Goal: Information Seeking & Learning: Find specific fact

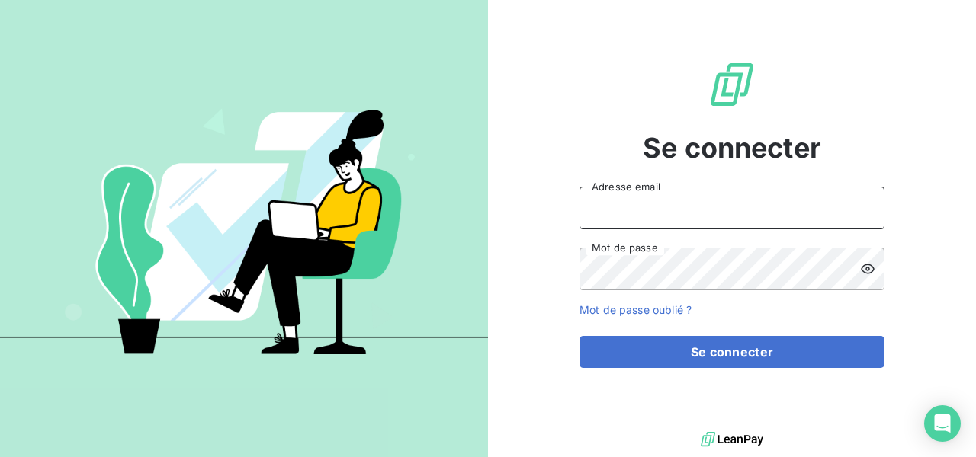
click at [632, 210] on input "Adresse email" at bounding box center [731, 208] width 305 height 43
type input "[EMAIL_ADDRESS][DOMAIN_NAME]"
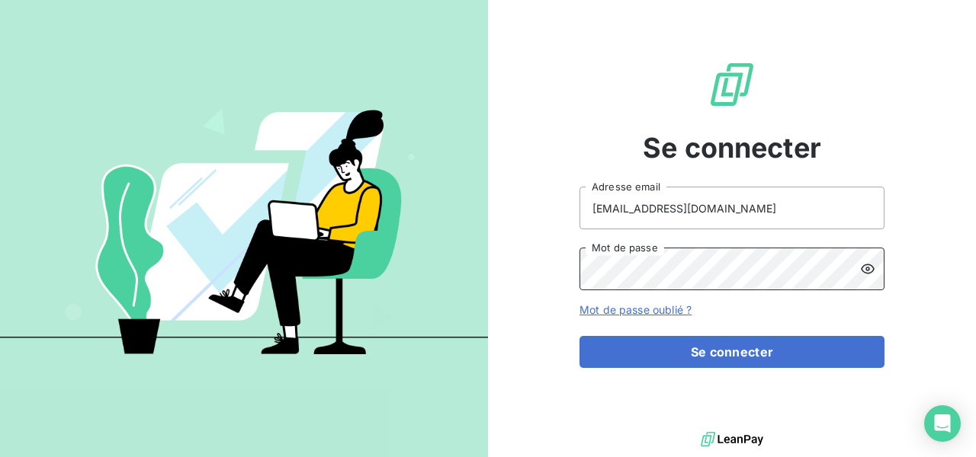
click at [579, 336] on button "Se connecter" at bounding box center [731, 352] width 305 height 32
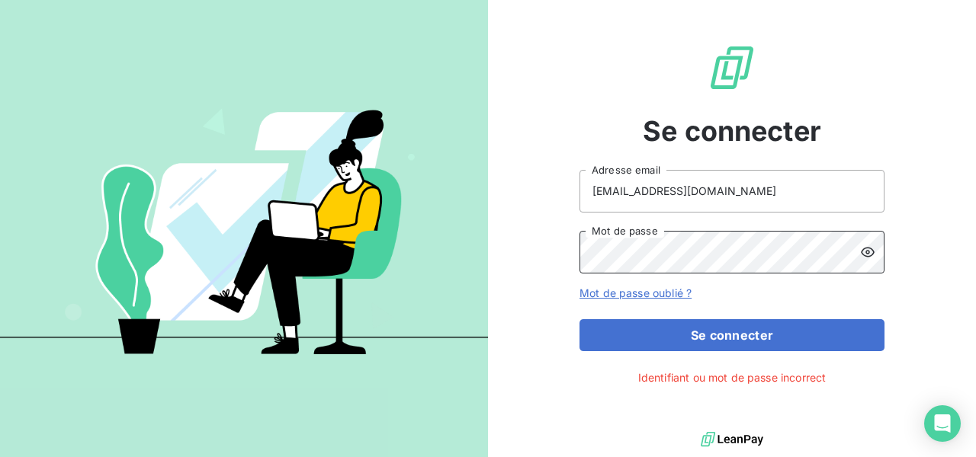
click at [485, 279] on div "Se connecter [EMAIL_ADDRESS][DOMAIN_NAME] Adresse email Mot de passe Mot de pas…" at bounding box center [488, 228] width 976 height 457
click at [579, 319] on button "Se connecter" at bounding box center [731, 335] width 305 height 32
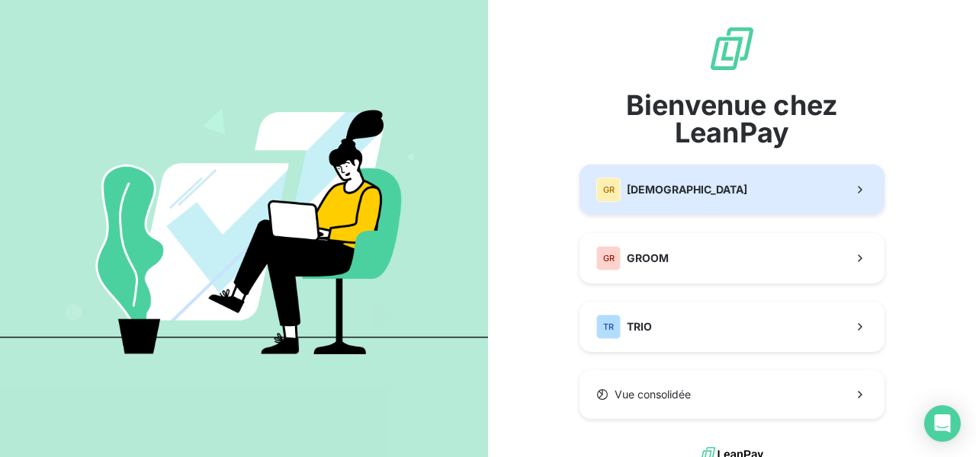
click at [656, 206] on button "GR GREENWISHES" at bounding box center [731, 190] width 305 height 50
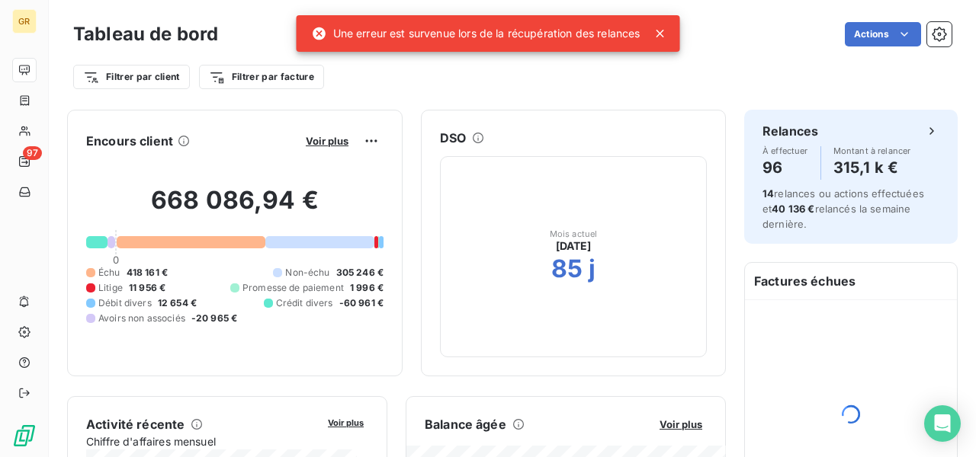
click at [664, 37] on icon at bounding box center [660, 34] width 8 height 8
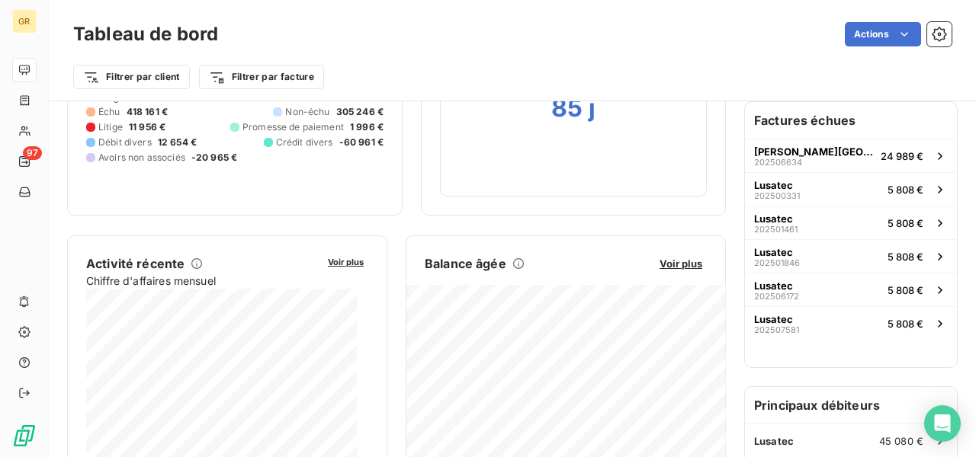
scroll to position [163, 0]
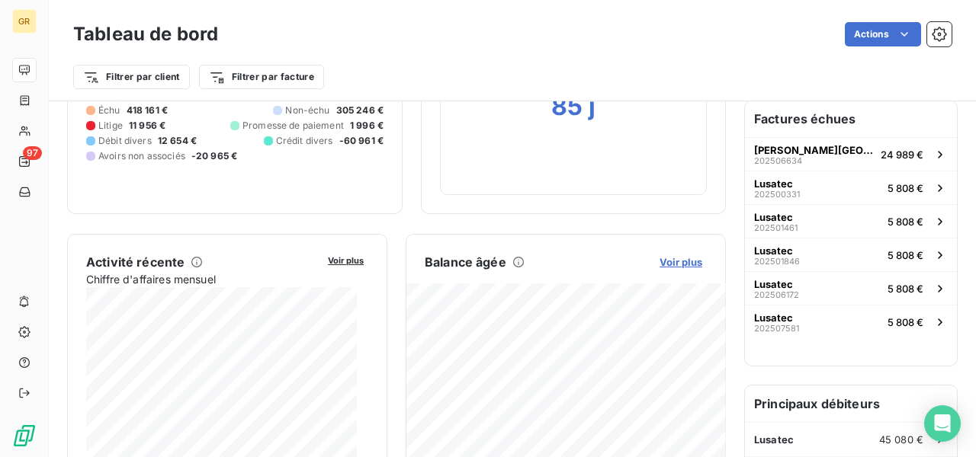
click at [675, 257] on span "Voir plus" at bounding box center [680, 262] width 43 height 12
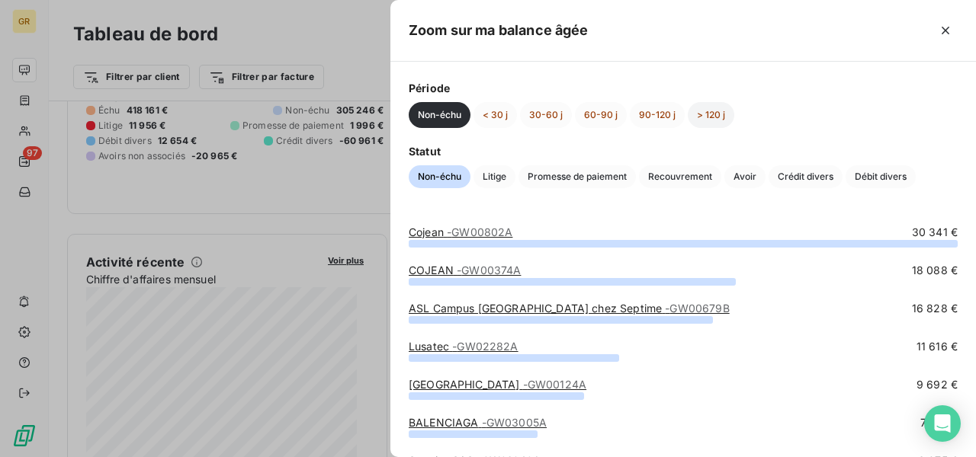
click at [704, 111] on button "> 120 j" at bounding box center [711, 115] width 46 height 26
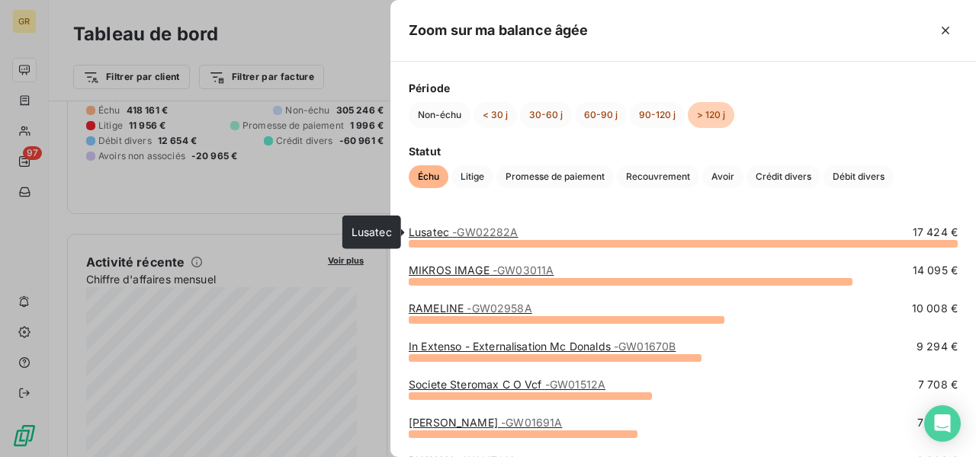
click at [444, 229] on link "Lusatec - GW02282A" at bounding box center [464, 232] width 110 height 13
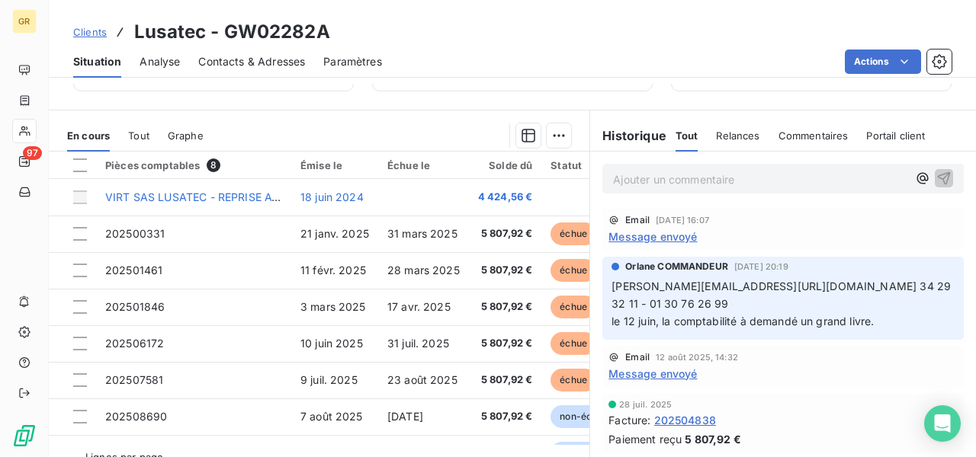
scroll to position [327, 0]
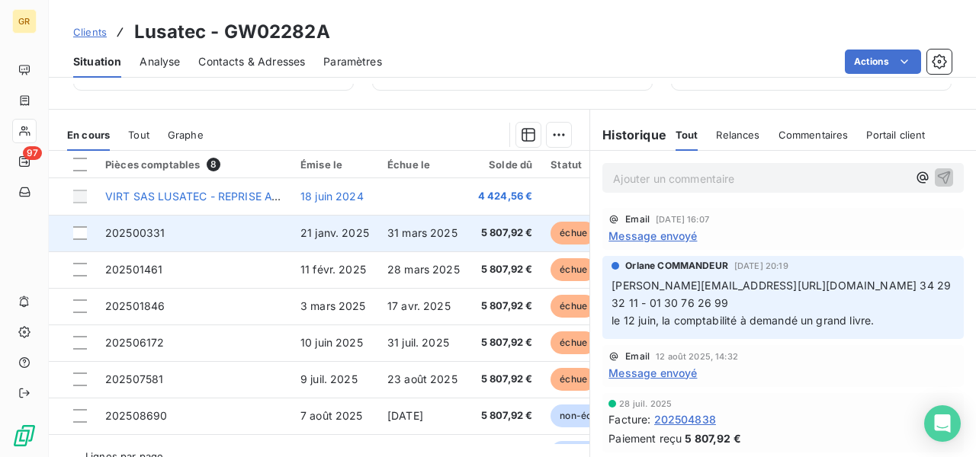
click at [354, 226] on span "21 janv. 2025" at bounding box center [334, 232] width 69 height 13
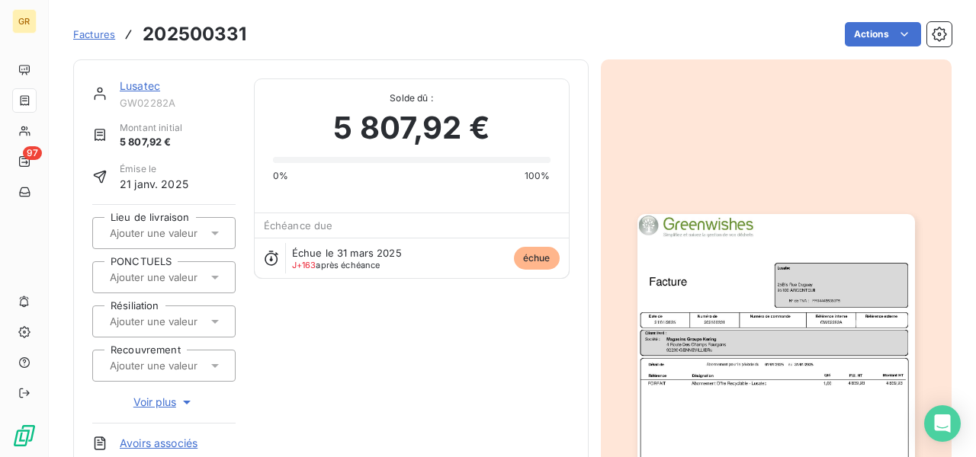
click at [813, 297] on img "button" at bounding box center [775, 410] width 277 height 392
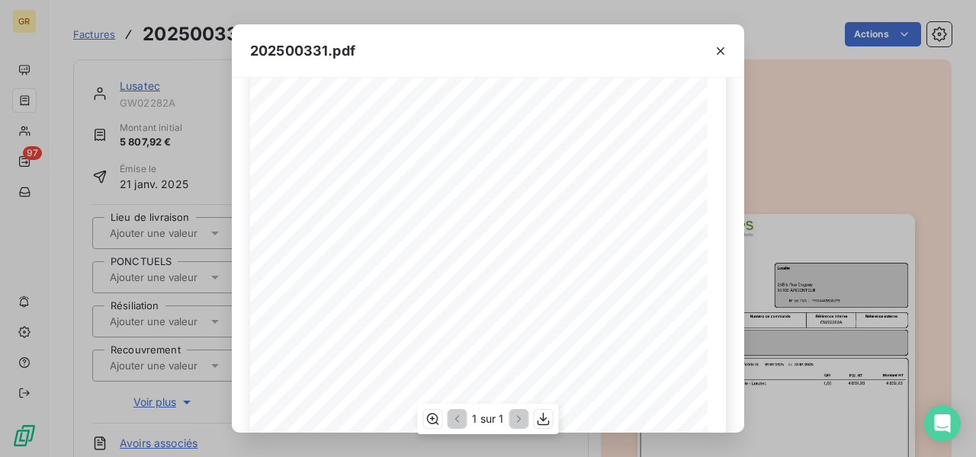
scroll to position [181, 0]
click at [715, 50] on icon "button" at bounding box center [720, 50] width 15 height 15
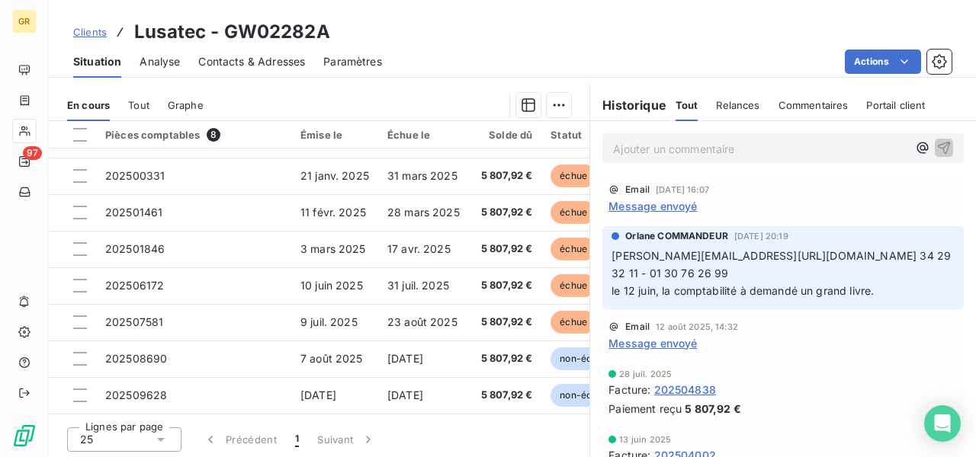
click at [645, 31] on div "Clients Lusatec - GW02282A" at bounding box center [512, 31] width 927 height 27
drag, startPoint x: 712, startPoint y: 255, endPoint x: 607, endPoint y: 257, distance: 105.2
click at [611, 257] on span "[PERSON_NAME][EMAIL_ADDRESS][URL][DOMAIN_NAME] 34 29 32 11 - 01 30 76 26 99" at bounding box center [782, 264] width 342 height 30
copy span "[PERSON_NAME][EMAIL_ADDRESS][DOMAIN_NAME]"
click at [569, 40] on div "Clients Lusatec - GW02282A" at bounding box center [512, 31] width 927 height 27
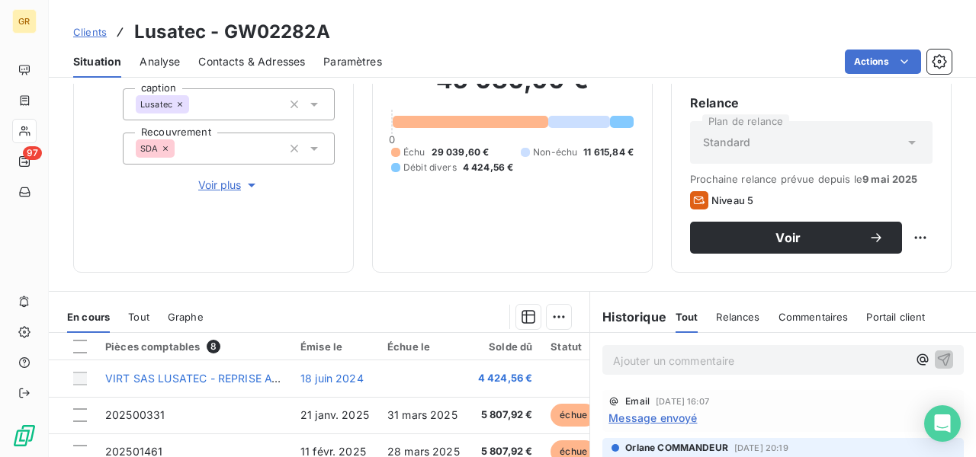
scroll to position [145, 0]
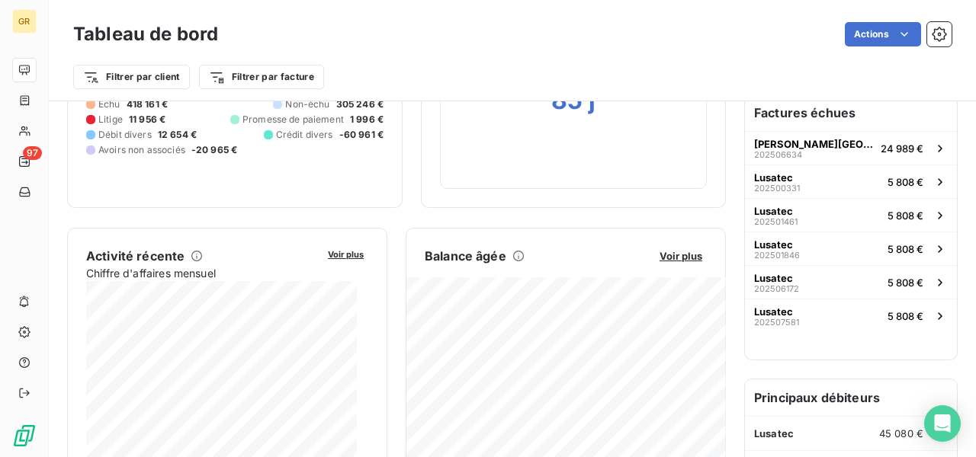
scroll to position [169, 0]
click at [669, 258] on span "Voir plus" at bounding box center [680, 256] width 43 height 12
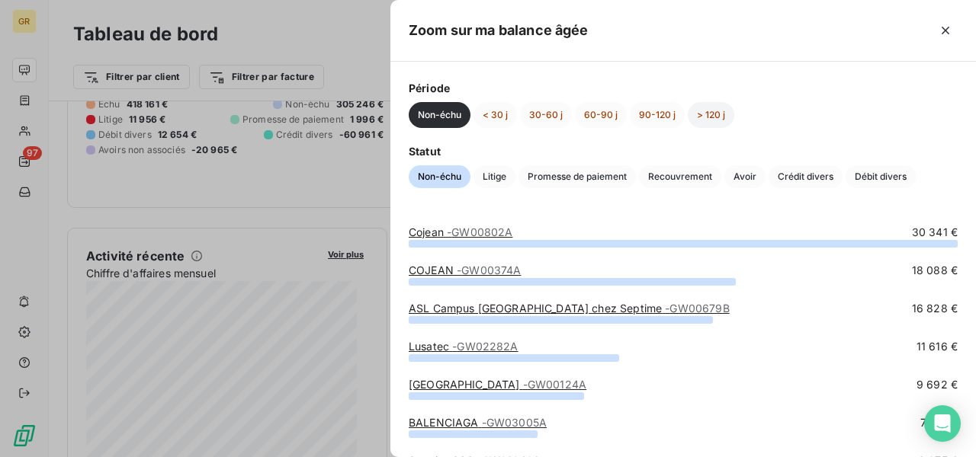
click at [694, 121] on button "> 120 j" at bounding box center [711, 115] width 46 height 26
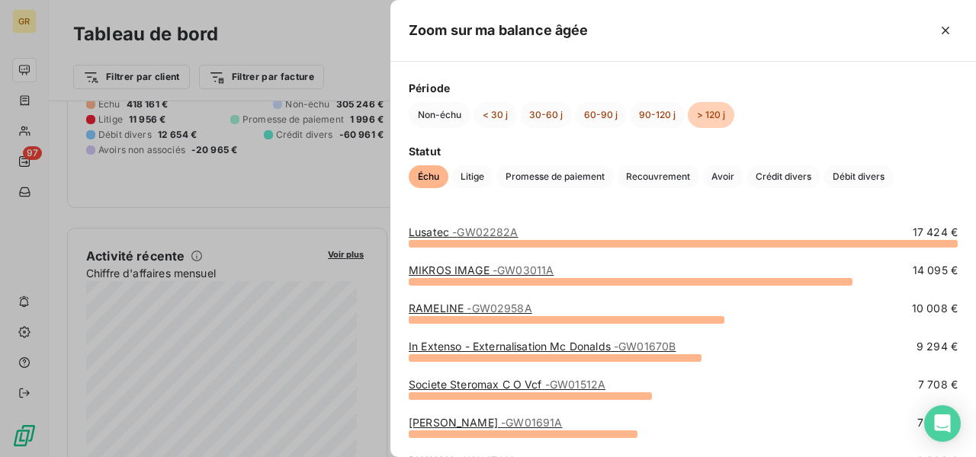
click at [505, 268] on span "- GW03011A" at bounding box center [522, 270] width 61 height 13
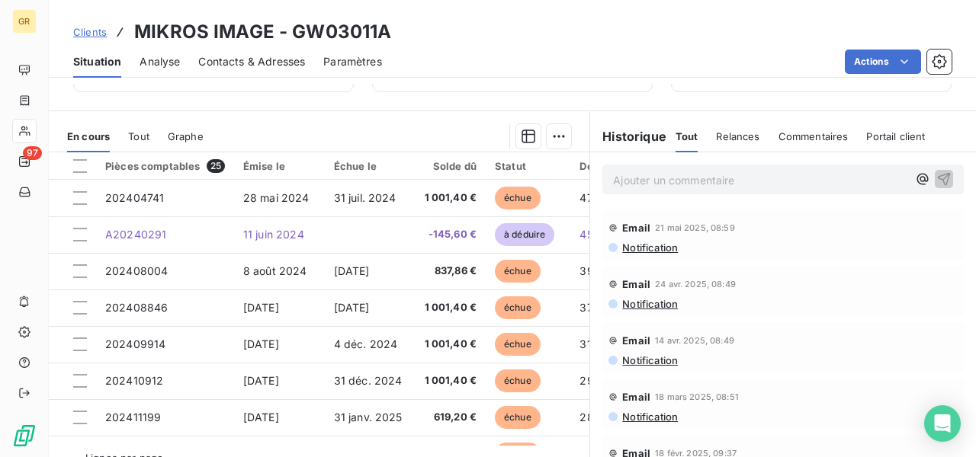
scroll to position [273, 0]
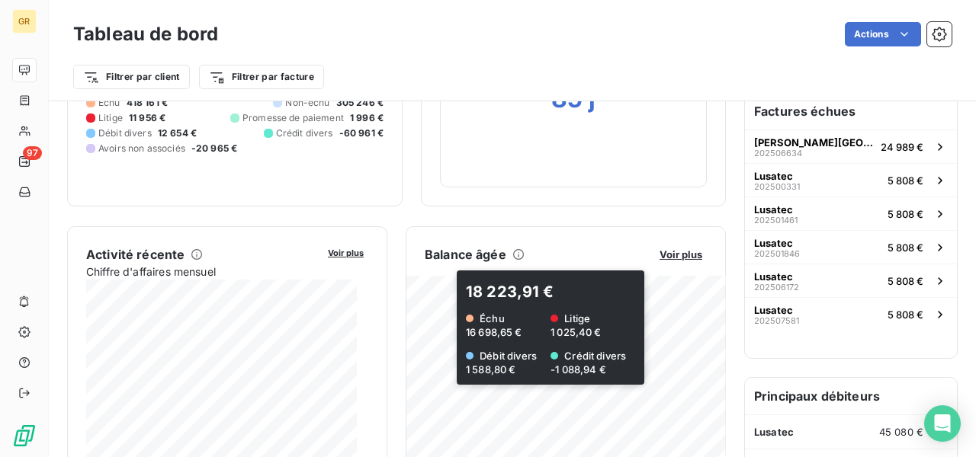
scroll to position [171, 0]
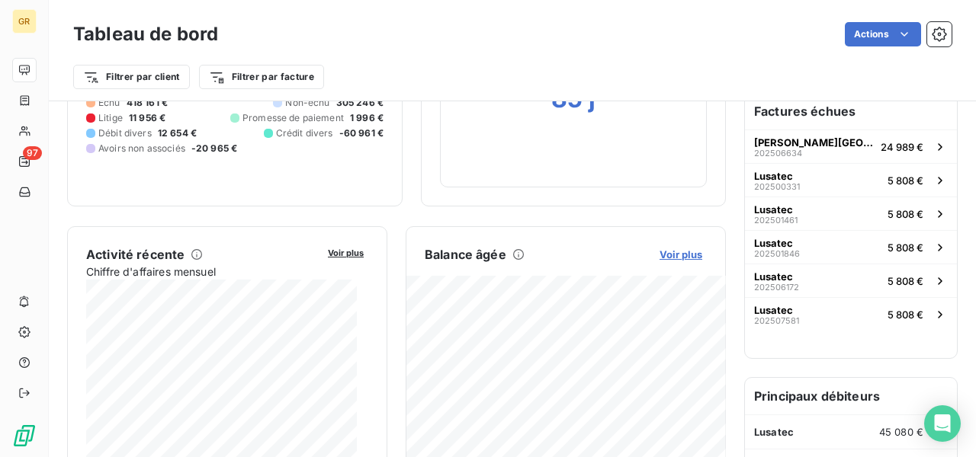
click at [661, 254] on span "Voir plus" at bounding box center [680, 254] width 43 height 12
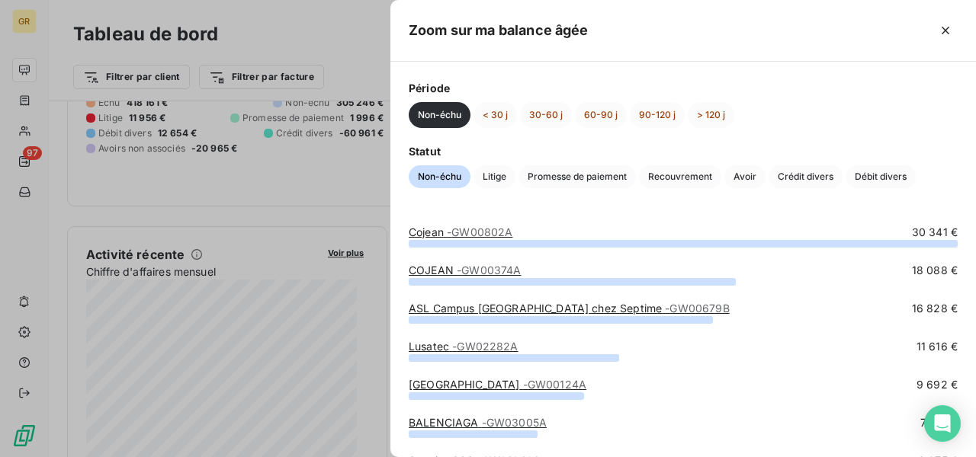
click at [683, 120] on div "Non-échu < 30 j 30-60 j 60-90 j 90-120 j > 120 j" at bounding box center [683, 115] width 549 height 26
click at [709, 111] on button "> 120 j" at bounding box center [711, 115] width 46 height 26
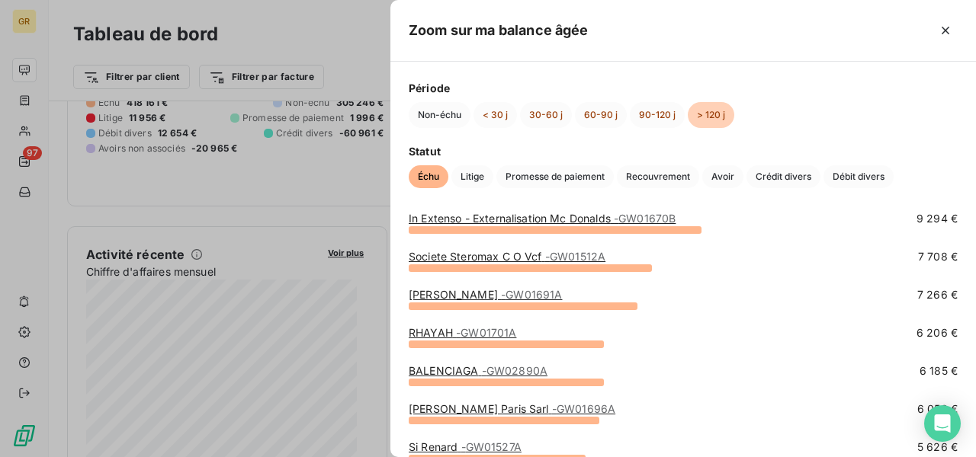
scroll to position [132, 0]
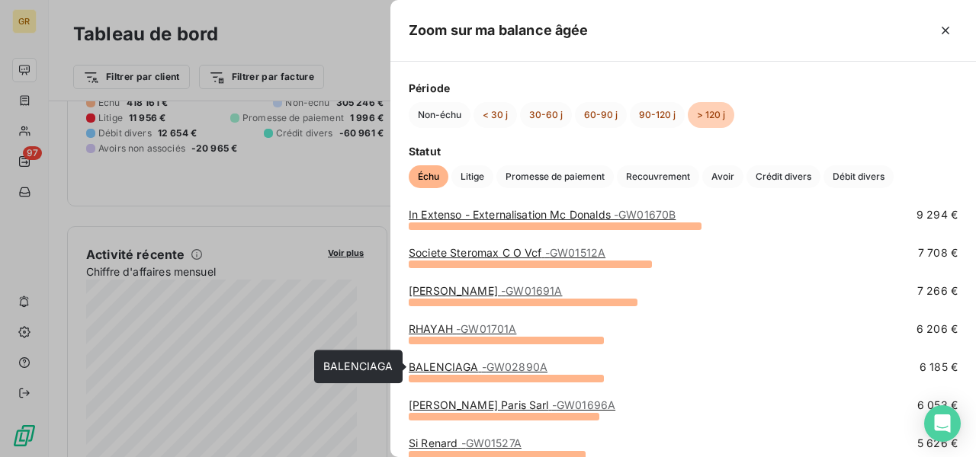
click at [454, 369] on link "BALENCIAGA - GW02890A" at bounding box center [478, 367] width 139 height 13
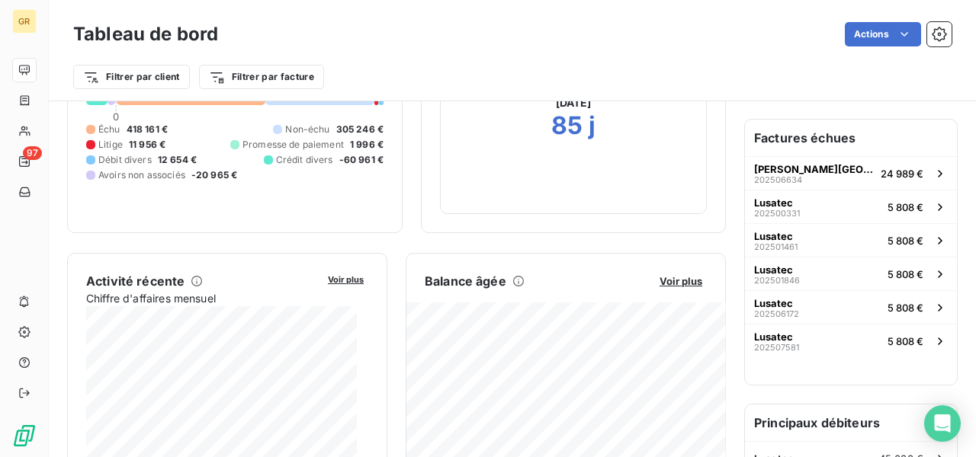
scroll to position [152, 0]
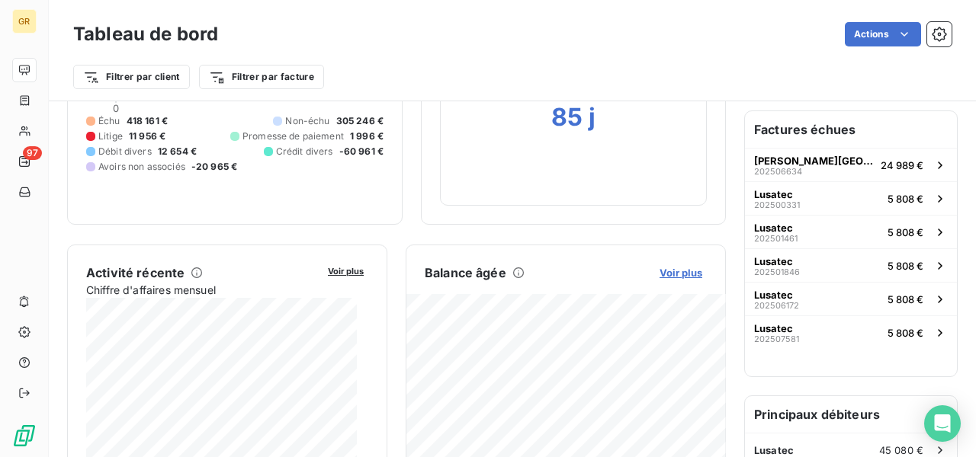
click at [678, 273] on span "Voir plus" at bounding box center [680, 273] width 43 height 12
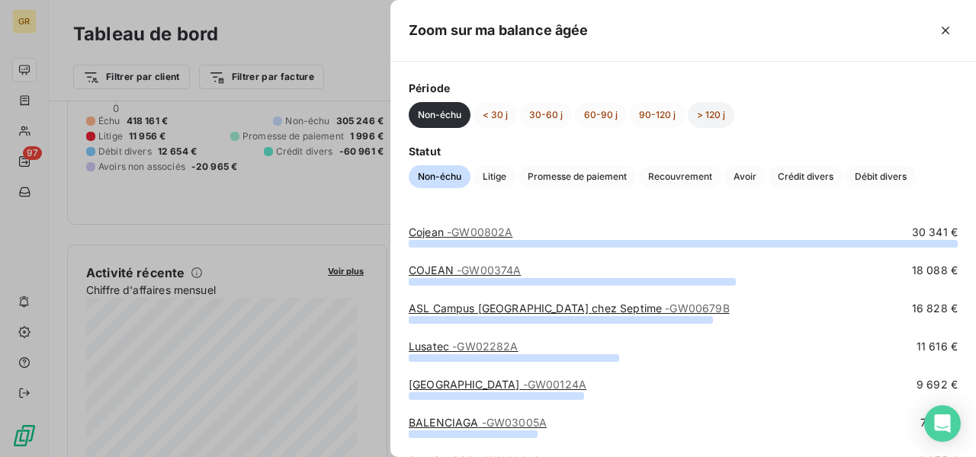
click at [713, 117] on button "> 120 j" at bounding box center [711, 115] width 46 height 26
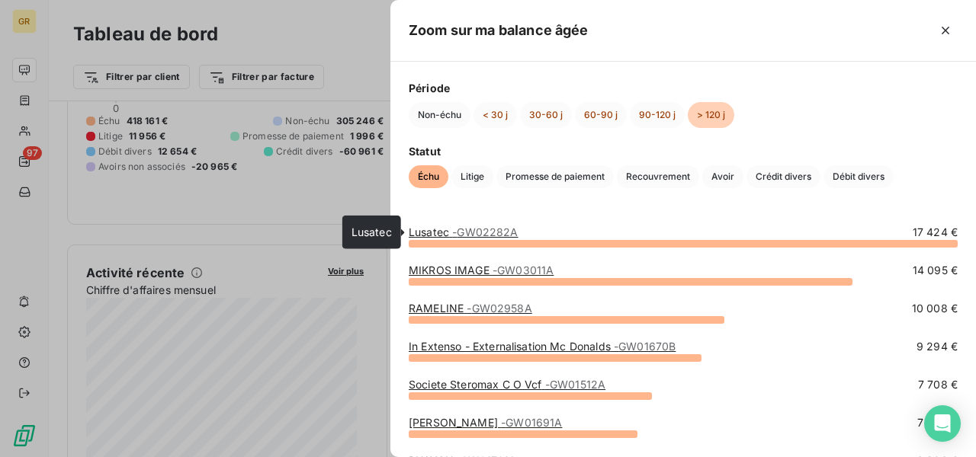
click at [478, 230] on span "- GW02282A" at bounding box center [485, 232] width 66 height 13
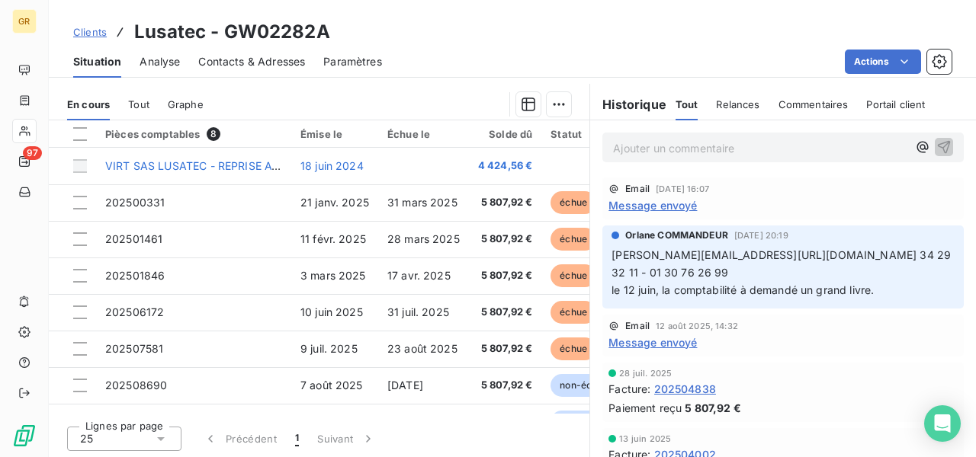
scroll to position [358, 0]
click at [692, 146] on p "Ajouter un commentaire ﻿" at bounding box center [760, 147] width 294 height 19
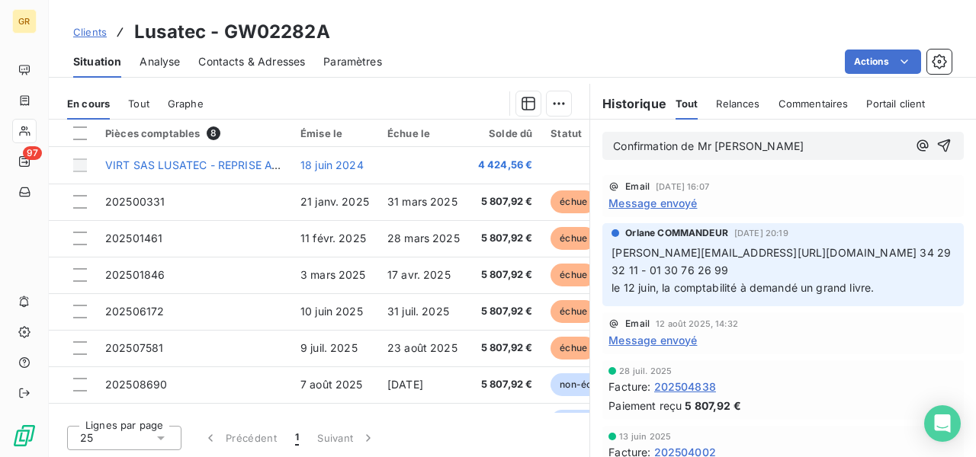
click at [678, 141] on span "Confirmation de Mr [PERSON_NAME]" at bounding box center [708, 145] width 191 height 13
click at [691, 144] on span "Confirmation de Mr [PERSON_NAME]" at bounding box center [708, 145] width 191 height 13
click at [808, 138] on p "Confirmation de paiment Mr [PERSON_NAME]" at bounding box center [760, 147] width 294 height 18
click at [936, 141] on icon "button" at bounding box center [943, 145] width 15 height 15
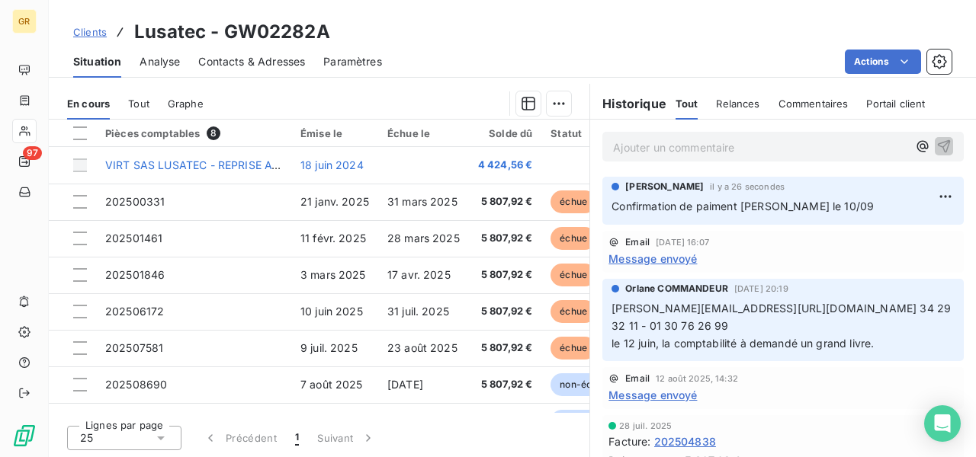
click at [580, 63] on div "Actions" at bounding box center [675, 62] width 551 height 24
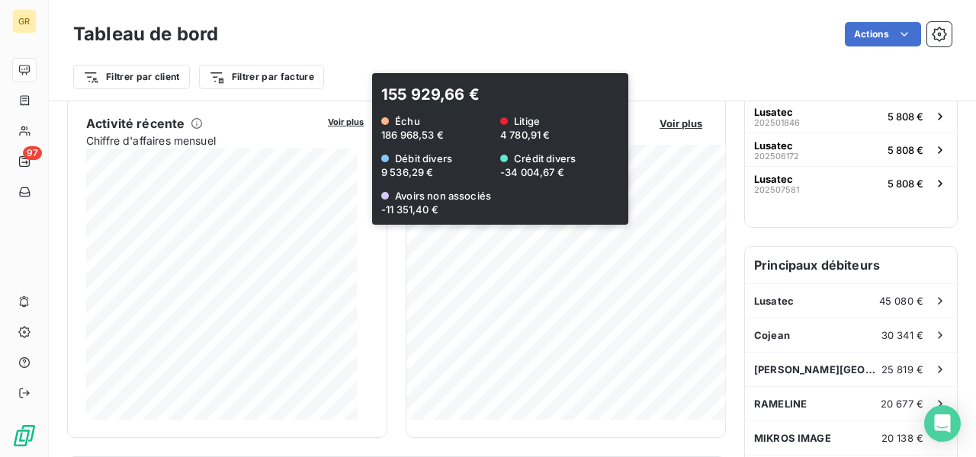
scroll to position [229, 0]
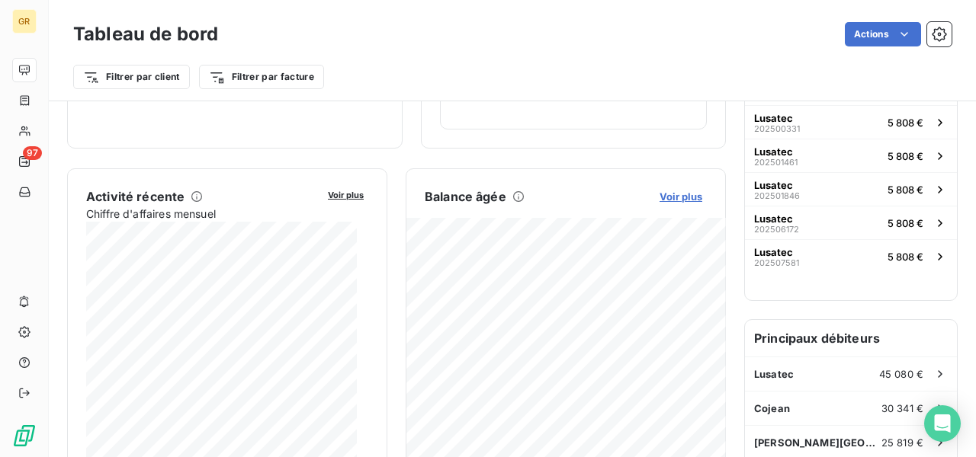
click at [661, 191] on span "Voir plus" at bounding box center [680, 197] width 43 height 12
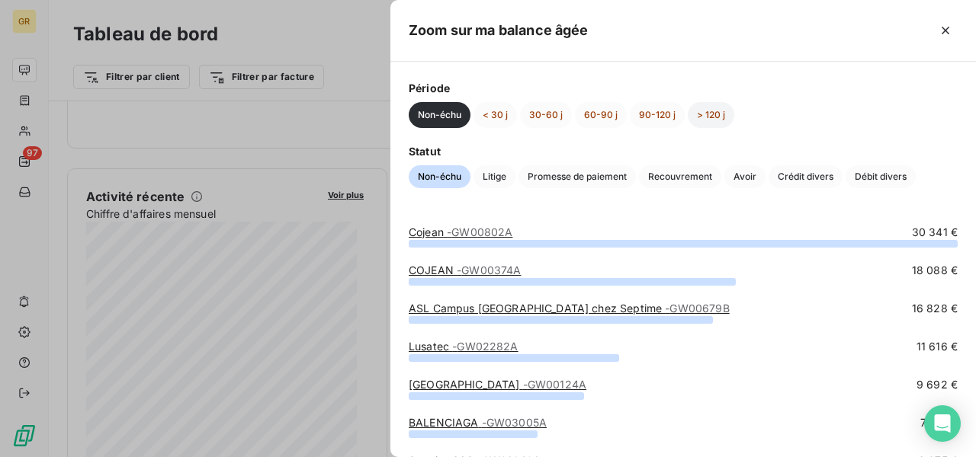
click at [720, 121] on button "> 120 j" at bounding box center [711, 115] width 46 height 26
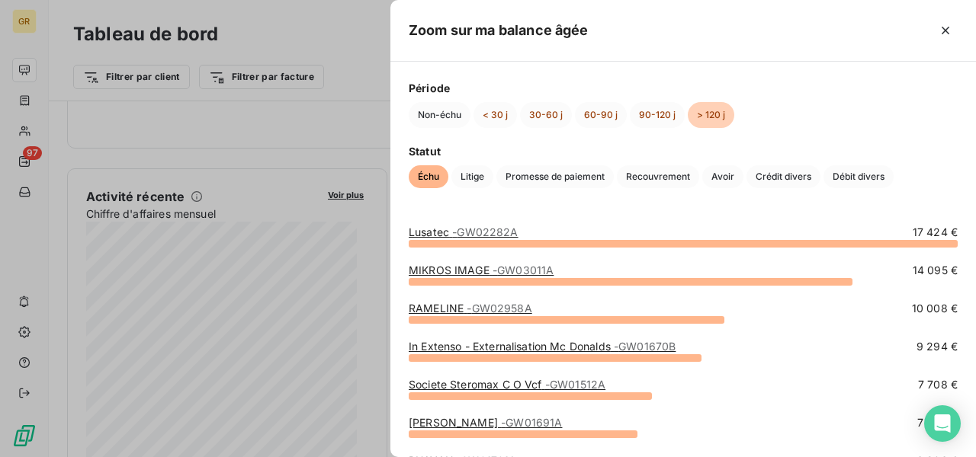
drag, startPoint x: 479, startPoint y: 236, endPoint x: 463, endPoint y: 236, distance: 15.2
click at [463, 236] on span "- GW02282A" at bounding box center [485, 232] width 66 height 13
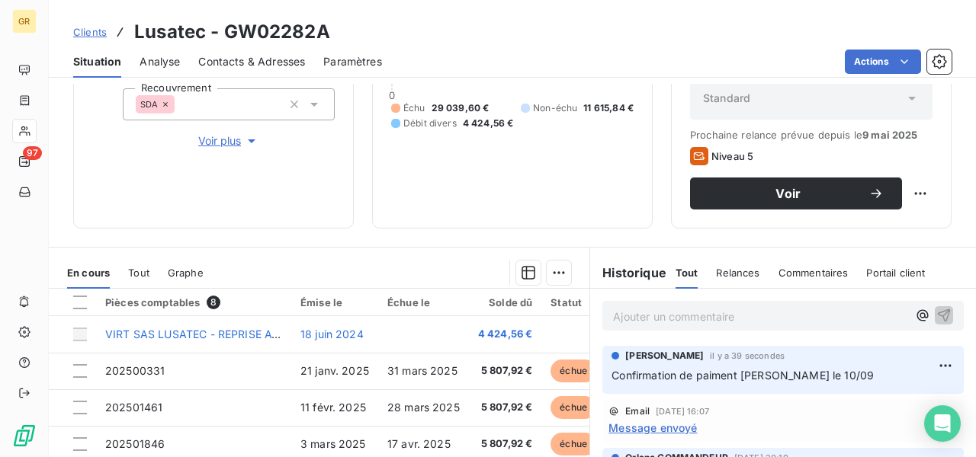
scroll to position [229, 0]
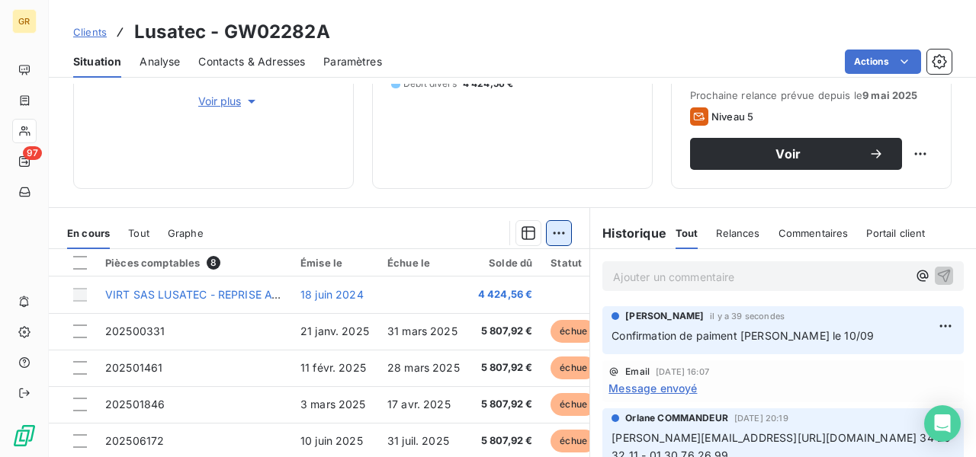
click at [558, 229] on html "GR 97 Clients Lusatec - GW02282A Situation Analyse Contacts & Adresses Paramètr…" at bounding box center [488, 228] width 976 height 457
click at [486, 223] on html "GR 97 Clients Lusatec - GW02282A Situation Analyse Contacts & Adresses Paramètr…" at bounding box center [488, 228] width 976 height 457
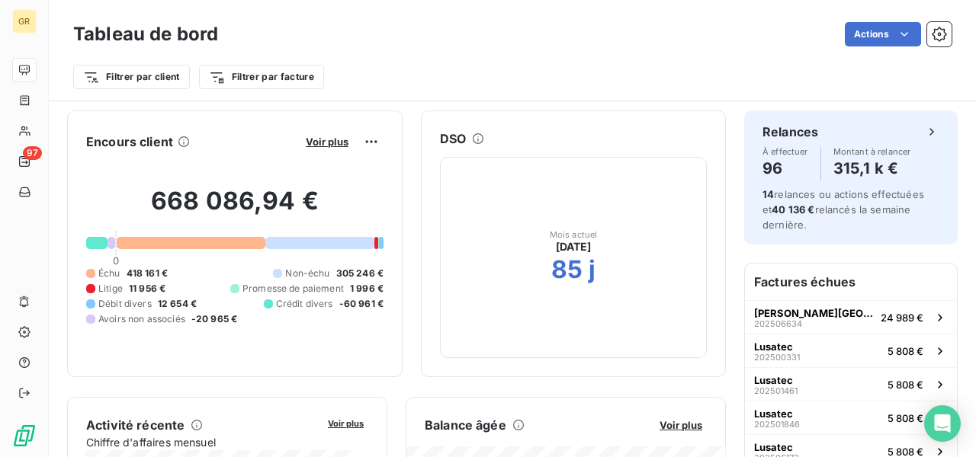
scroll to position [229, 0]
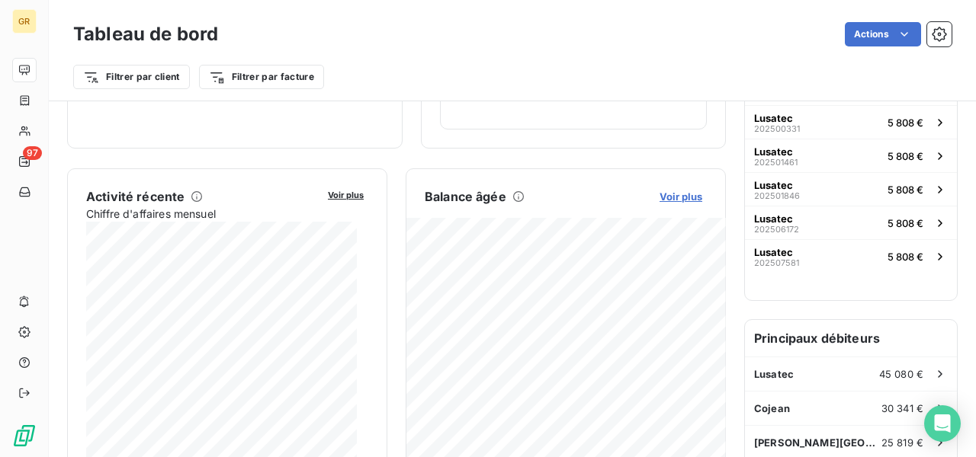
click at [684, 194] on span "Voir plus" at bounding box center [680, 197] width 43 height 12
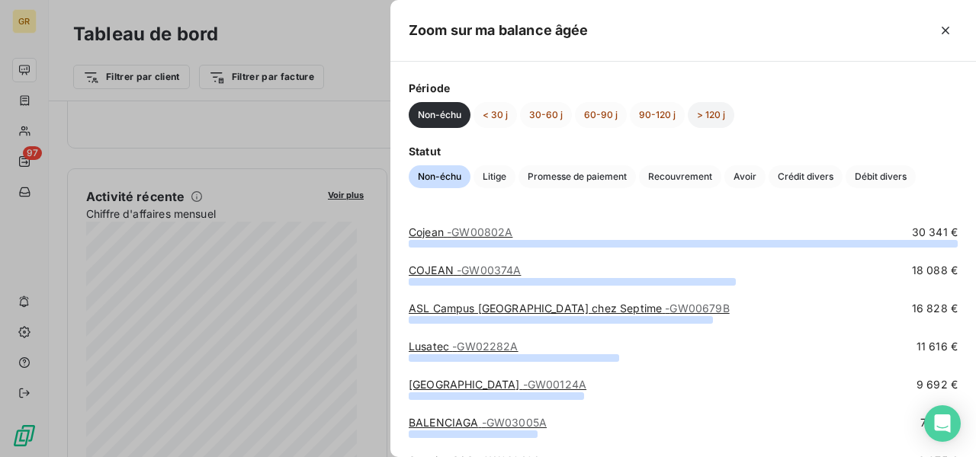
click at [700, 120] on button "> 120 j" at bounding box center [711, 115] width 46 height 26
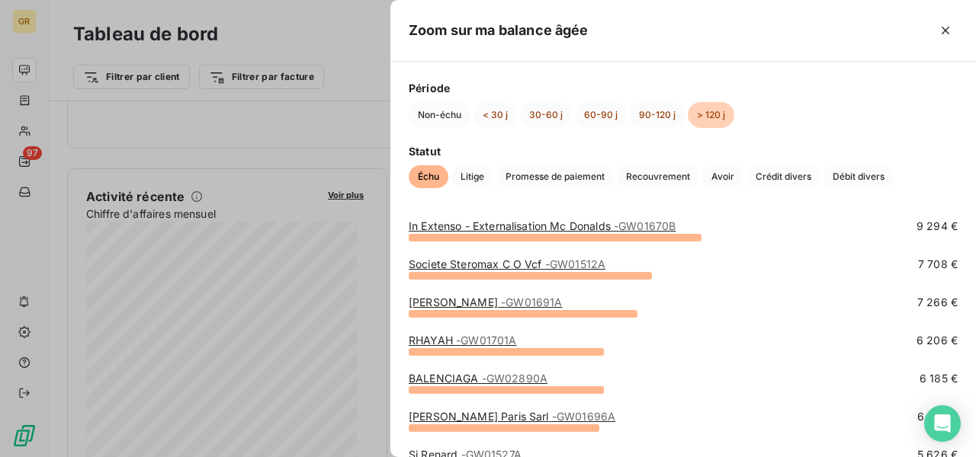
scroll to position [152, 0]
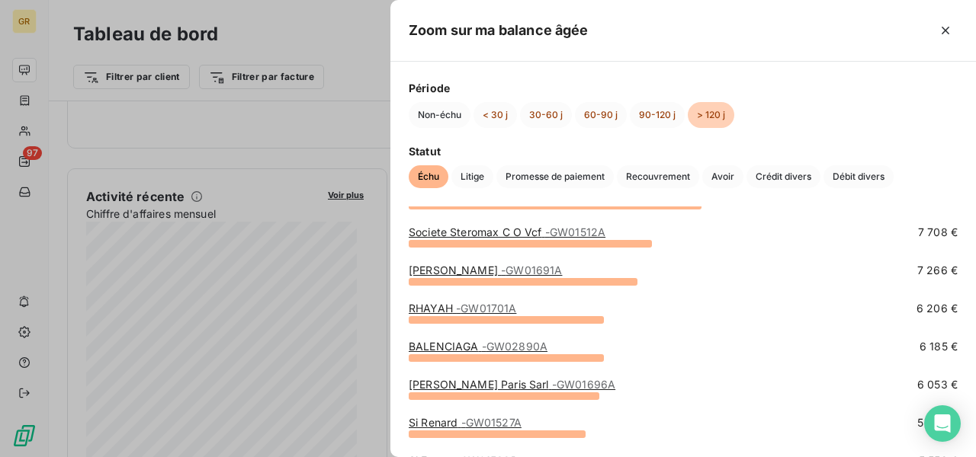
click at [450, 341] on link "BALENCIAGA - GW02890A" at bounding box center [478, 346] width 139 height 13
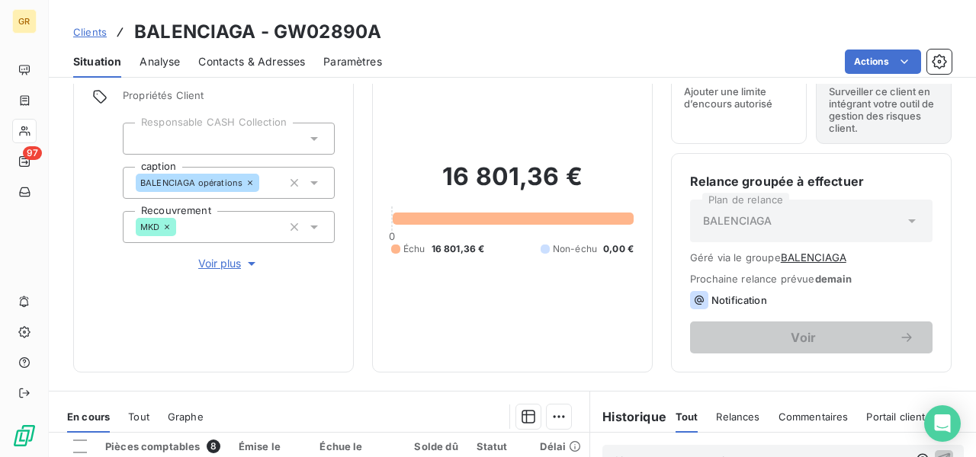
scroll to position [229, 0]
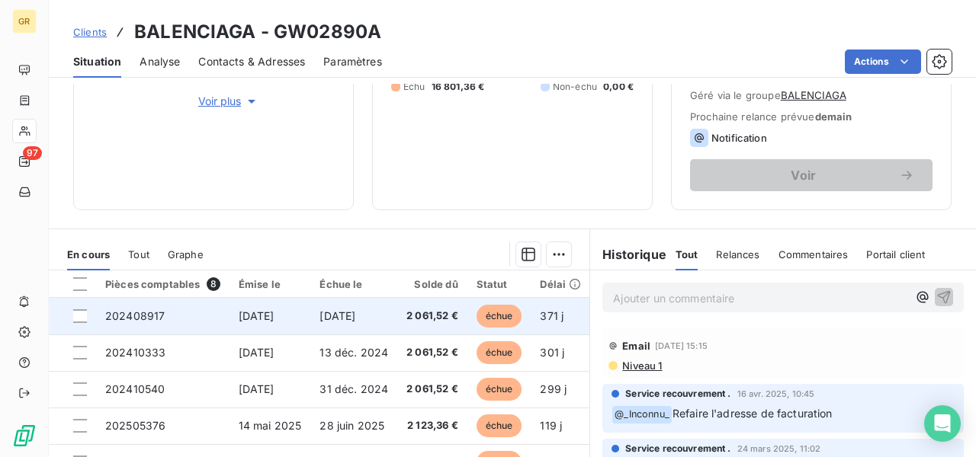
click at [397, 324] on td "2 061,52 €" at bounding box center [432, 316] width 70 height 37
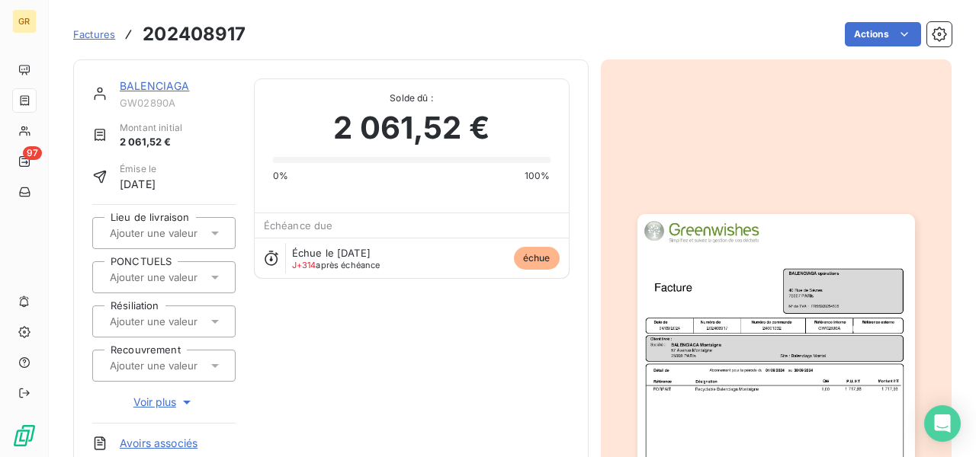
click at [733, 330] on img "button" at bounding box center [775, 410] width 277 height 392
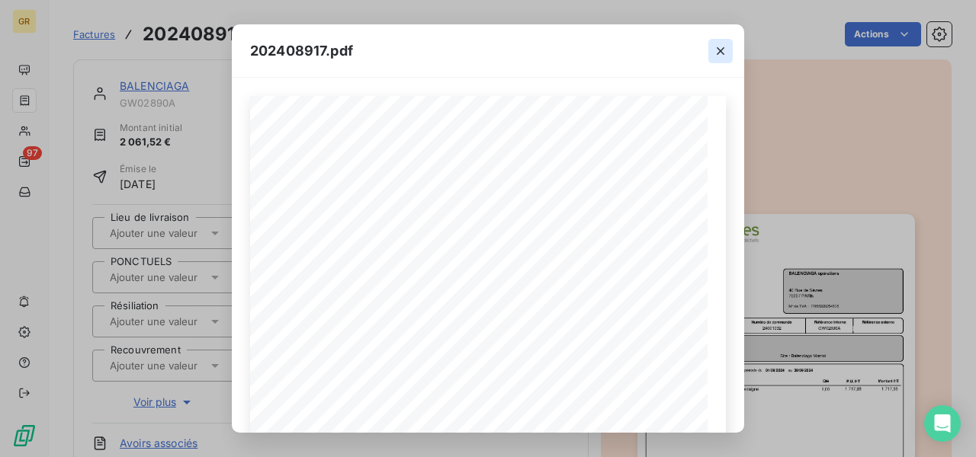
click at [729, 54] on button "button" at bounding box center [720, 51] width 24 height 24
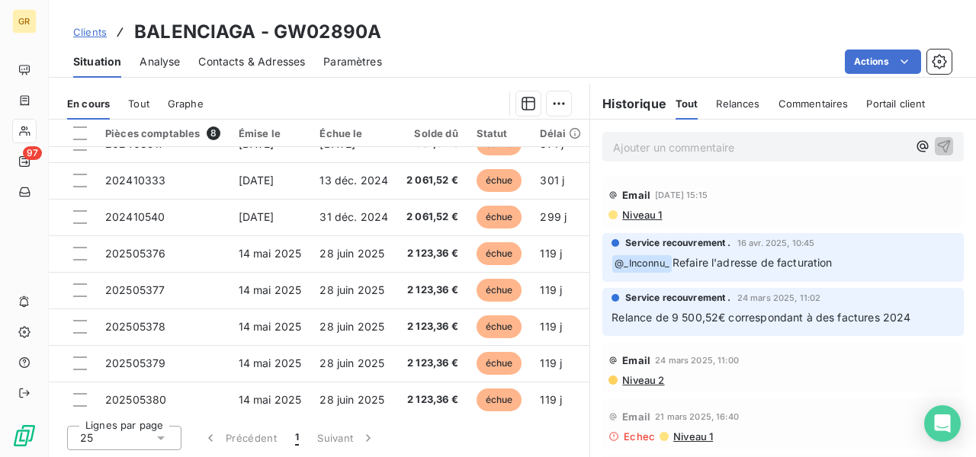
scroll to position [33, 0]
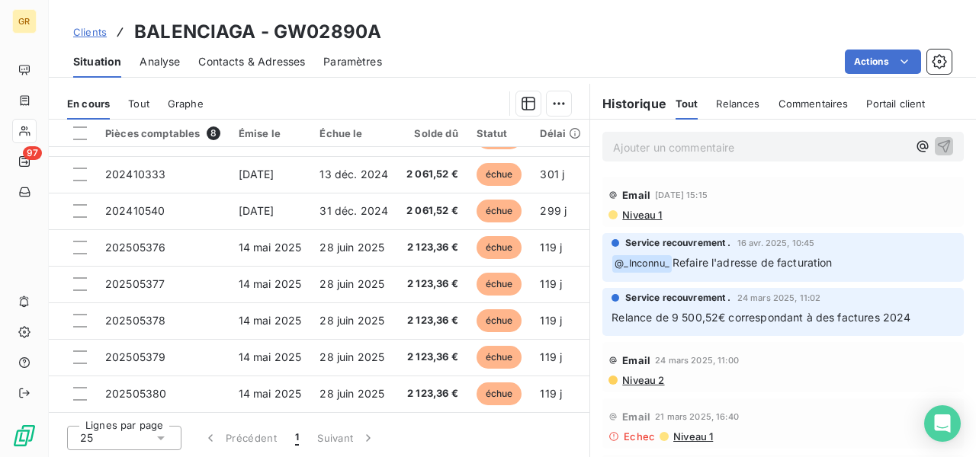
click at [142, 101] on span "Tout" at bounding box center [138, 104] width 21 height 12
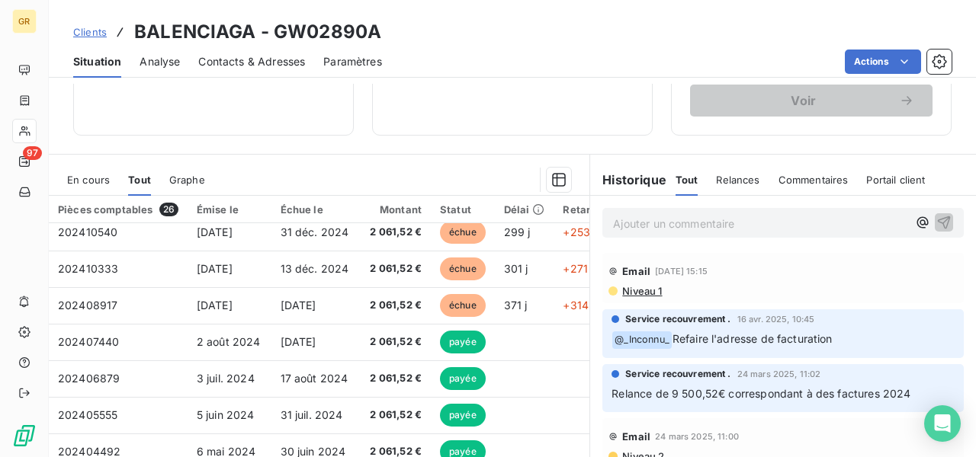
scroll to position [0, 0]
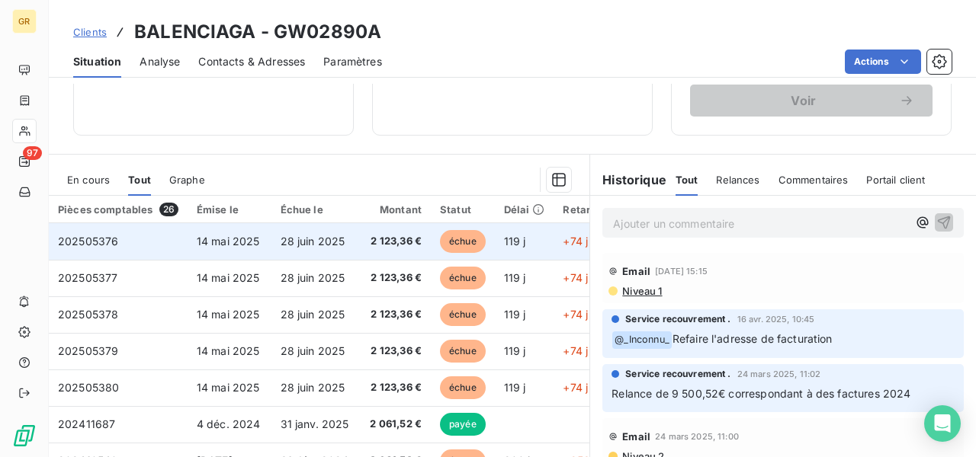
click at [279, 252] on td "28 juin 2025" at bounding box center [315, 241] width 89 height 37
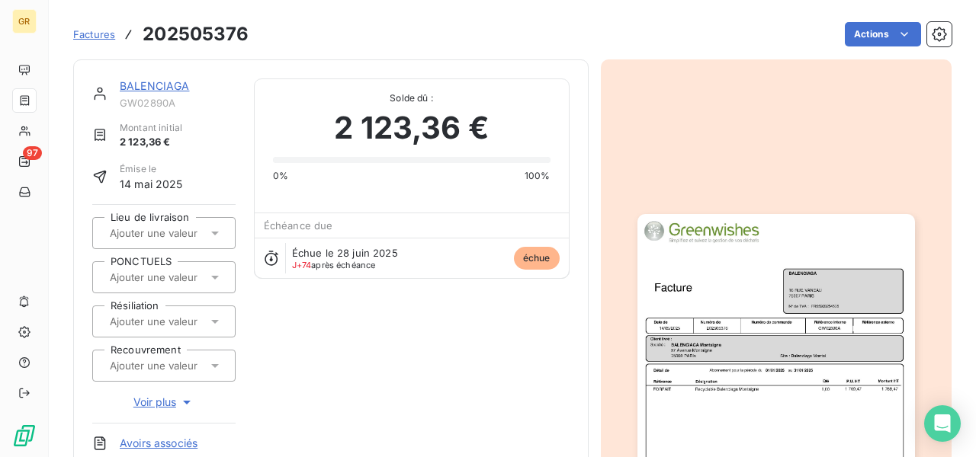
click at [736, 271] on img "button" at bounding box center [775, 410] width 277 height 392
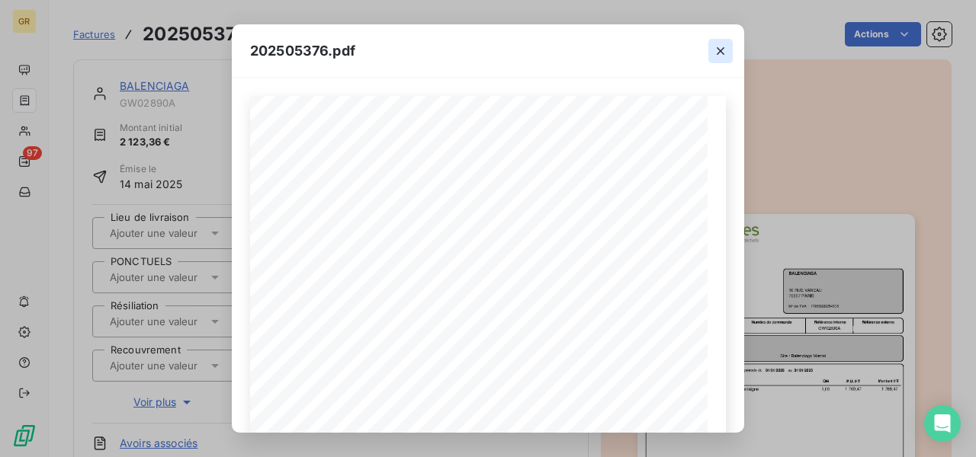
click at [719, 53] on icon "button" at bounding box center [721, 51] width 8 height 8
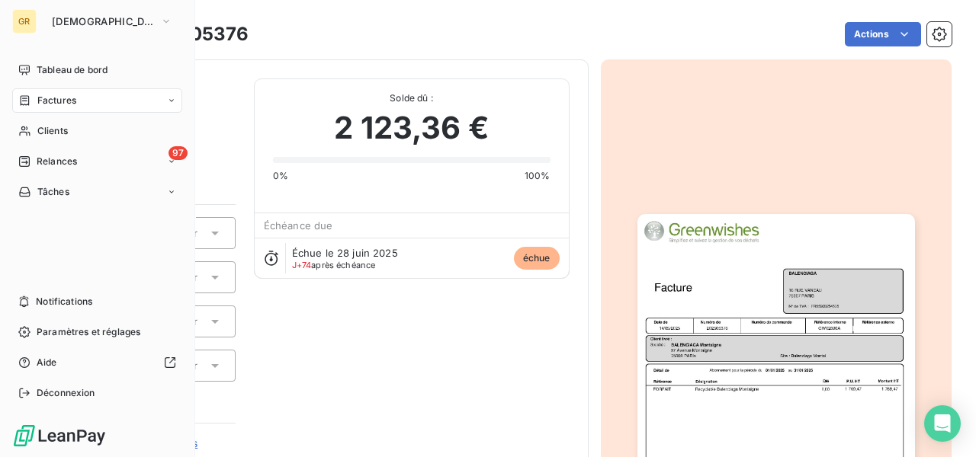
click at [59, 100] on span "Factures" at bounding box center [56, 101] width 39 height 14
click at [61, 100] on span "Factures" at bounding box center [56, 101] width 39 height 14
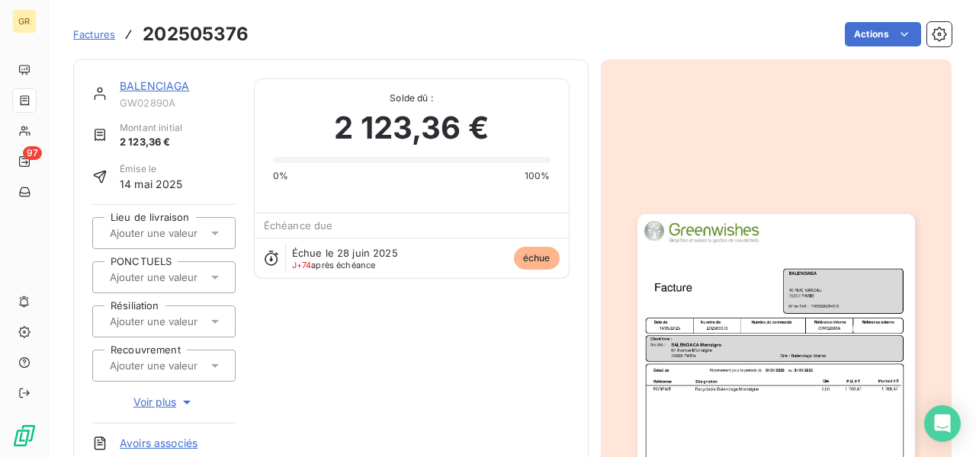
click at [364, 28] on div "Actions" at bounding box center [610, 34] width 684 height 24
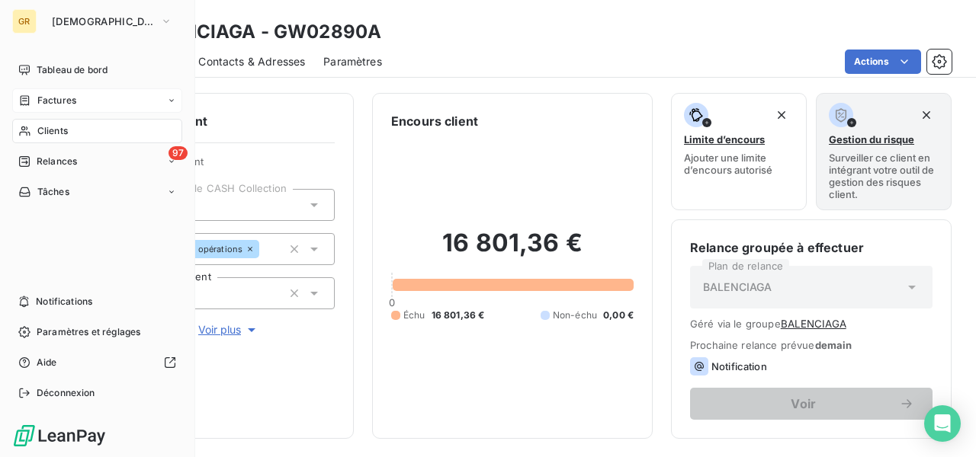
click at [64, 101] on span "Factures" at bounding box center [56, 101] width 39 height 14
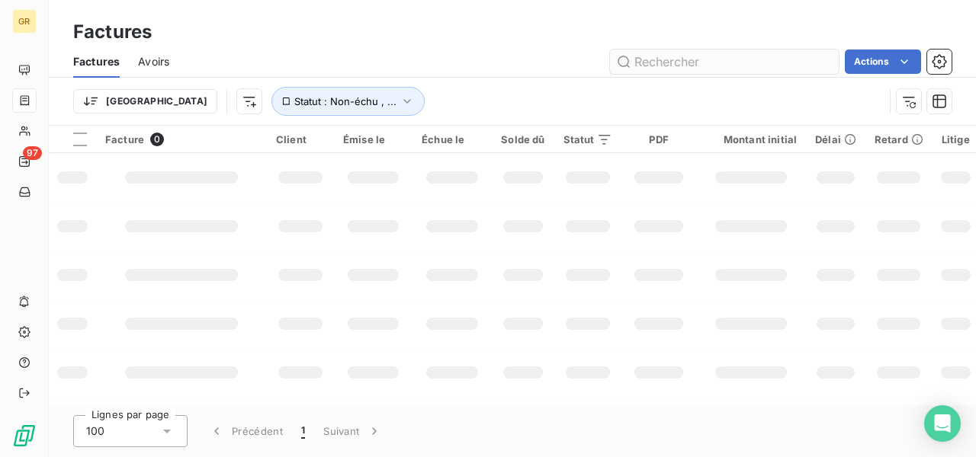
click at [726, 60] on input "text" at bounding box center [724, 62] width 229 height 24
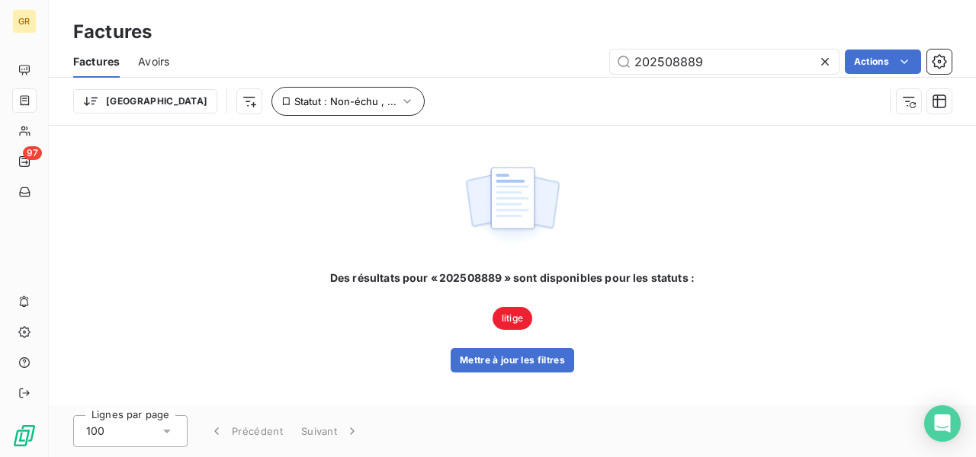
type input "202508889"
click at [294, 101] on span "Statut : Non-échu , ..." at bounding box center [345, 101] width 102 height 12
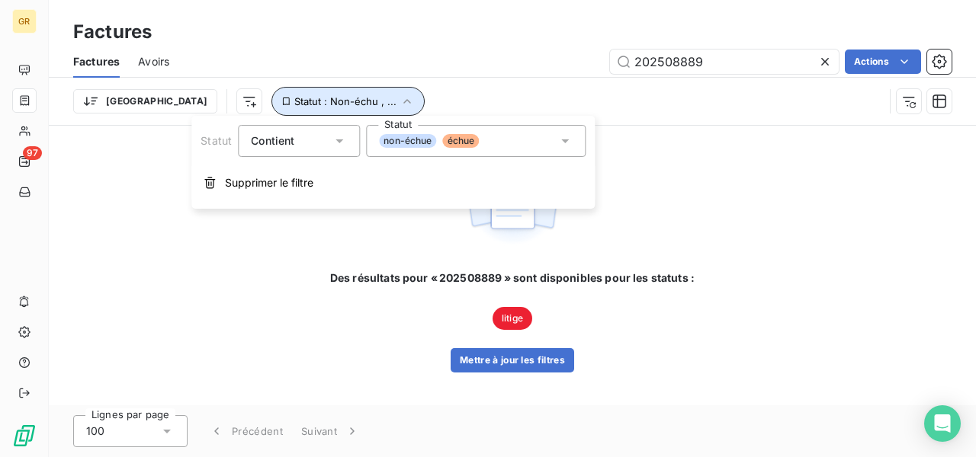
click at [294, 101] on span "Statut : Non-échu , ..." at bounding box center [345, 101] width 102 height 12
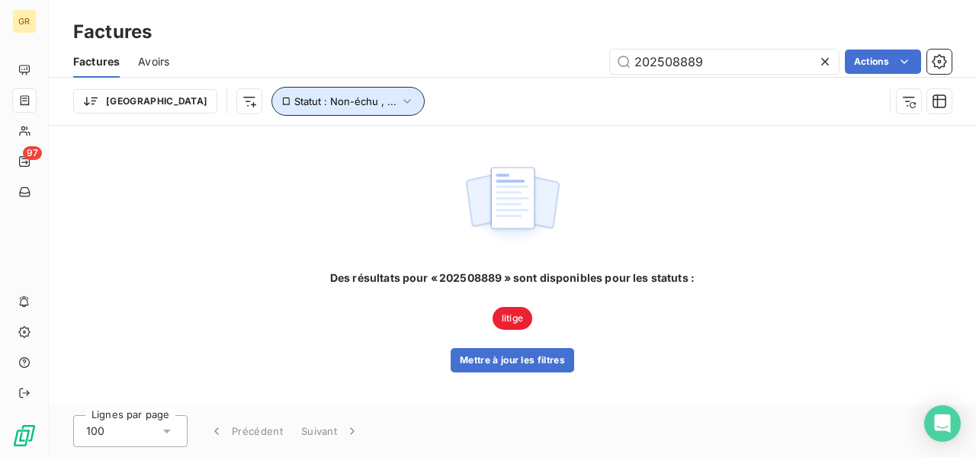
click at [313, 95] on span "Statut : Non-échu , ..." at bounding box center [345, 101] width 102 height 12
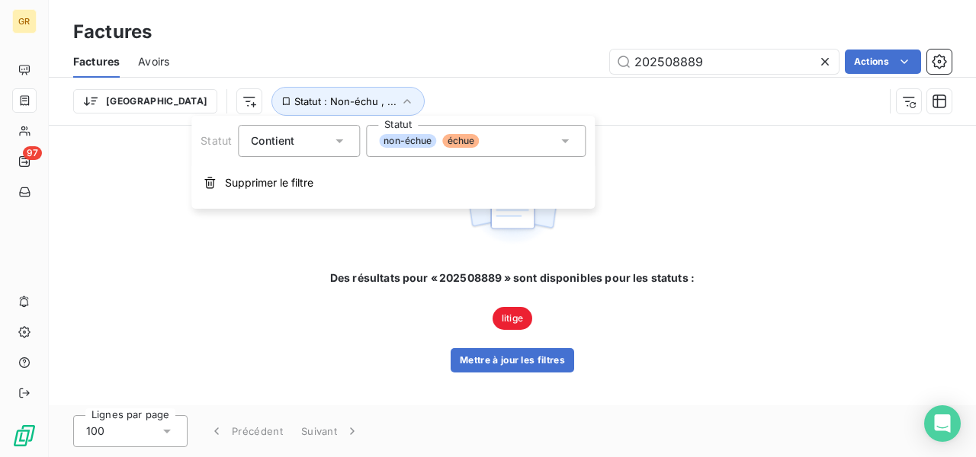
click at [547, 149] on div "non-échue échue" at bounding box center [476, 141] width 220 height 32
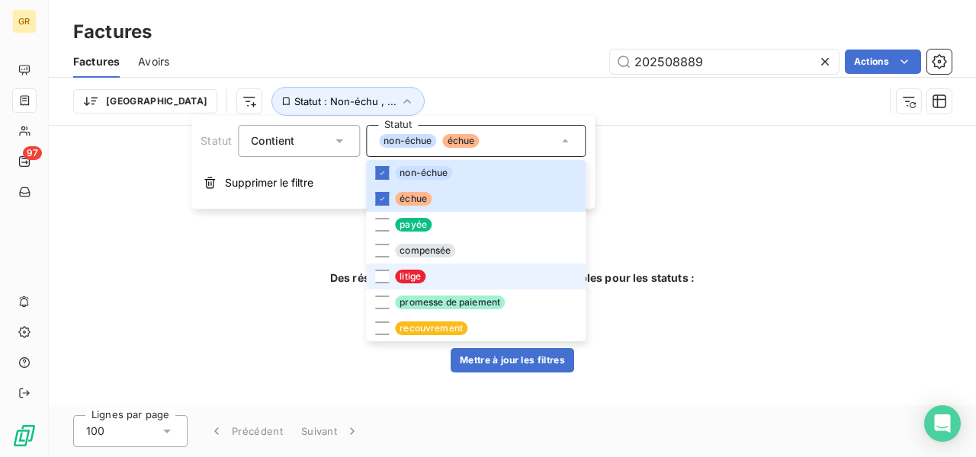
click at [398, 275] on span "litige" at bounding box center [410, 277] width 30 height 14
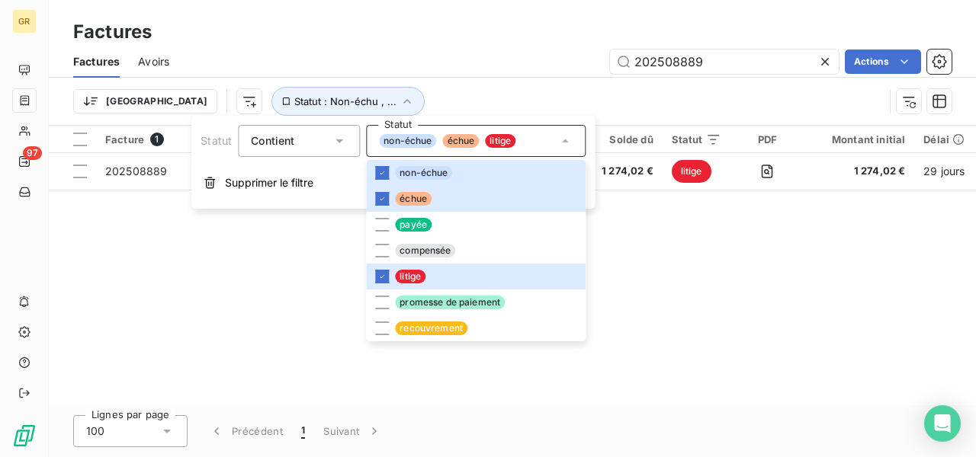
click at [442, 43] on div "Factures" at bounding box center [512, 31] width 927 height 27
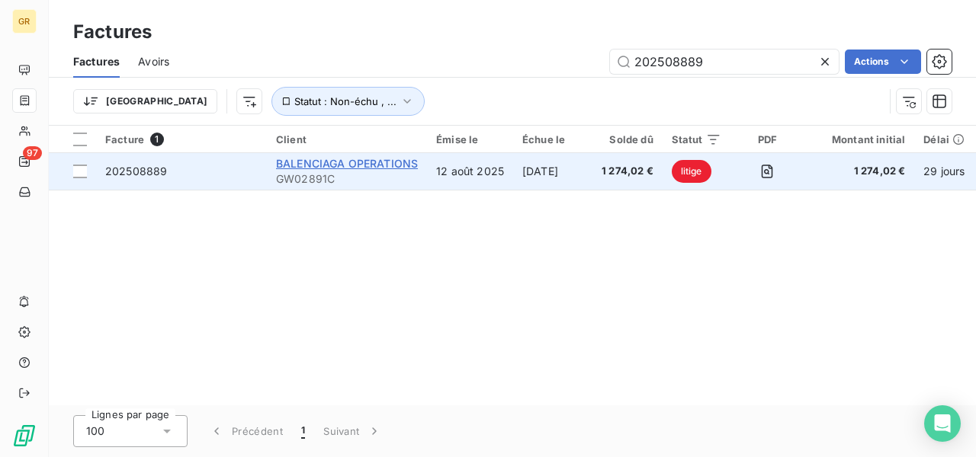
click at [402, 165] on span "BALENCIAGA OPERATIONS" at bounding box center [347, 163] width 142 height 13
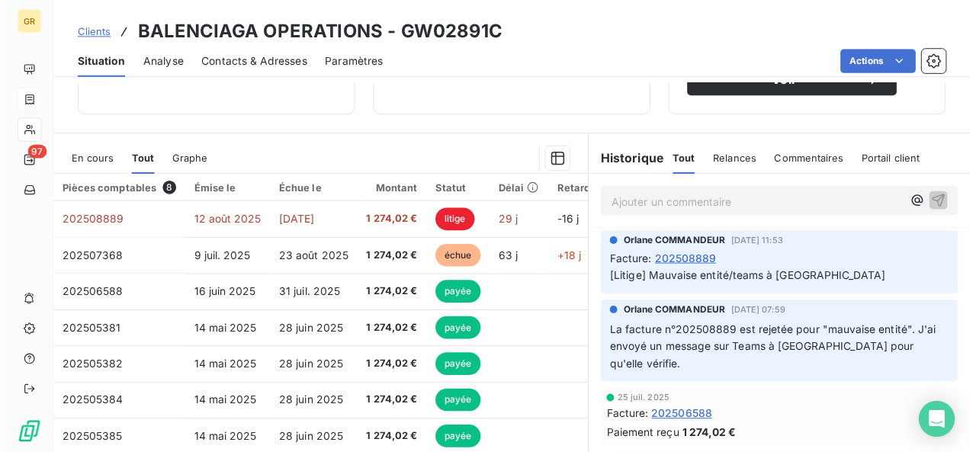
scroll to position [305, 0]
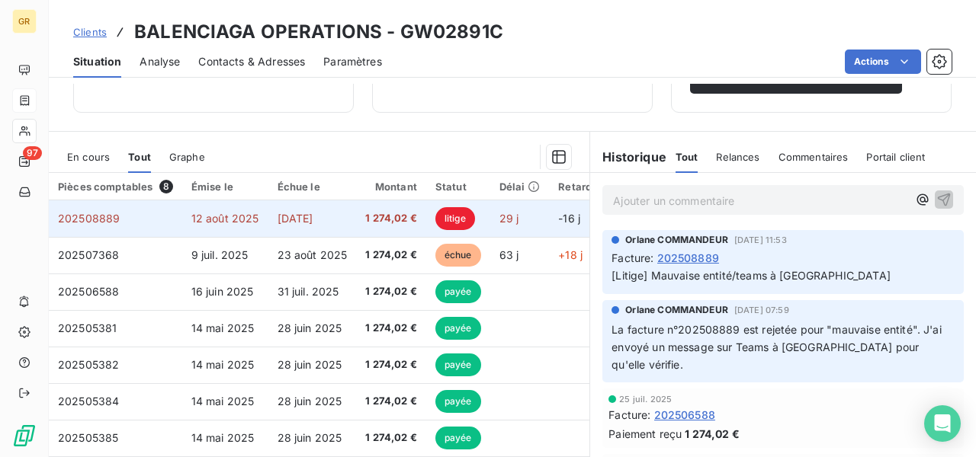
click at [378, 216] on span "1 274,02 €" at bounding box center [391, 218] width 52 height 15
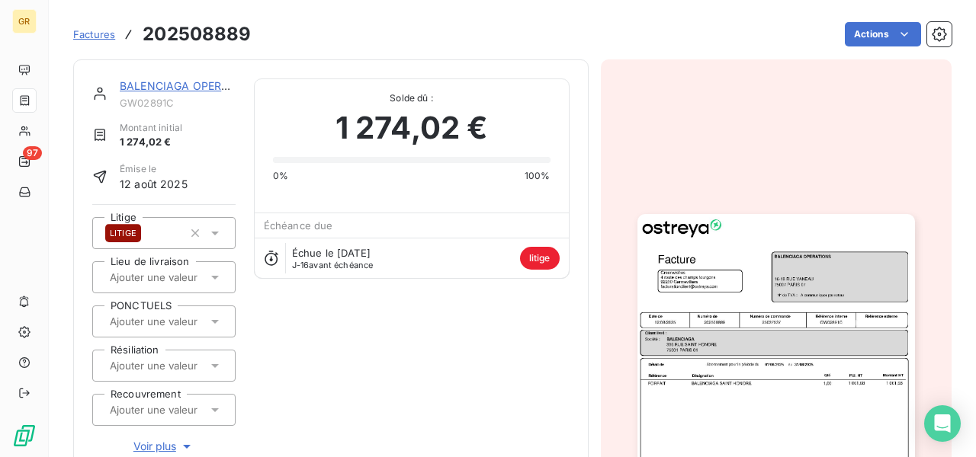
click at [829, 361] on img "button" at bounding box center [775, 410] width 277 height 392
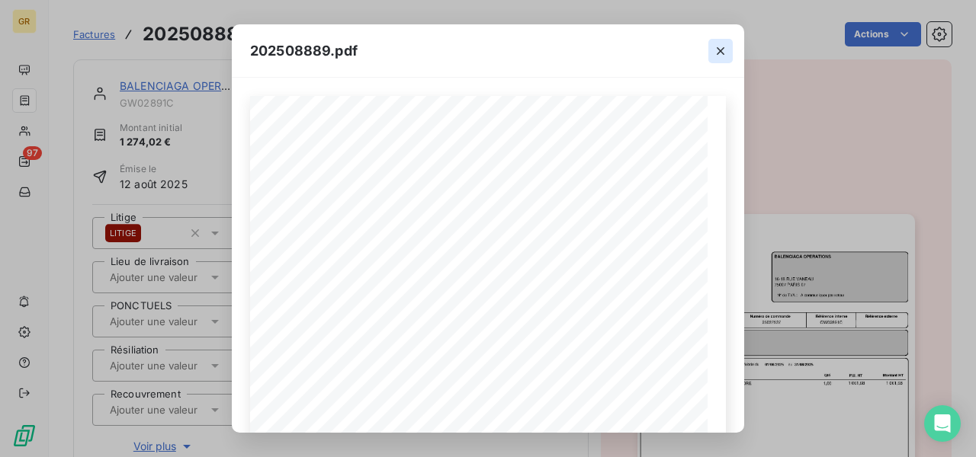
click at [723, 54] on icon "button" at bounding box center [721, 51] width 8 height 8
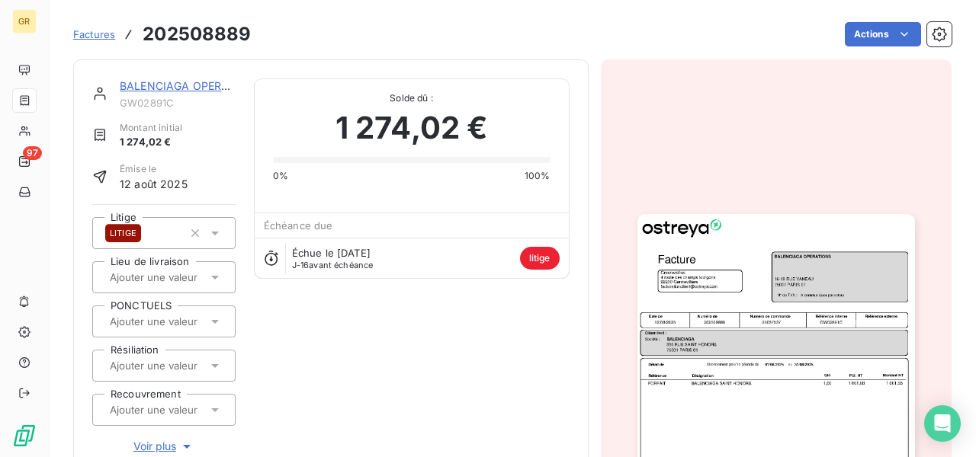
click at [748, 223] on img "button" at bounding box center [775, 410] width 277 height 392
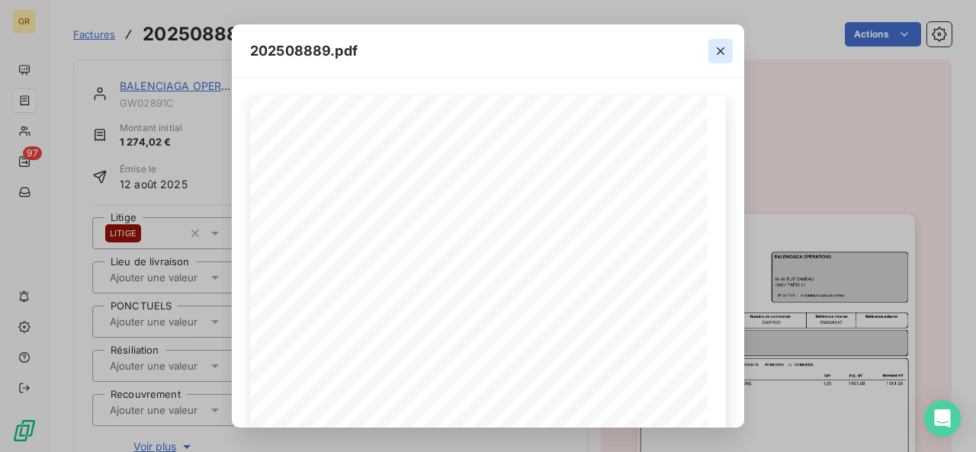
click at [720, 54] on icon "button" at bounding box center [720, 50] width 15 height 15
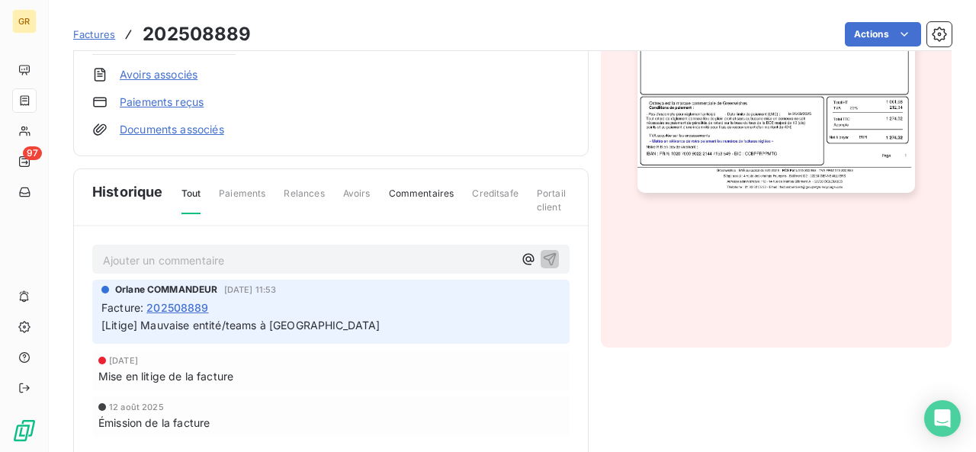
scroll to position [457, 0]
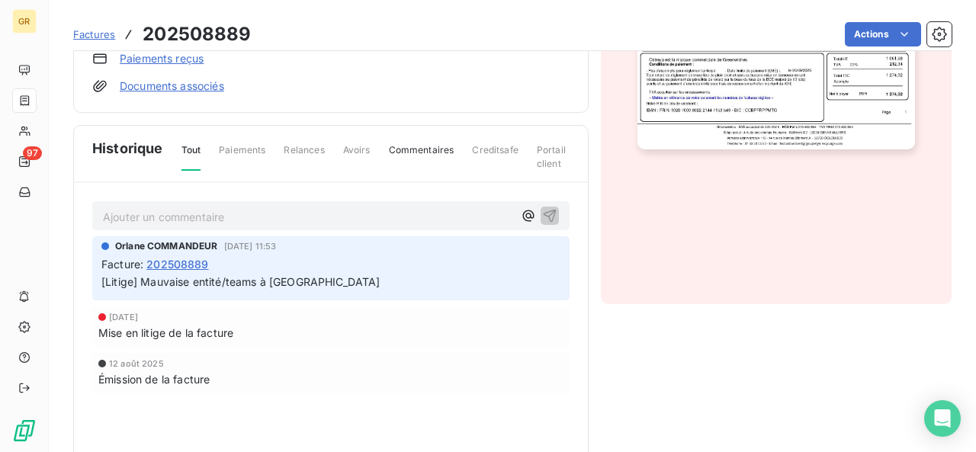
click at [157, 213] on p "Ajouter un commentaire ﻿" at bounding box center [308, 216] width 410 height 19
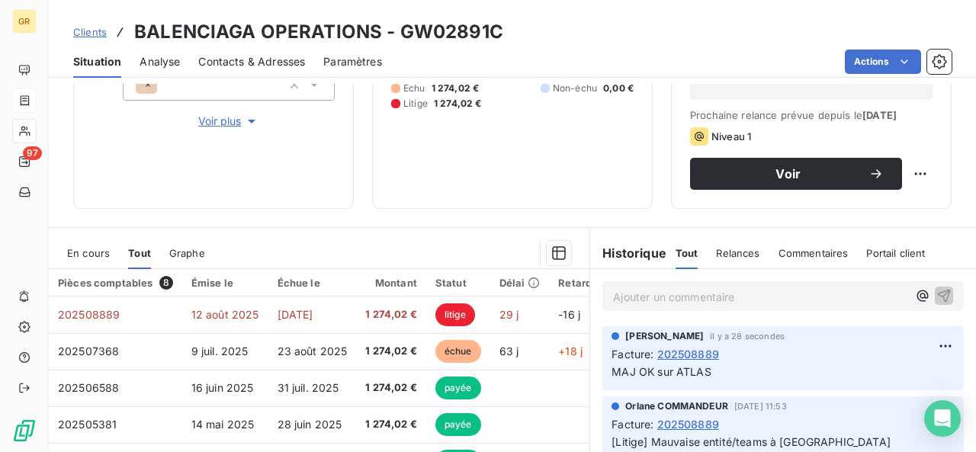
scroll to position [229, 0]
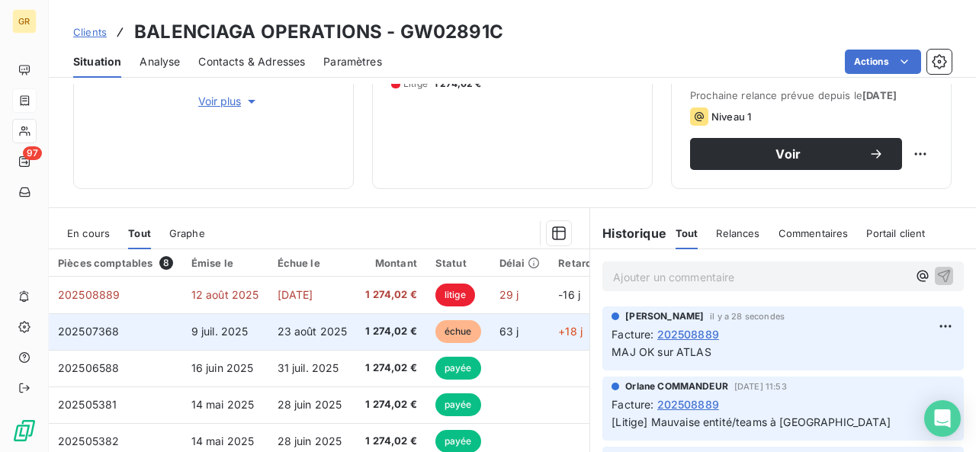
click at [279, 337] on td "23 août 2025" at bounding box center [312, 331] width 88 height 37
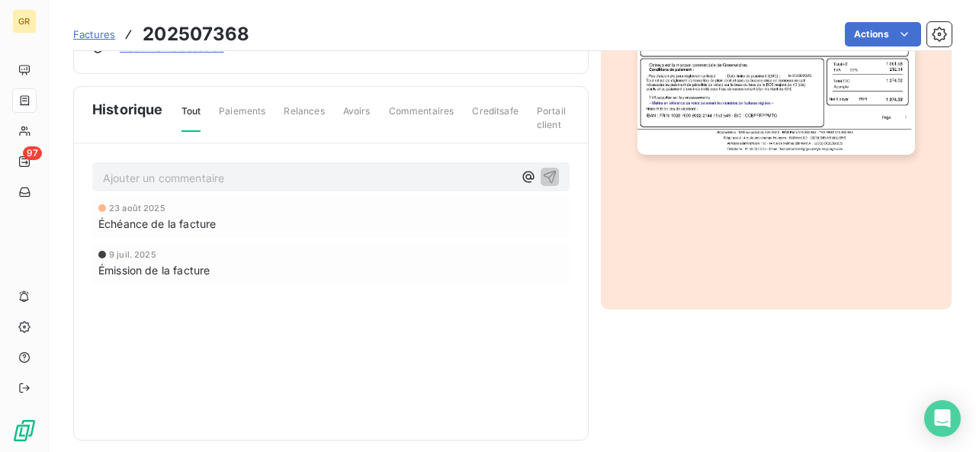
scroll to position [463, 0]
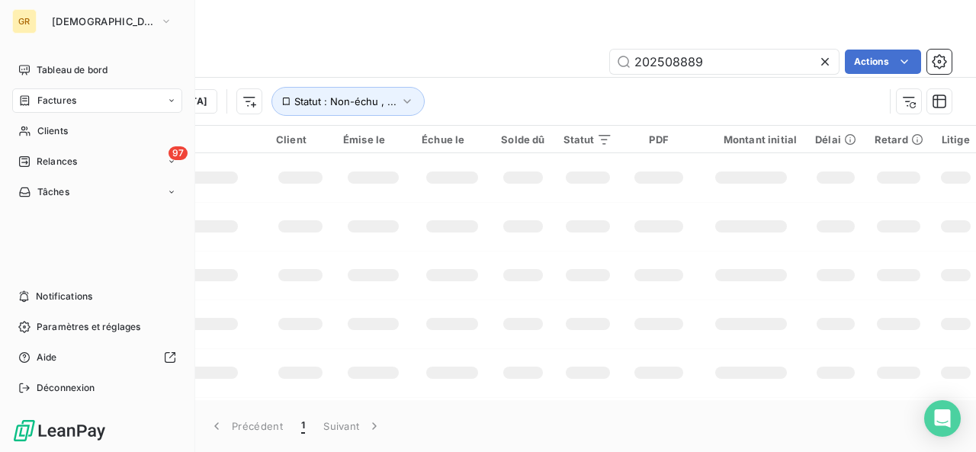
click at [47, 97] on span "Factures" at bounding box center [56, 101] width 39 height 14
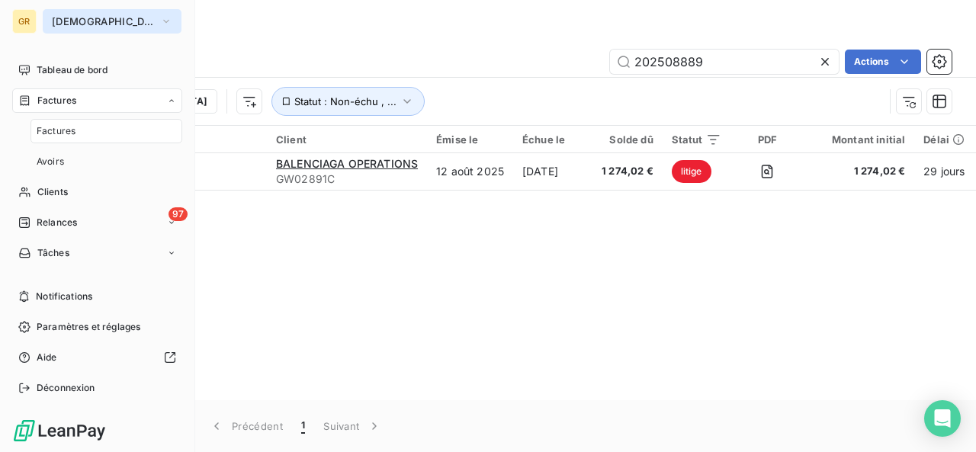
click at [79, 21] on span "[DEMOGRAPHIC_DATA]" at bounding box center [103, 21] width 102 height 12
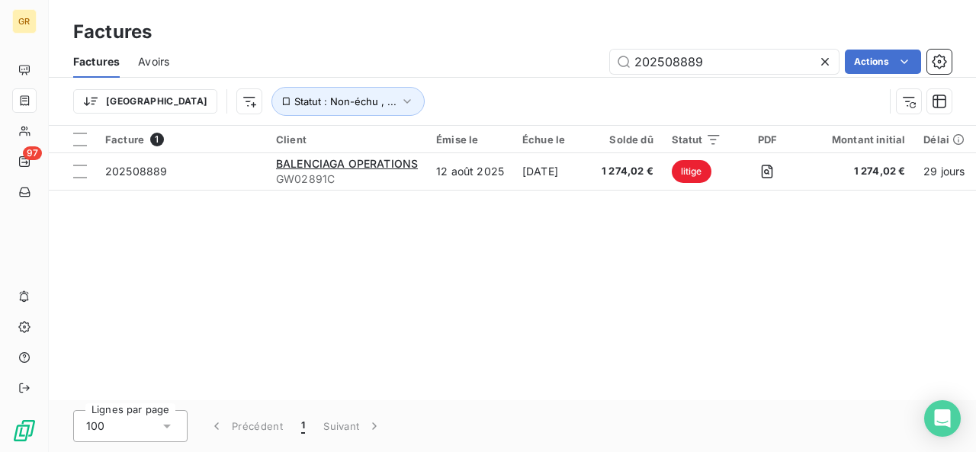
click at [391, 30] on div "Factures" at bounding box center [512, 31] width 927 height 27
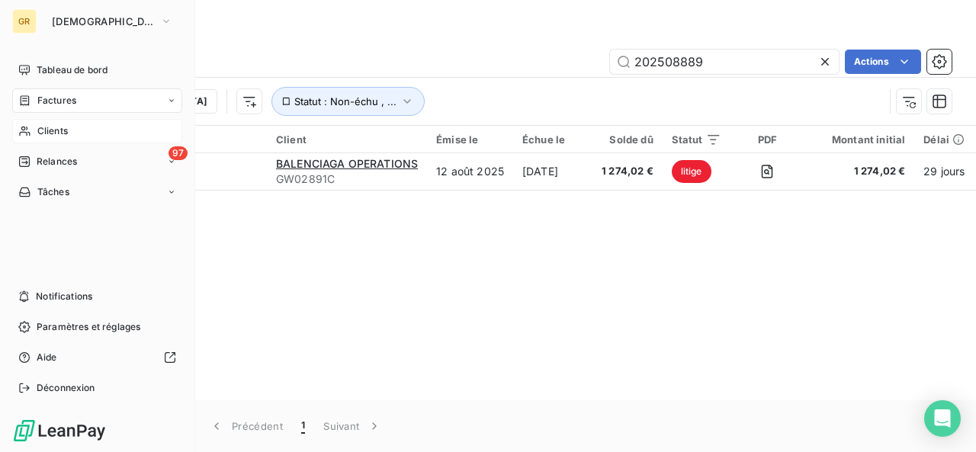
click at [44, 129] on span "Clients" at bounding box center [52, 131] width 30 height 14
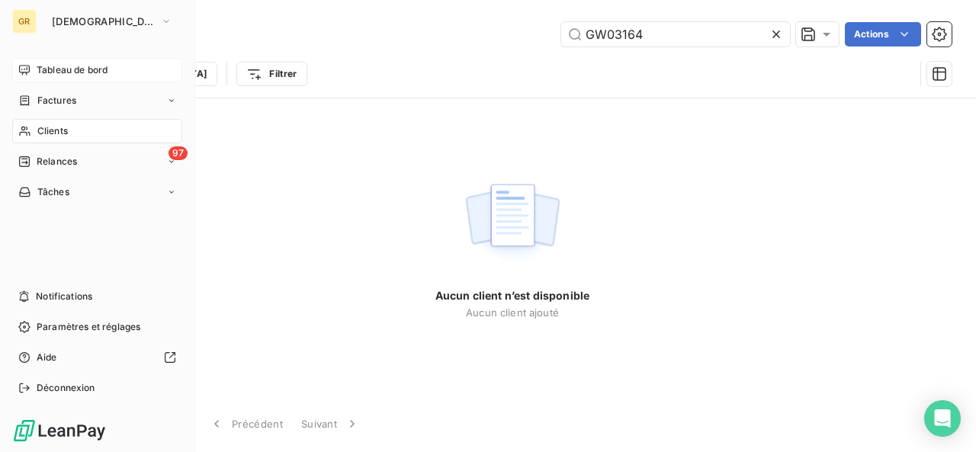
click at [97, 75] on span "Tableau de bord" at bounding box center [72, 70] width 71 height 14
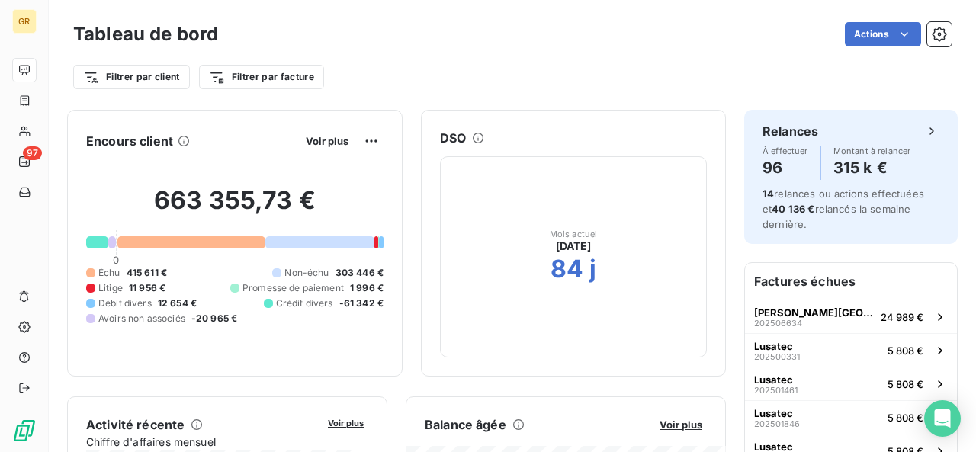
click at [514, 43] on div "Actions" at bounding box center [593, 34] width 715 height 24
click at [659, 418] on span "Voir plus" at bounding box center [680, 424] width 43 height 12
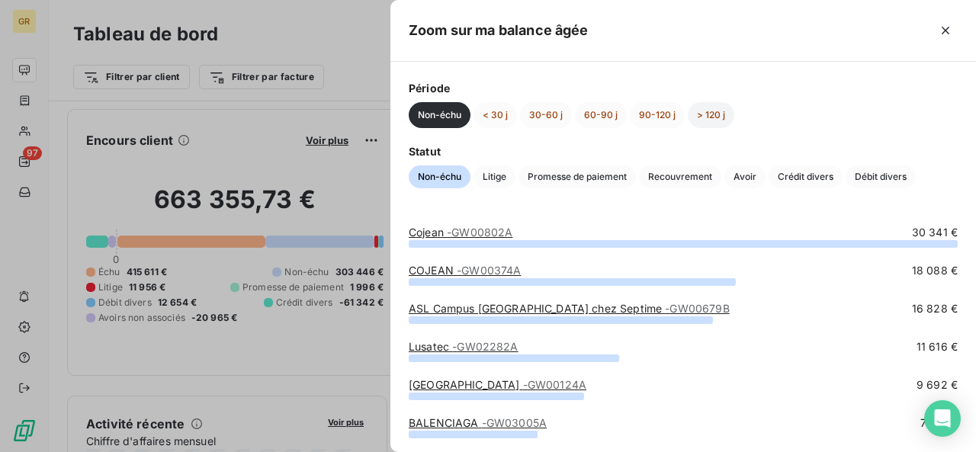
click at [720, 121] on button "> 120 j" at bounding box center [711, 115] width 46 height 26
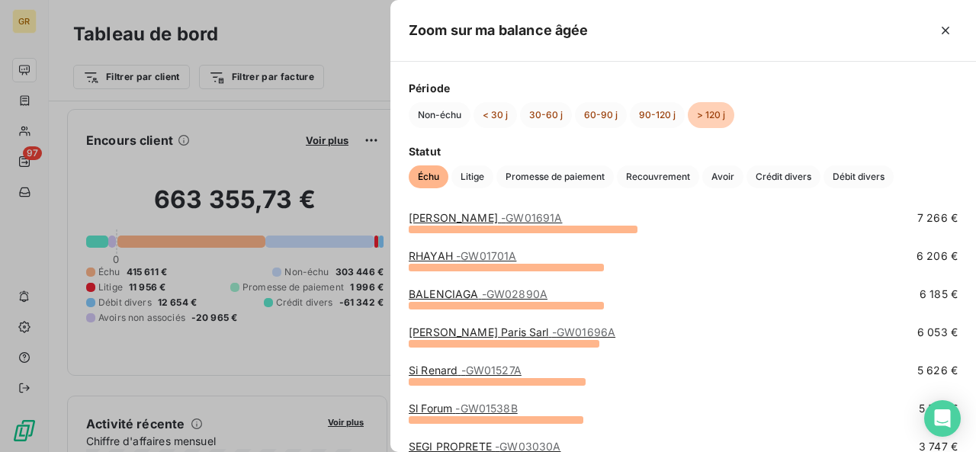
scroll to position [229, 0]
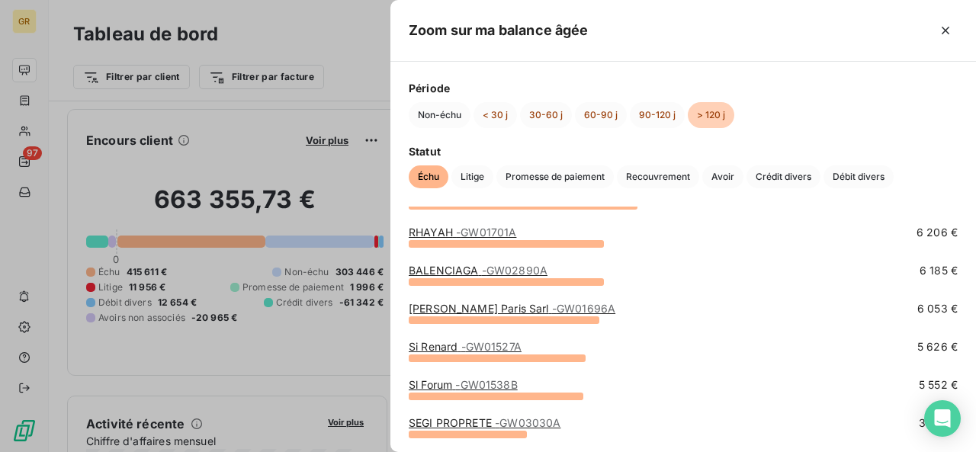
click at [495, 269] on span "- GW02890A" at bounding box center [515, 270] width 66 height 13
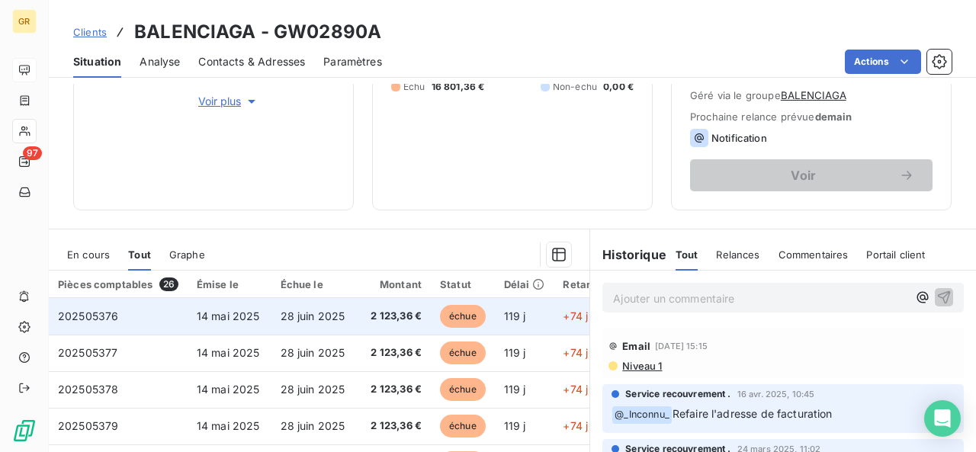
click at [395, 322] on td "2 123,36 €" at bounding box center [395, 316] width 71 height 37
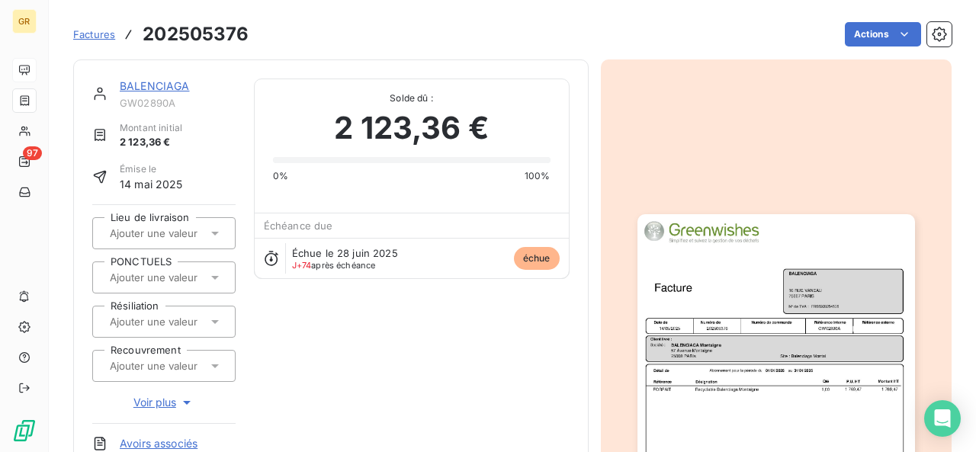
click at [798, 266] on img "button" at bounding box center [775, 410] width 277 height 392
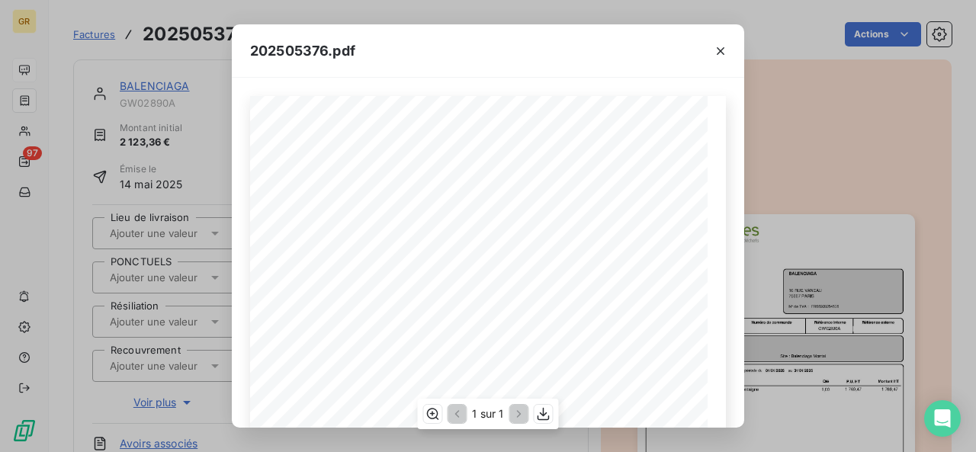
click at [550, 275] on span "Référence interne" at bounding box center [578, 274] width 56 height 6
click at [722, 46] on icon "button" at bounding box center [720, 50] width 15 height 15
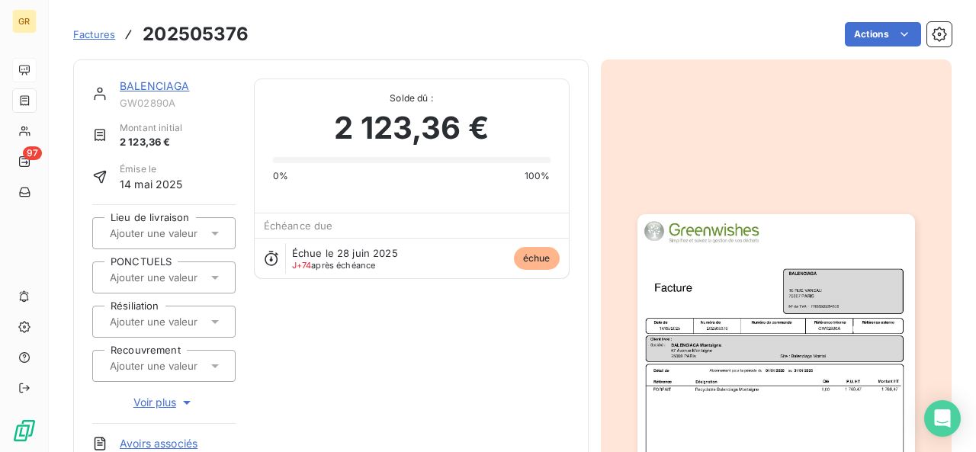
click at [732, 324] on img "button" at bounding box center [775, 410] width 277 height 392
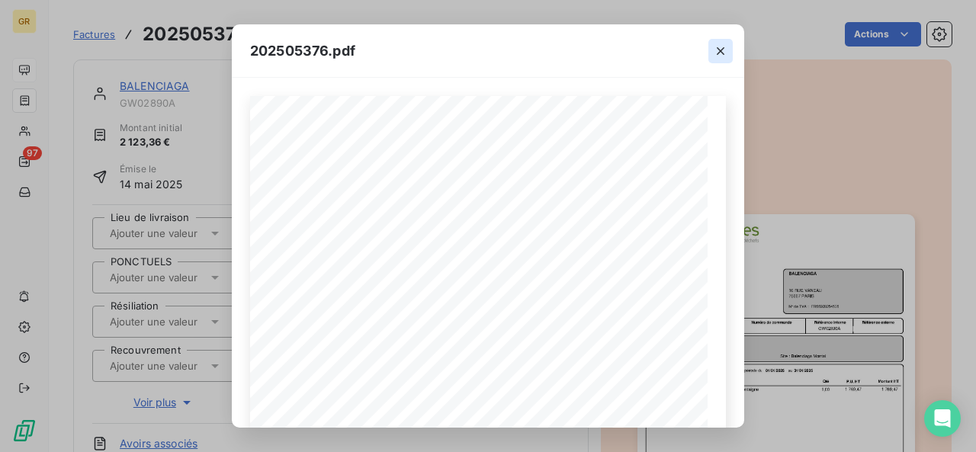
click at [727, 47] on icon "button" at bounding box center [720, 50] width 15 height 15
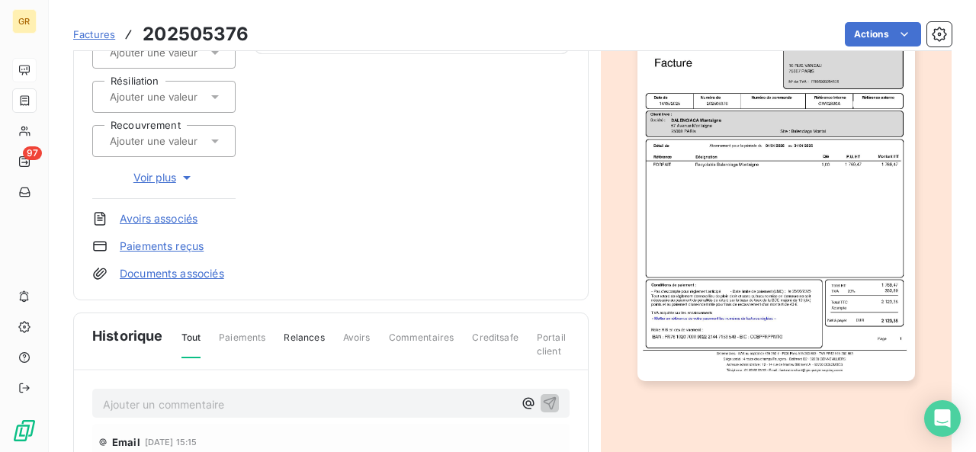
scroll to position [229, 0]
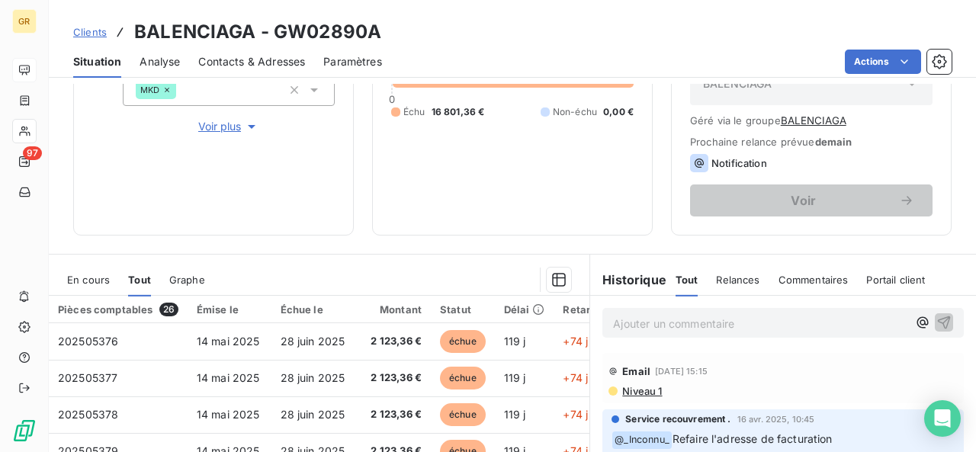
scroll to position [229, 0]
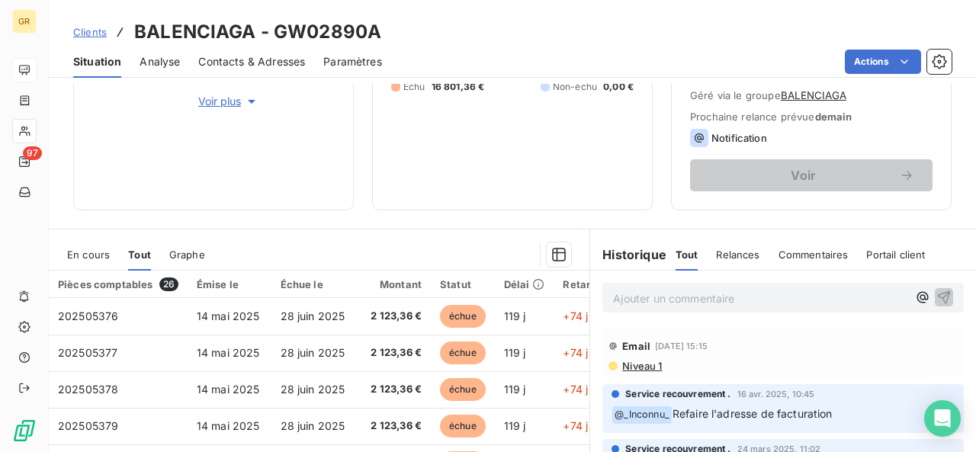
click at [645, 303] on p "Ajouter un commentaire ﻿" at bounding box center [760, 298] width 294 height 19
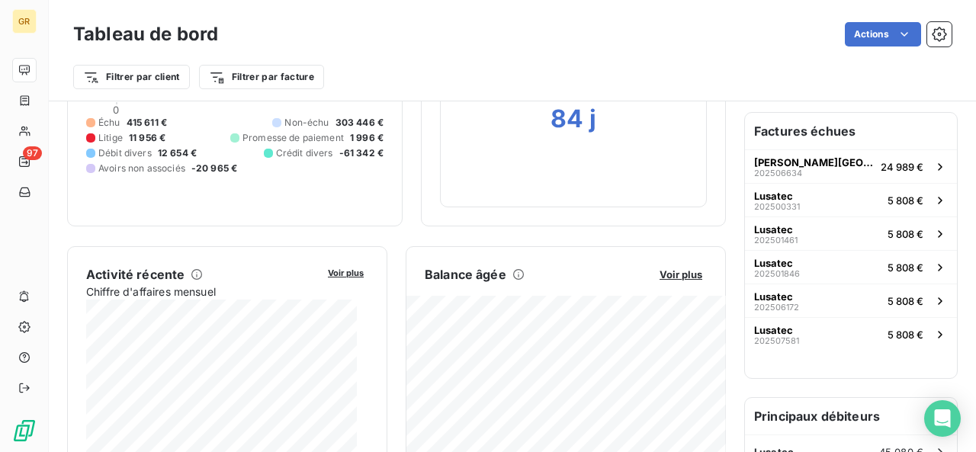
scroll to position [305, 0]
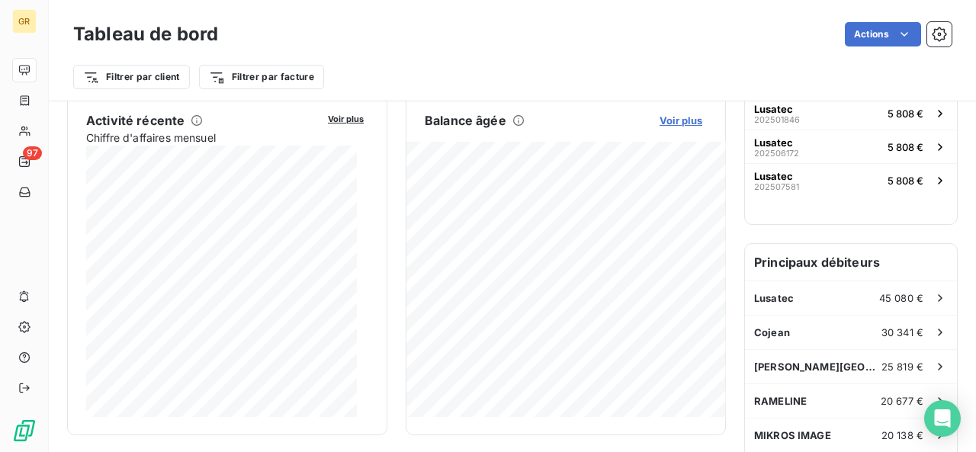
click at [669, 116] on span "Voir plus" at bounding box center [680, 120] width 43 height 12
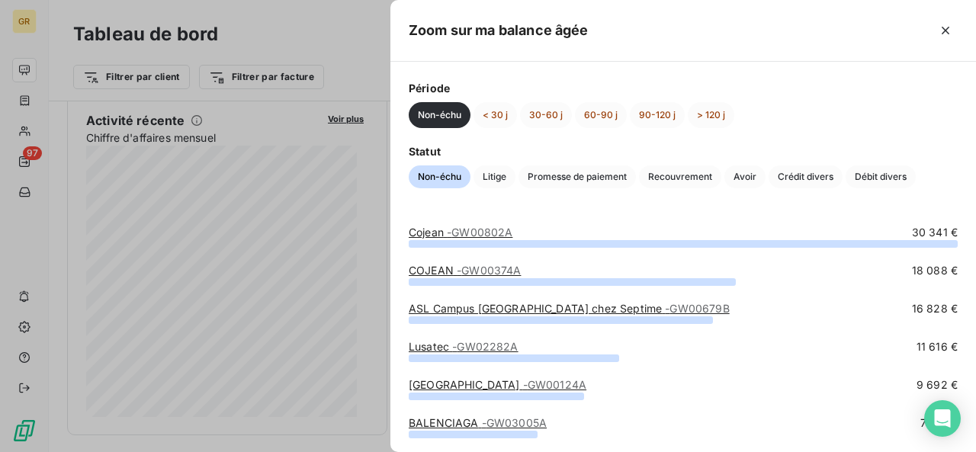
click at [704, 131] on div "Période Non-échu < 30 j 30-60 j 60-90 j 90-120 j > 120 j Statut Non-échu Litige…" at bounding box center [682, 134] width 585 height 145
click at [717, 124] on button "> 120 j" at bounding box center [711, 115] width 46 height 26
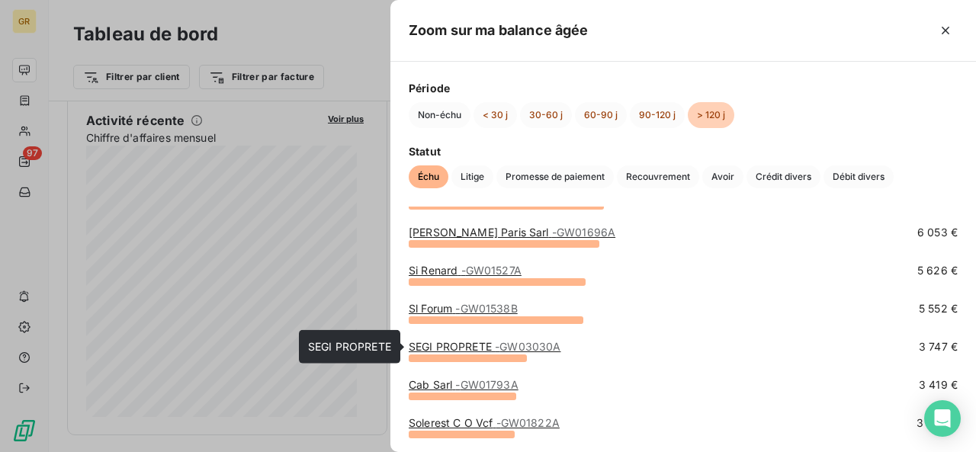
click at [503, 348] on span "- GW03030A" at bounding box center [528, 346] width 66 height 13
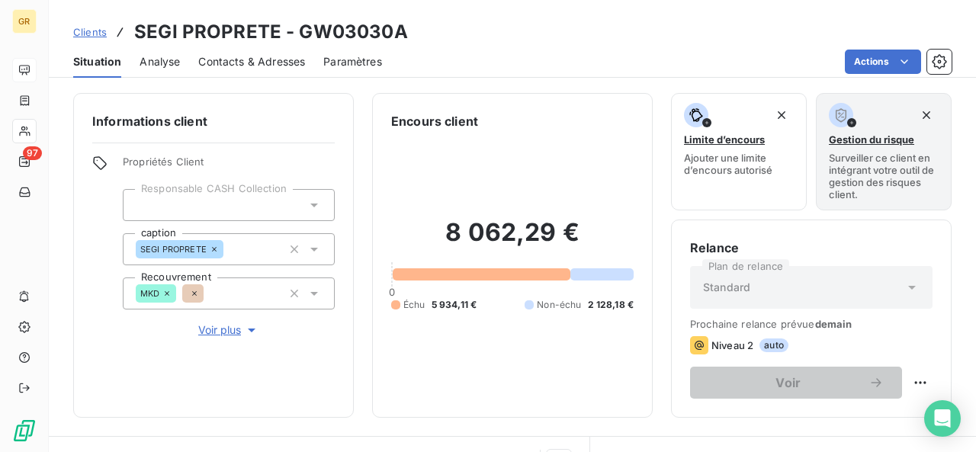
scroll to position [263, 0]
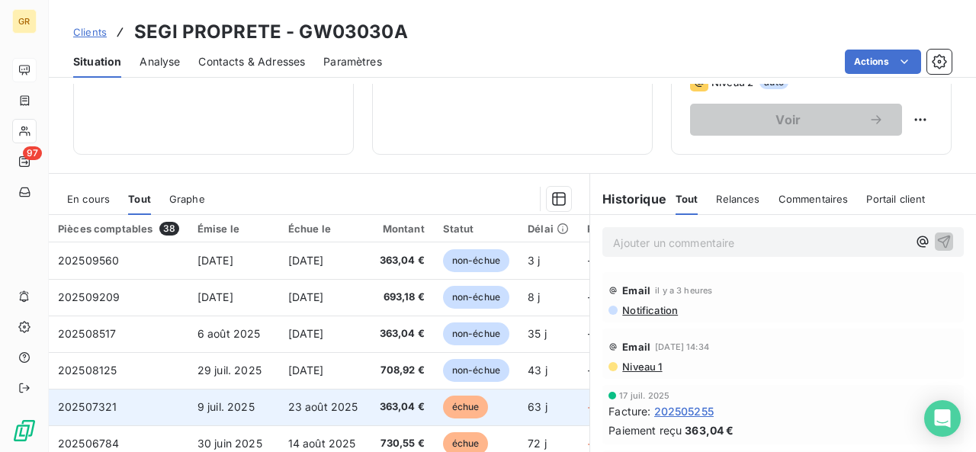
click at [345, 409] on span "23 août 2025" at bounding box center [323, 406] width 70 height 13
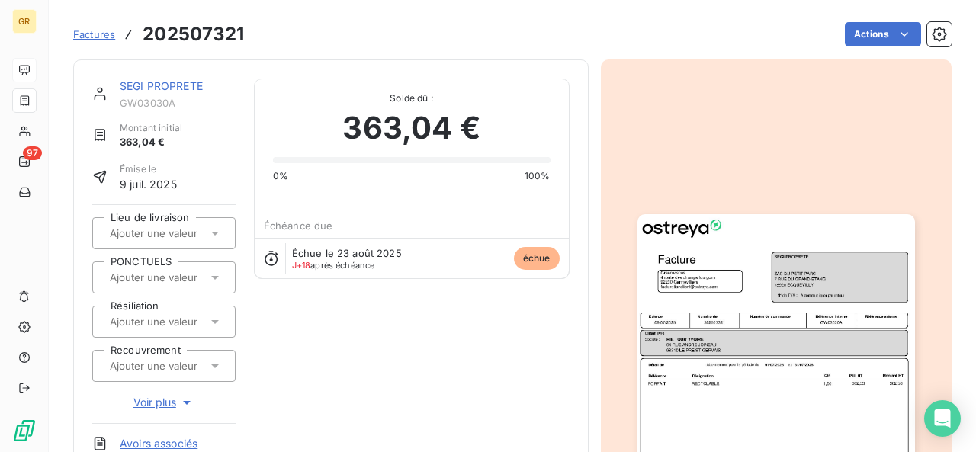
click at [804, 370] on img "button" at bounding box center [775, 410] width 277 height 392
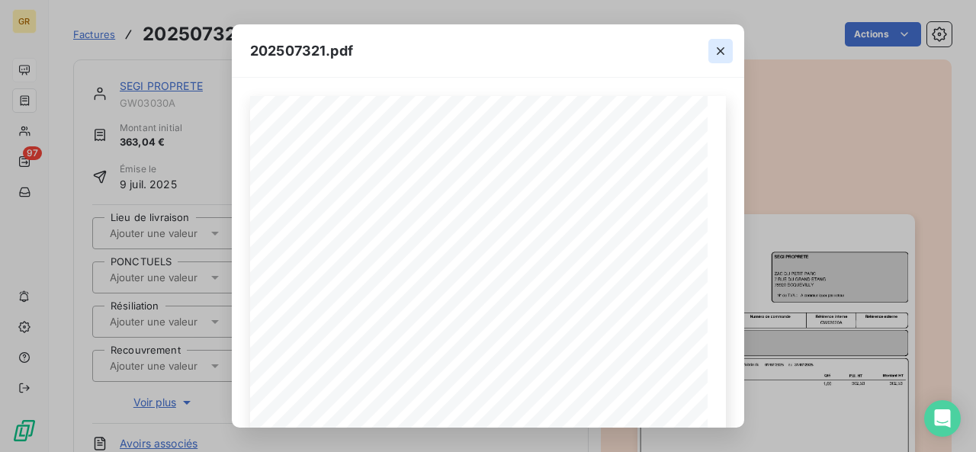
click at [724, 48] on icon "button" at bounding box center [720, 50] width 15 height 15
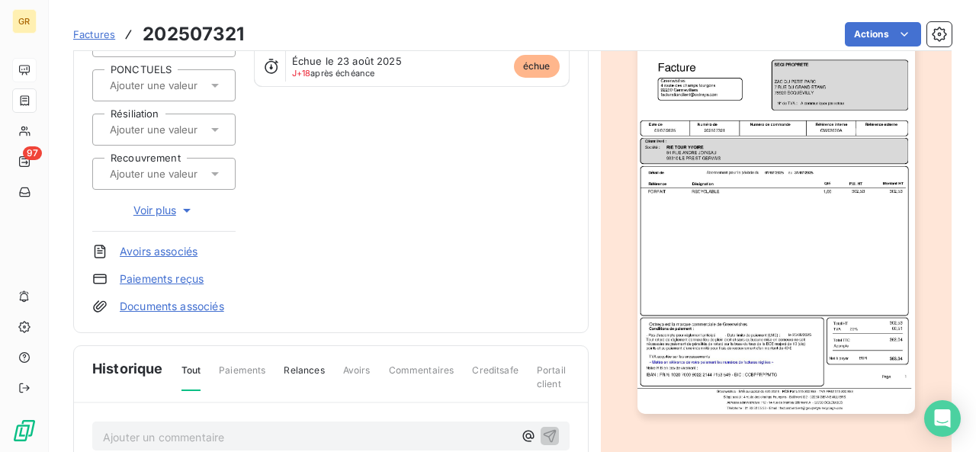
scroll to position [381, 0]
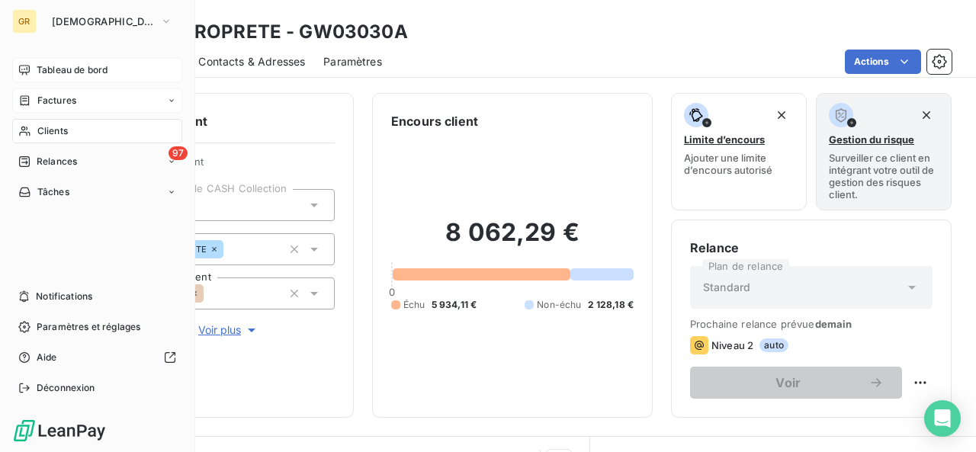
click at [108, 98] on div "Factures" at bounding box center [97, 100] width 170 height 24
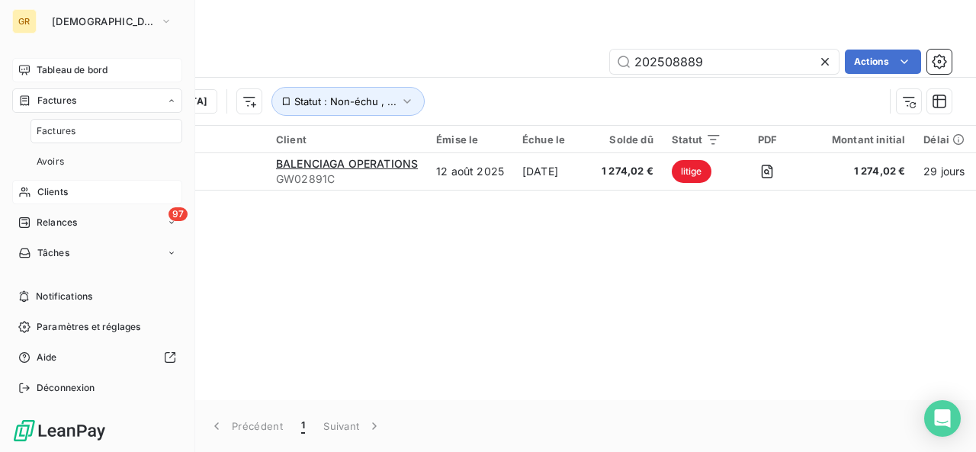
click at [101, 195] on div "Clients" at bounding box center [97, 192] width 170 height 24
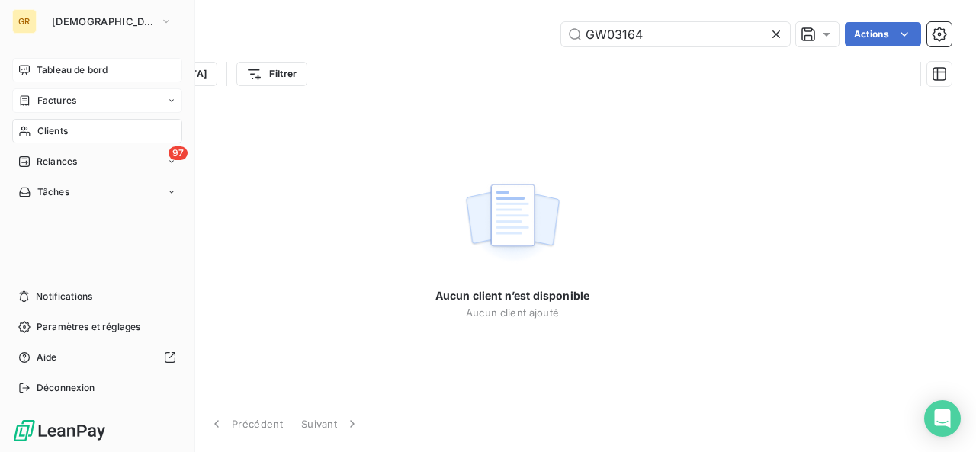
click at [38, 98] on span "Factures" at bounding box center [56, 101] width 39 height 14
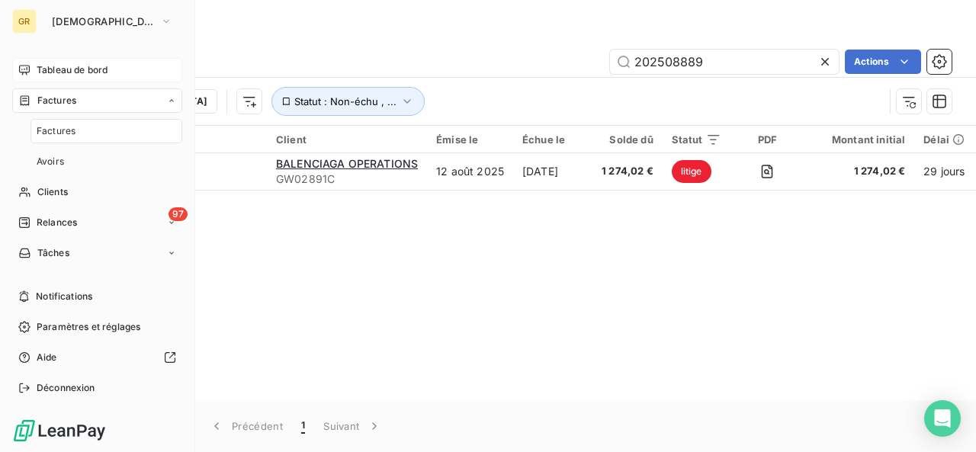
click at [56, 69] on span "Tableau de bord" at bounding box center [72, 70] width 71 height 14
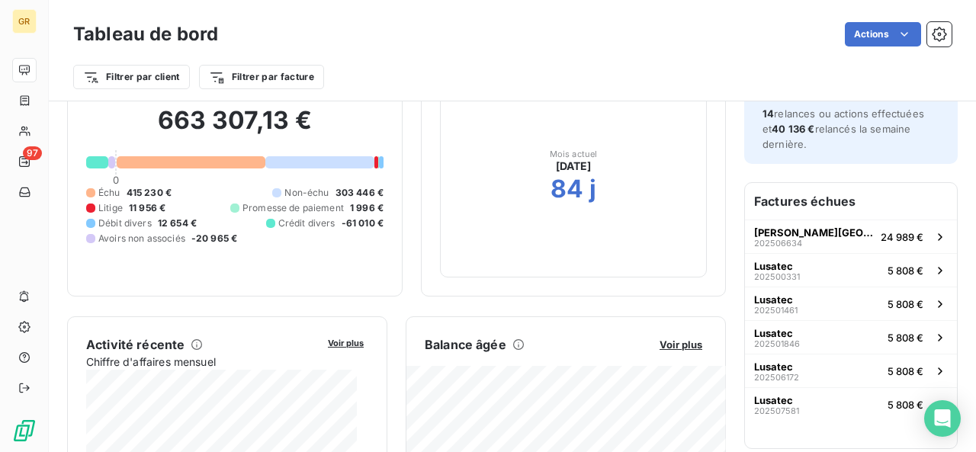
scroll to position [229, 0]
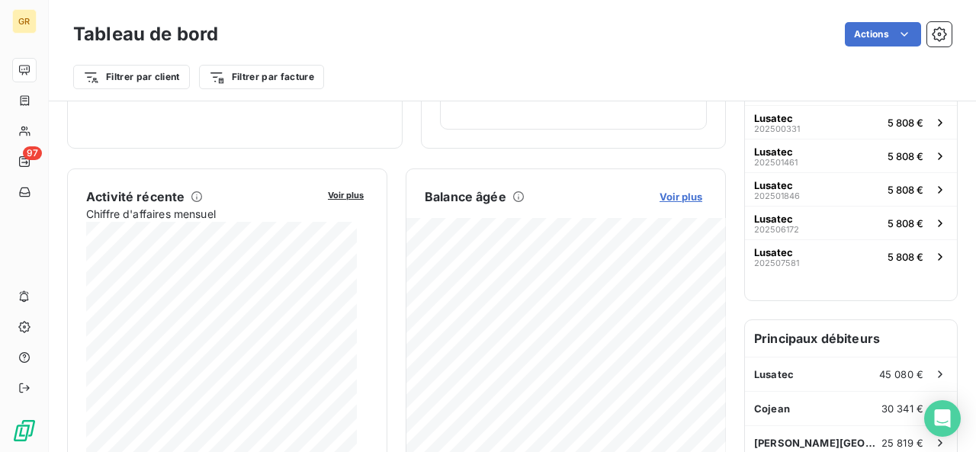
click at [669, 192] on span "Voir plus" at bounding box center [680, 197] width 43 height 12
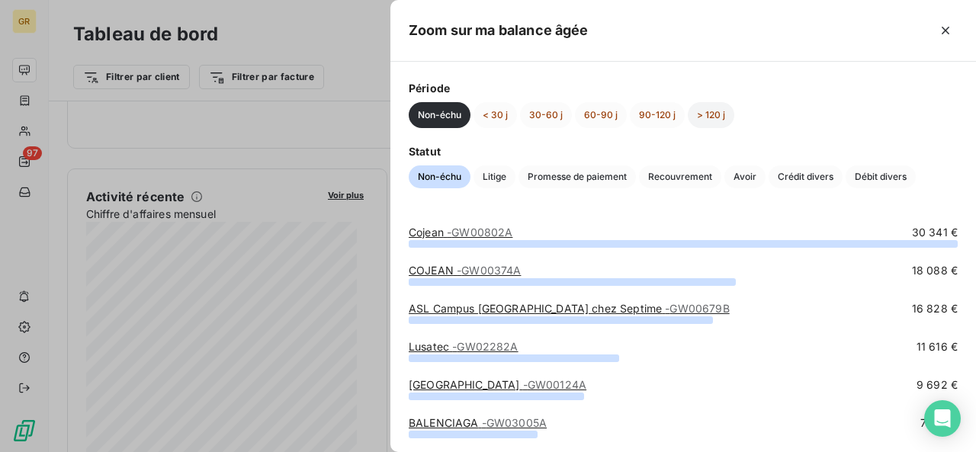
click at [717, 115] on button "> 120 j" at bounding box center [711, 115] width 46 height 26
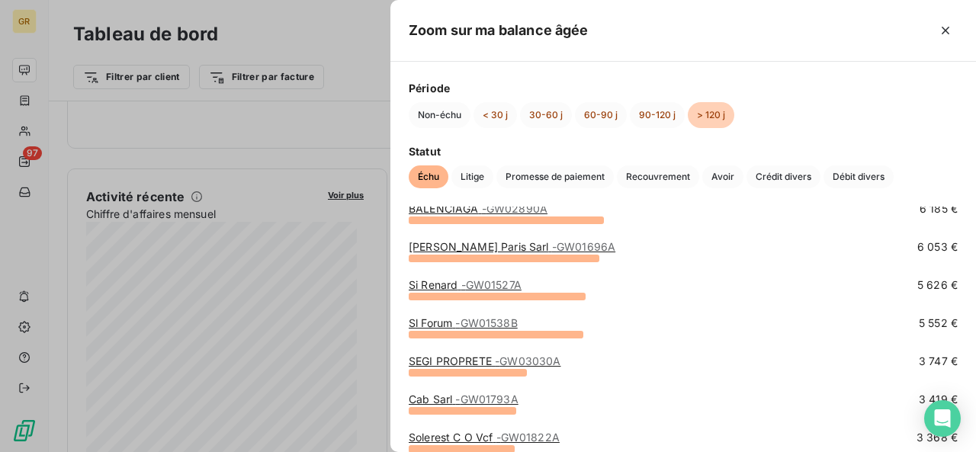
scroll to position [305, 0]
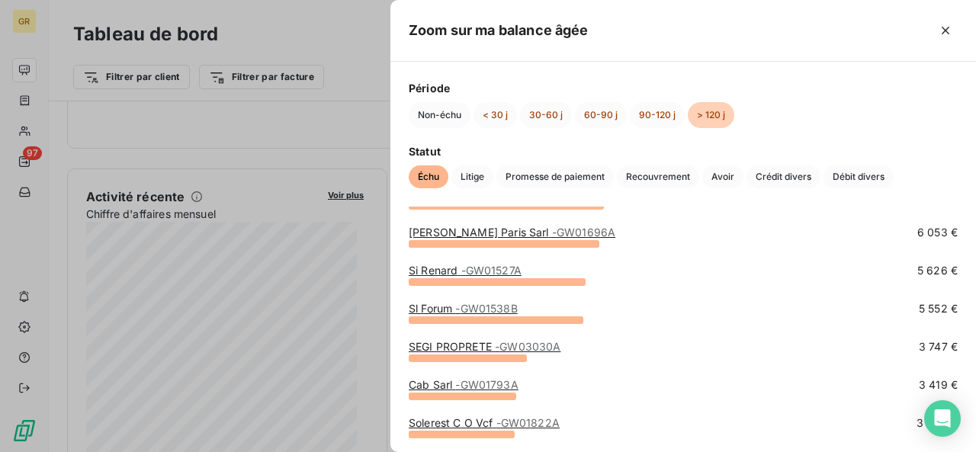
click at [527, 344] on span "- GW03030A" at bounding box center [528, 346] width 66 height 13
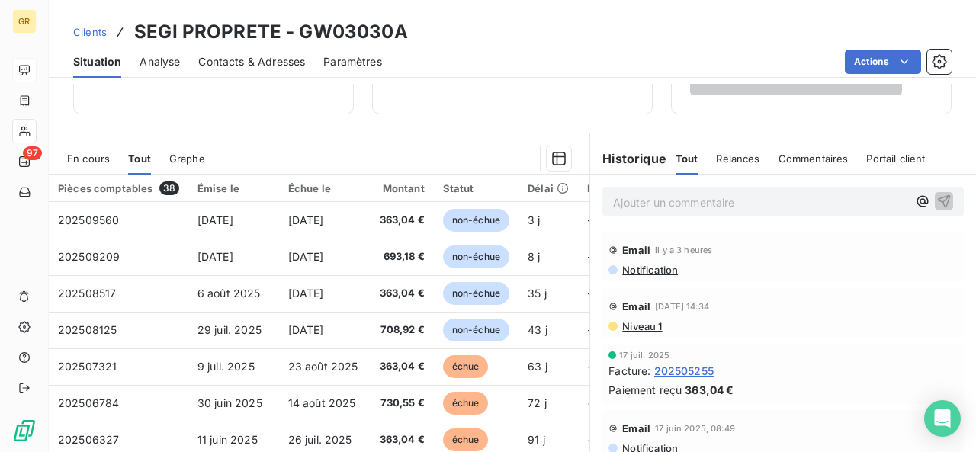
scroll to position [305, 0]
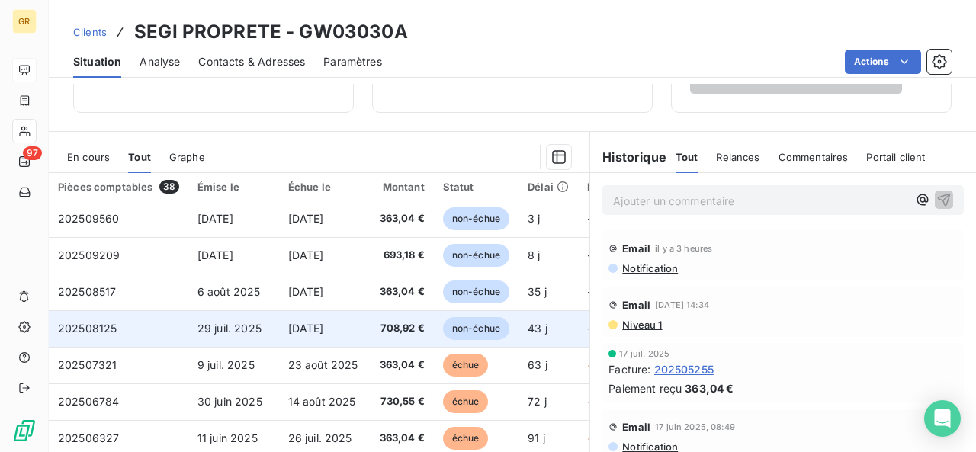
click at [314, 322] on span "[DATE]" at bounding box center [306, 328] width 36 height 13
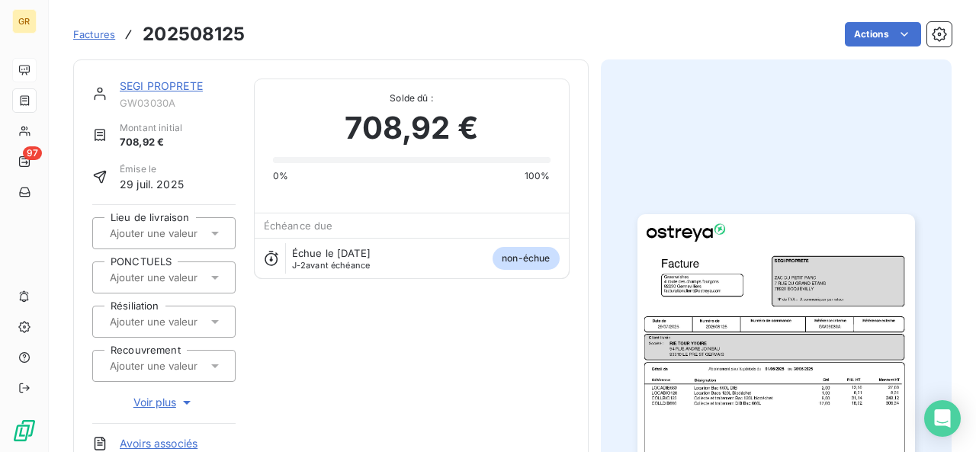
click at [787, 352] on img "button" at bounding box center [775, 410] width 277 height 392
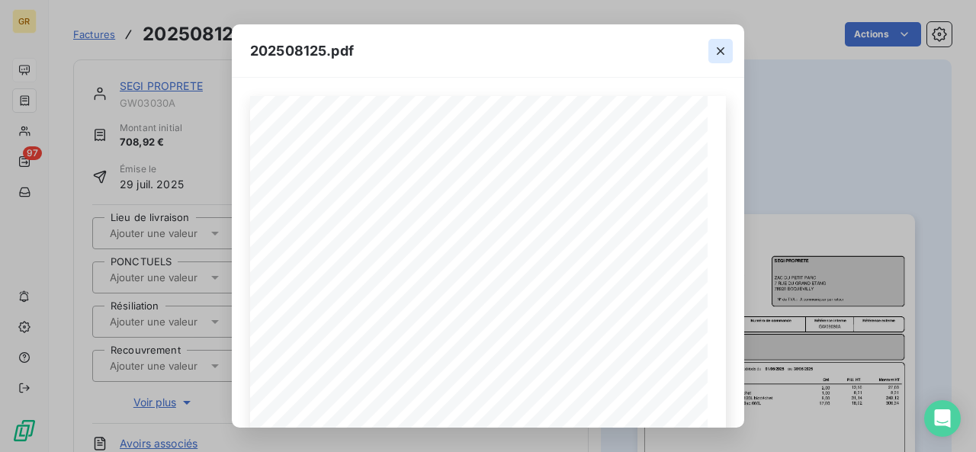
click at [726, 53] on icon "button" at bounding box center [720, 50] width 15 height 15
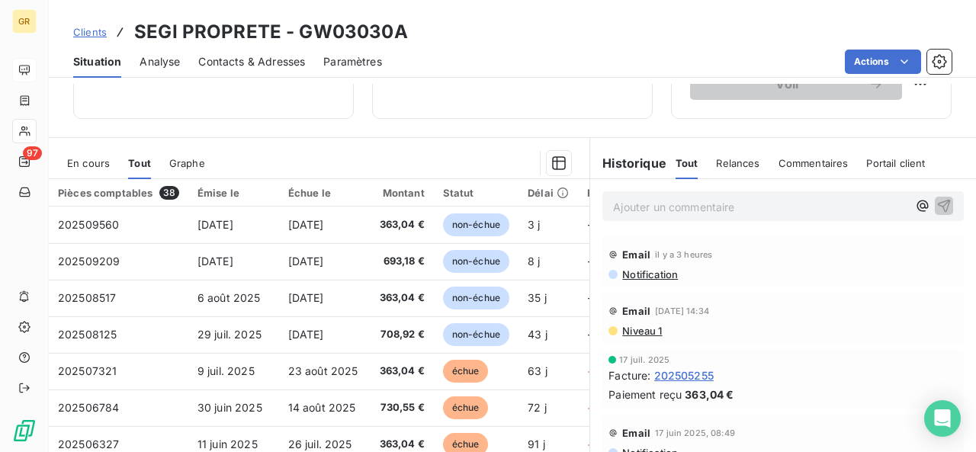
scroll to position [302, 0]
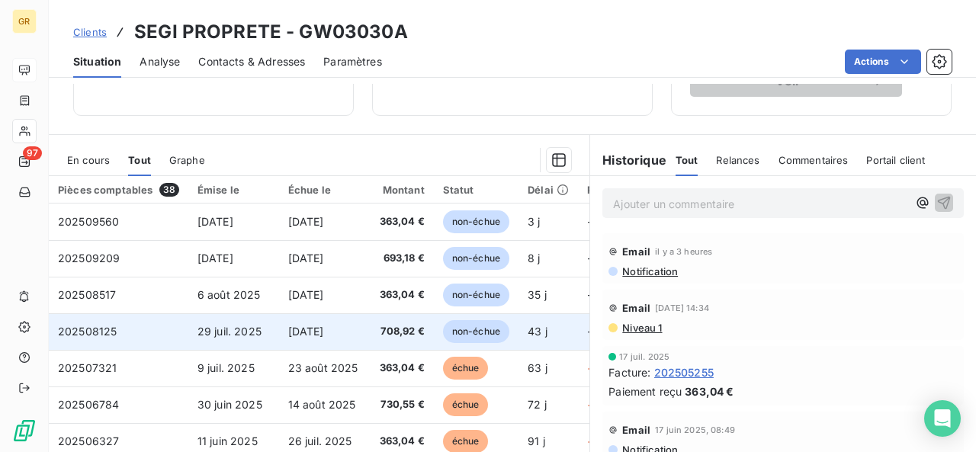
click at [399, 327] on span "708,92 €" at bounding box center [402, 331] width 46 height 15
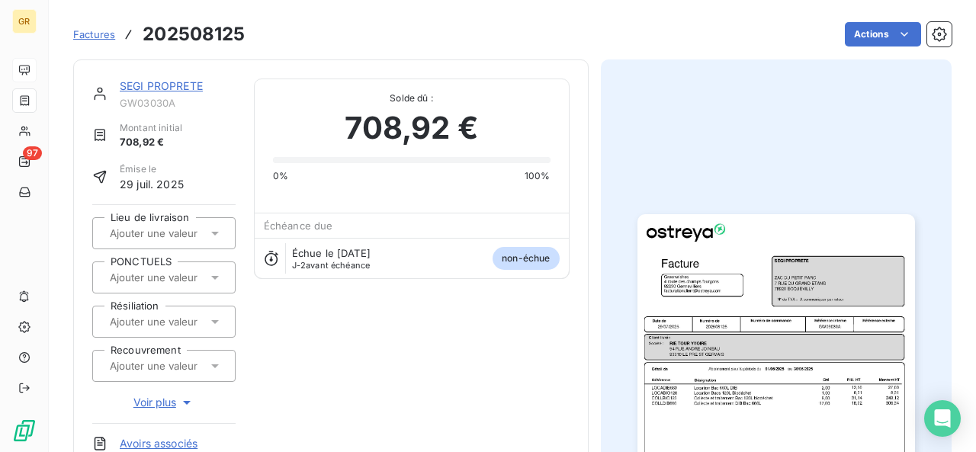
click at [776, 310] on img "button" at bounding box center [775, 410] width 277 height 392
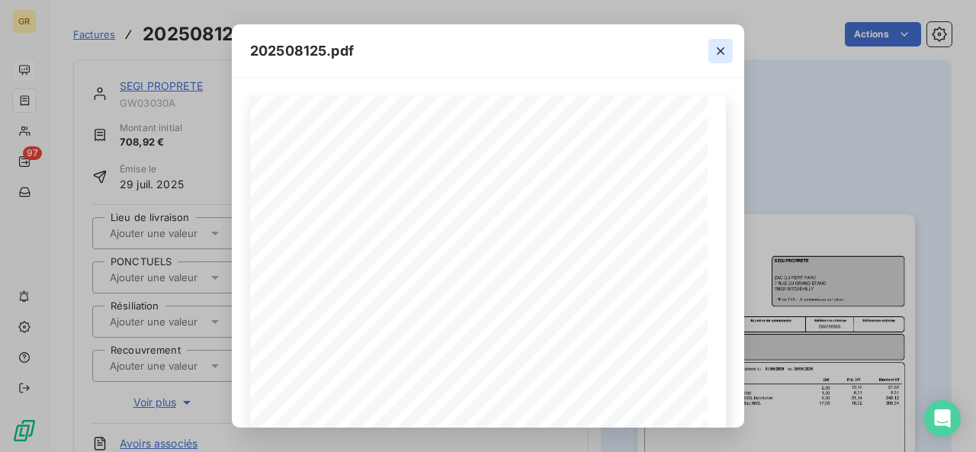
click at [723, 54] on icon "button" at bounding box center [720, 50] width 15 height 15
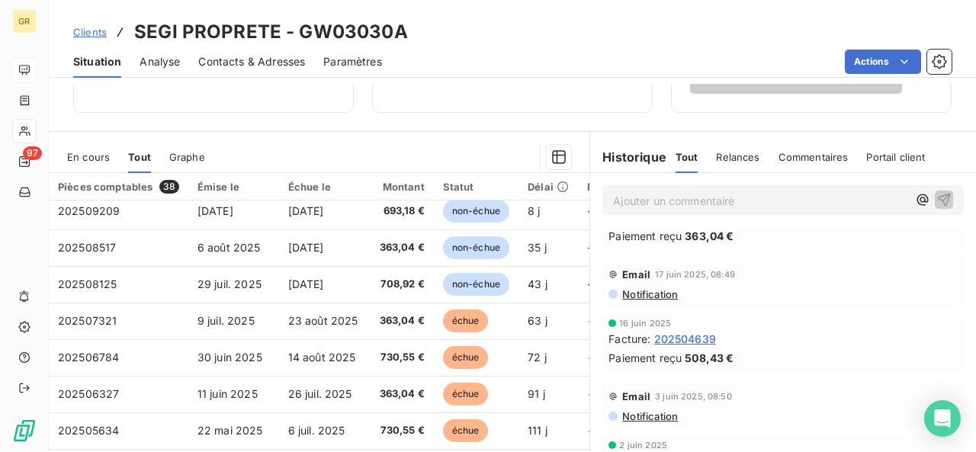
scroll to position [76, 0]
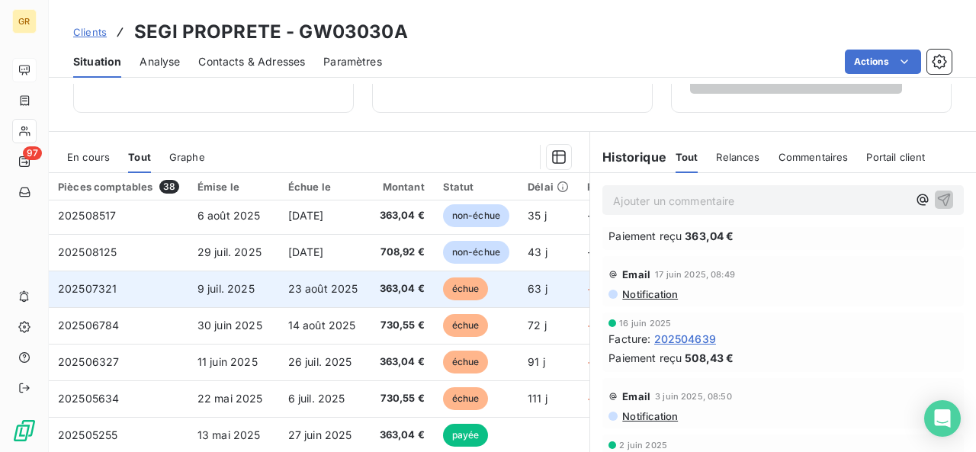
click at [413, 297] on td "363,04 €" at bounding box center [402, 289] width 64 height 37
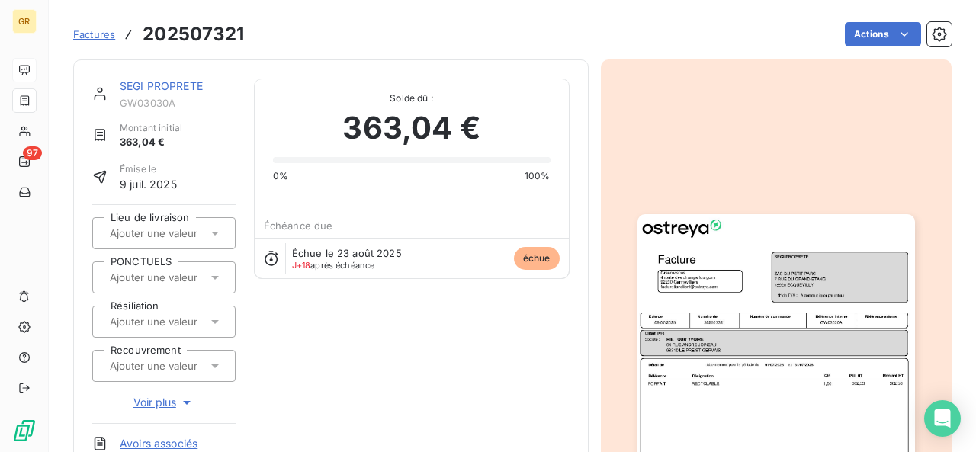
click at [812, 325] on img "button" at bounding box center [775, 410] width 277 height 392
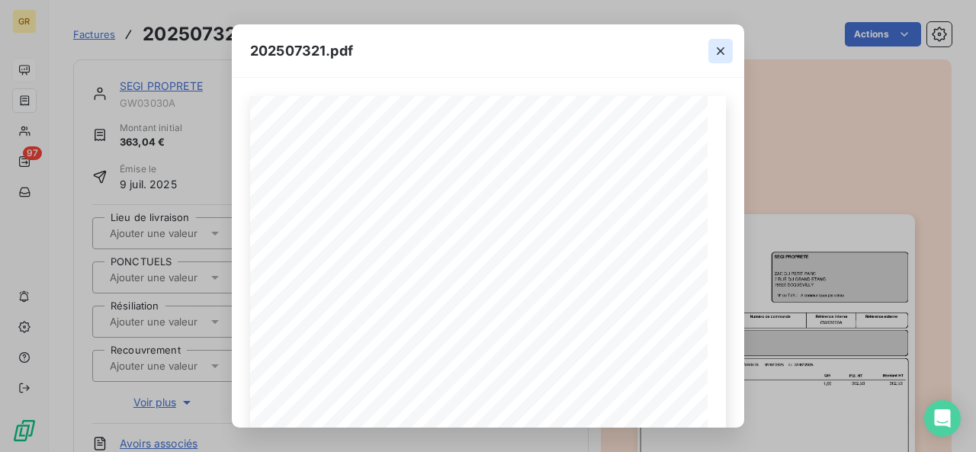
click at [714, 56] on icon "button" at bounding box center [720, 50] width 15 height 15
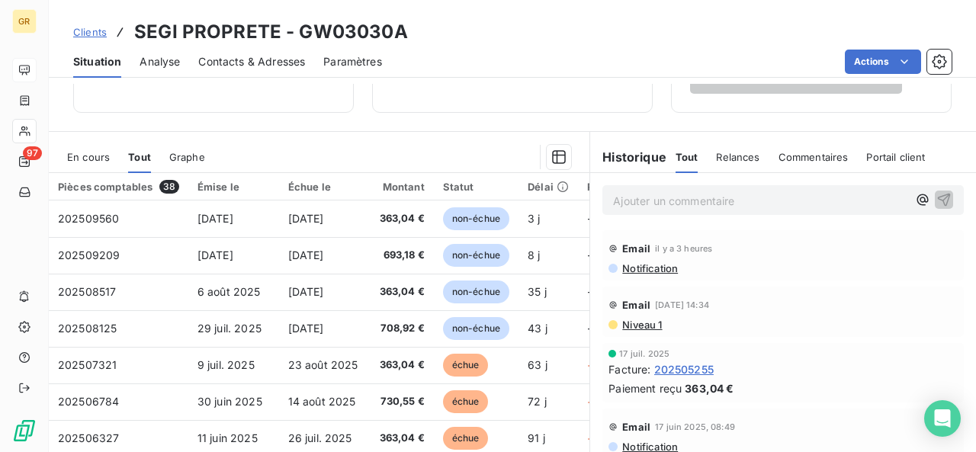
scroll to position [364, 0]
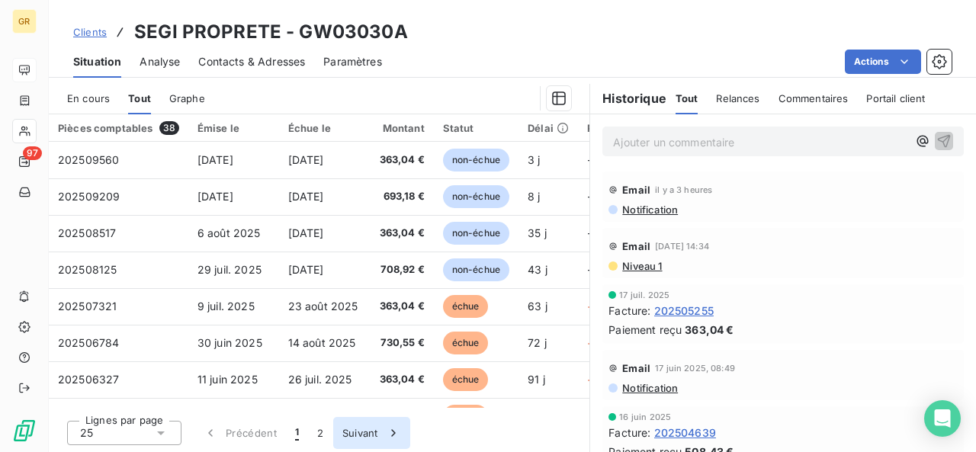
click at [348, 435] on button "Suivant" at bounding box center [371, 433] width 77 height 32
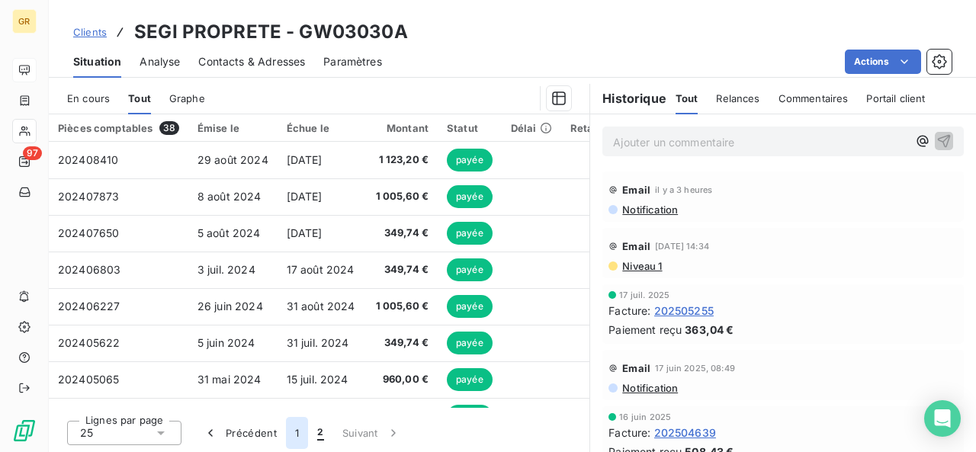
click at [291, 429] on button "1" at bounding box center [297, 433] width 22 height 32
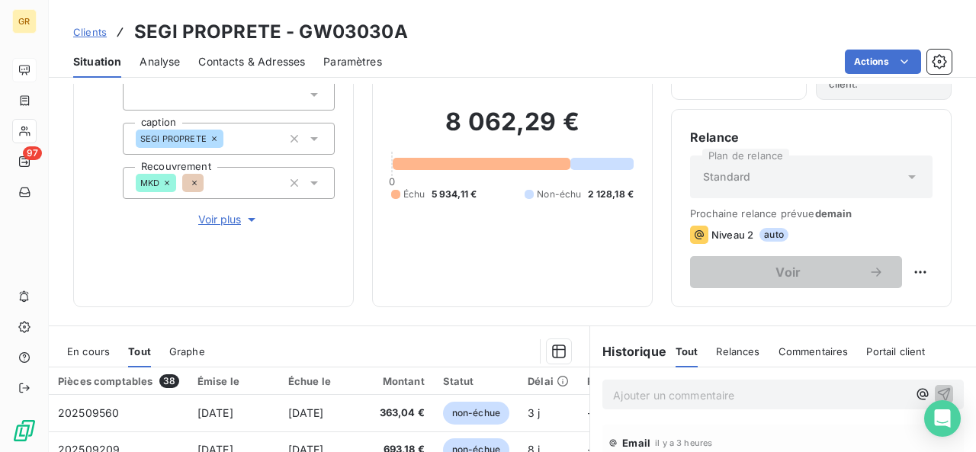
scroll to position [229, 0]
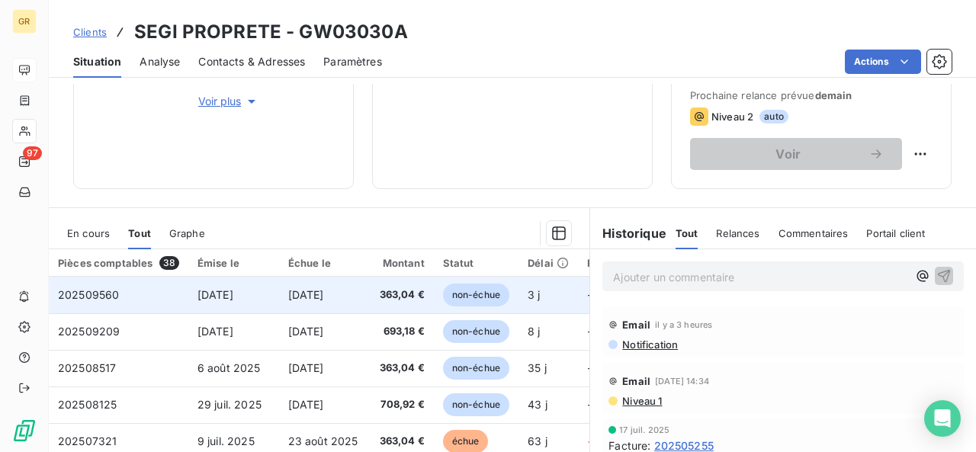
click at [361, 301] on td "[DATE]" at bounding box center [324, 295] width 91 height 37
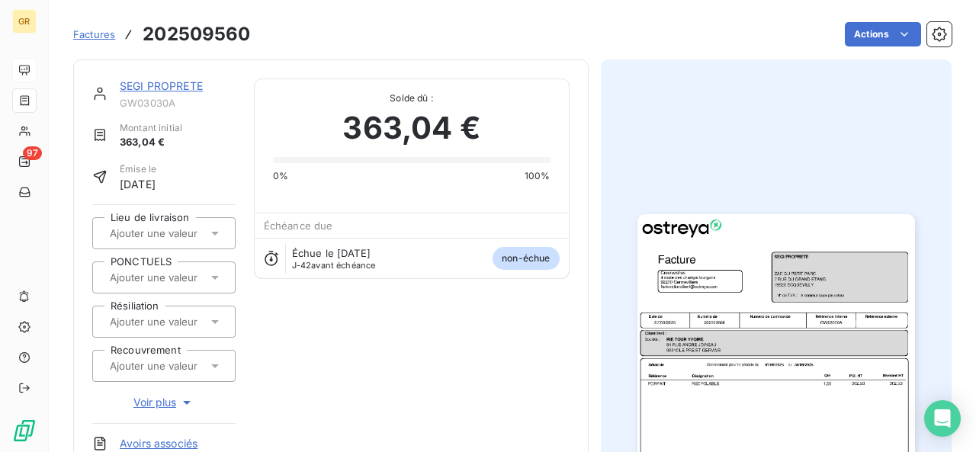
click at [816, 380] on img "button" at bounding box center [775, 410] width 277 height 392
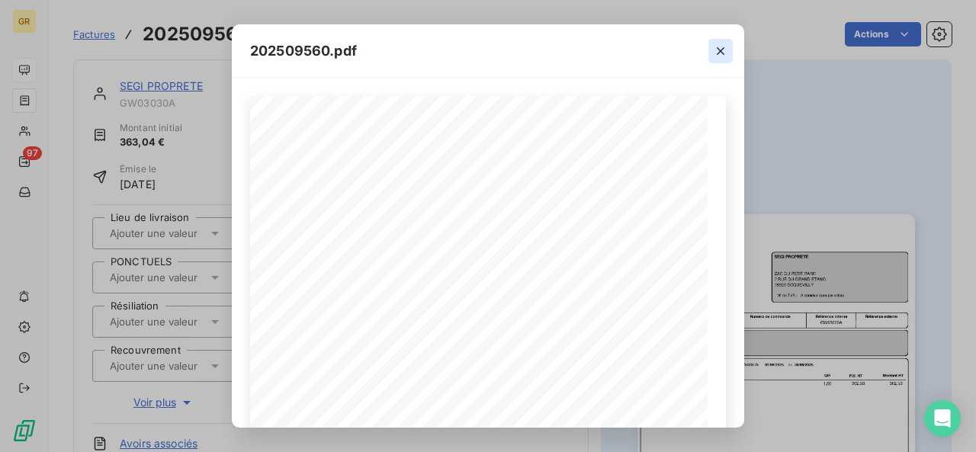
click at [717, 54] on icon "button" at bounding box center [720, 50] width 15 height 15
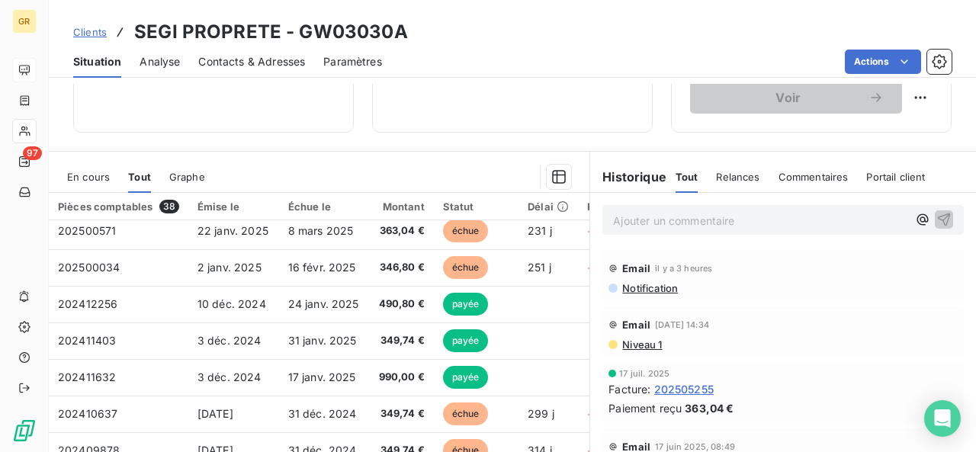
scroll to position [655, 0]
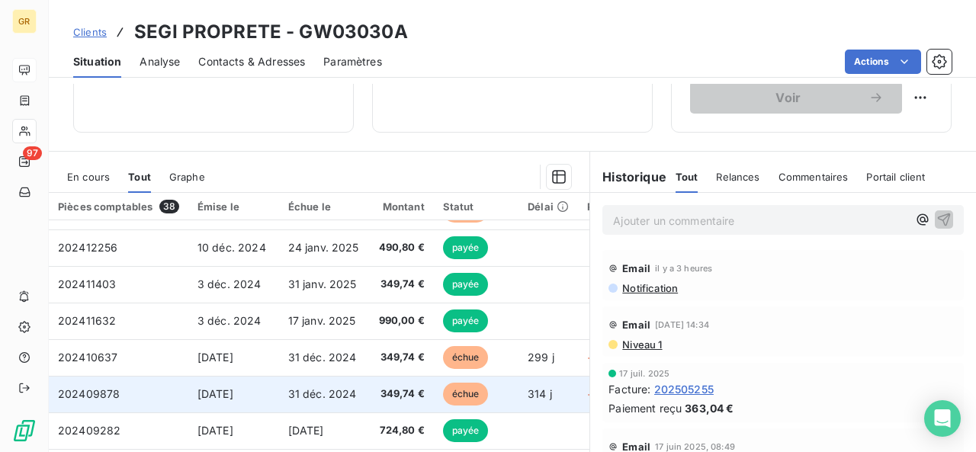
click at [374, 376] on td "349,74 €" at bounding box center [402, 394] width 64 height 37
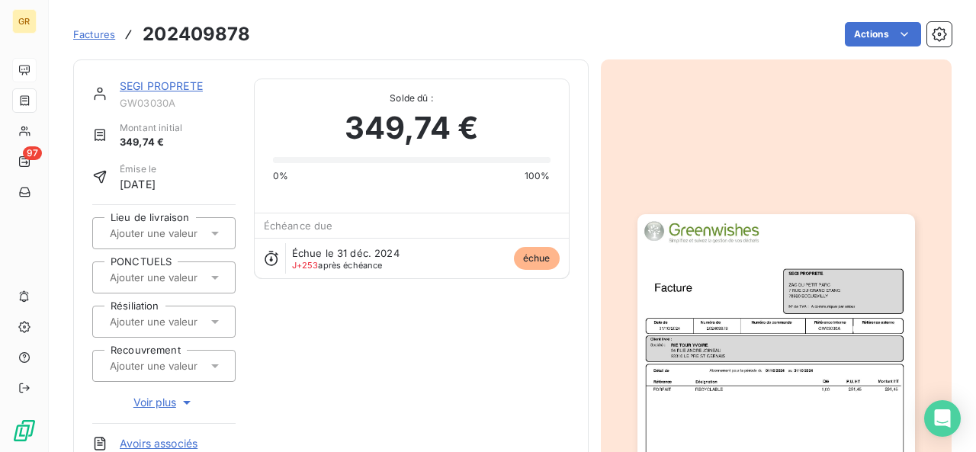
click at [771, 339] on img "button" at bounding box center [775, 410] width 277 height 392
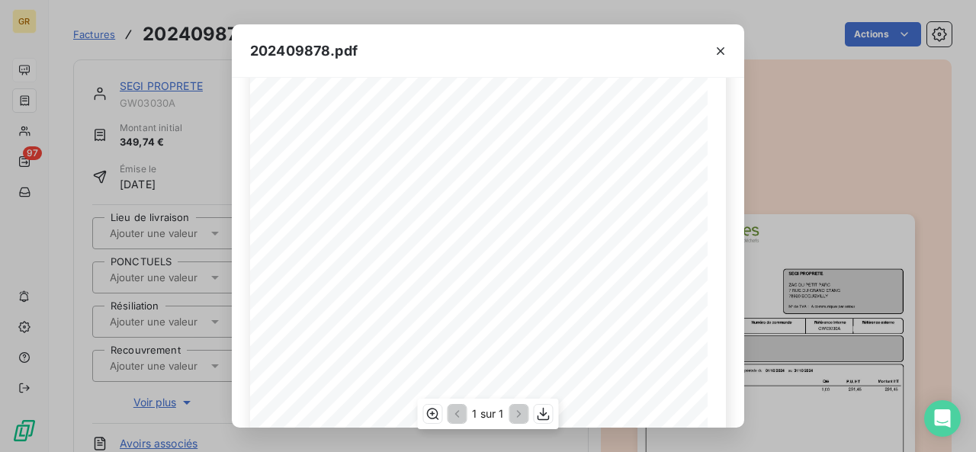
scroll to position [156, 0]
click at [717, 46] on icon "button" at bounding box center [720, 50] width 15 height 15
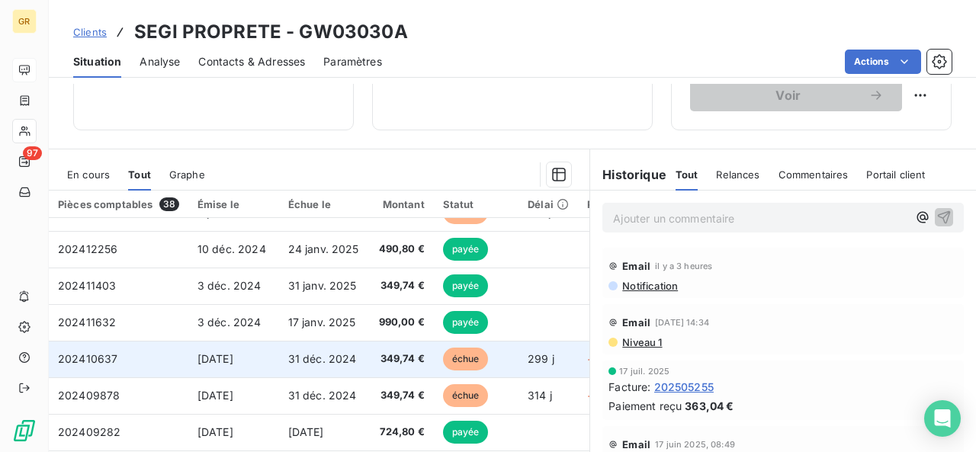
scroll to position [655, 0]
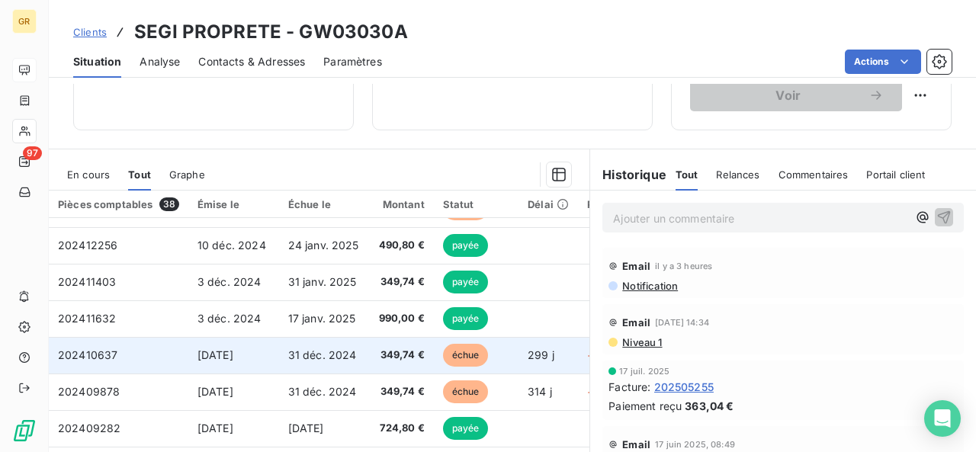
click at [305, 358] on td "31 déc. 2024" at bounding box center [324, 355] width 91 height 37
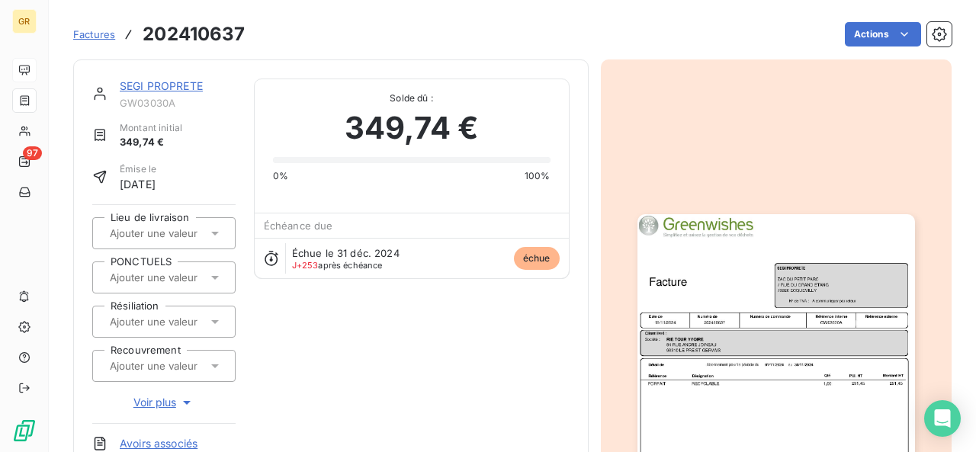
click at [656, 336] on img "button" at bounding box center [775, 410] width 277 height 392
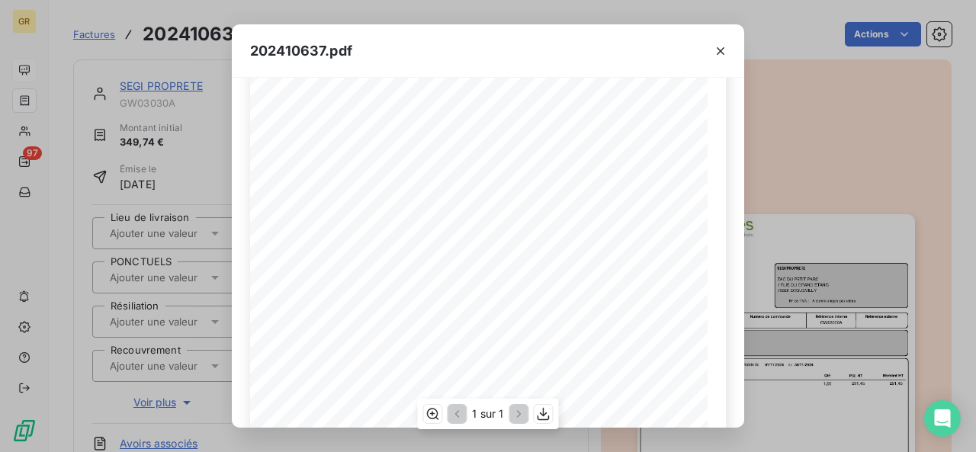
scroll to position [107, 0]
click at [724, 50] on icon "button" at bounding box center [720, 50] width 15 height 15
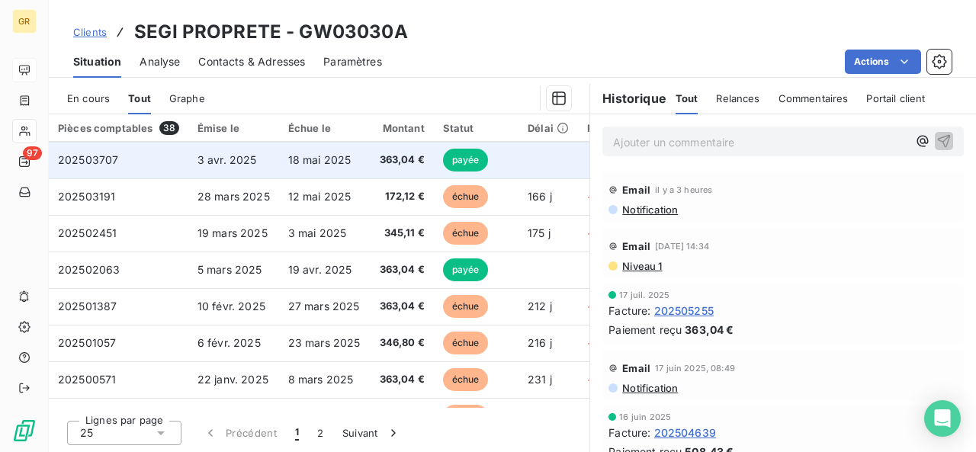
scroll to position [655, 0]
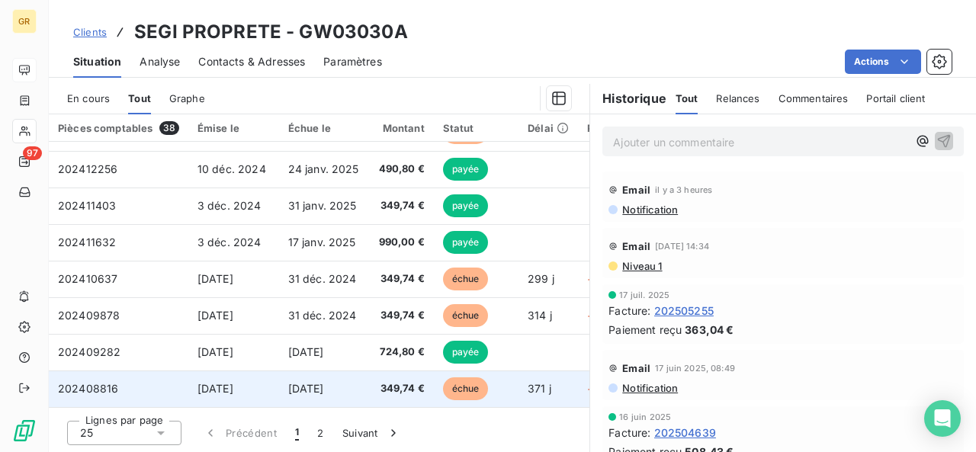
click at [491, 379] on td "échue" at bounding box center [476, 388] width 85 height 37
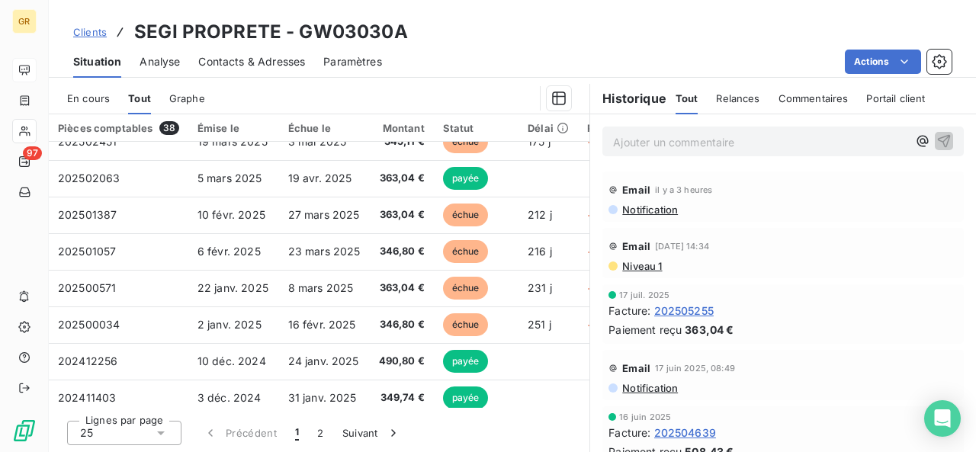
scroll to position [655, 0]
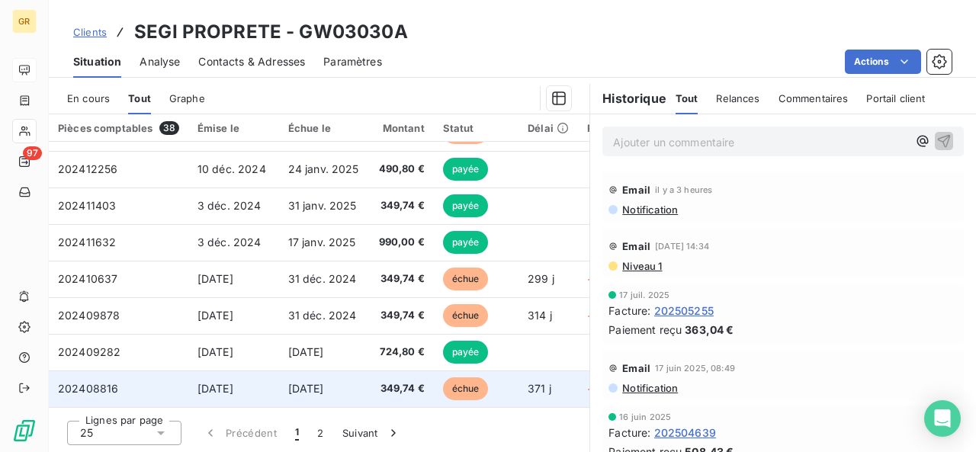
click at [386, 394] on td "349,74 €" at bounding box center [402, 388] width 64 height 37
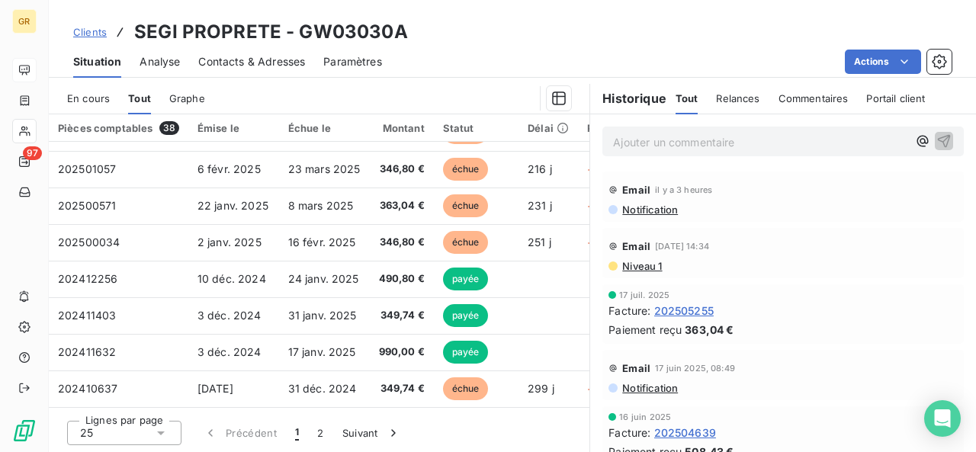
scroll to position [655, 0]
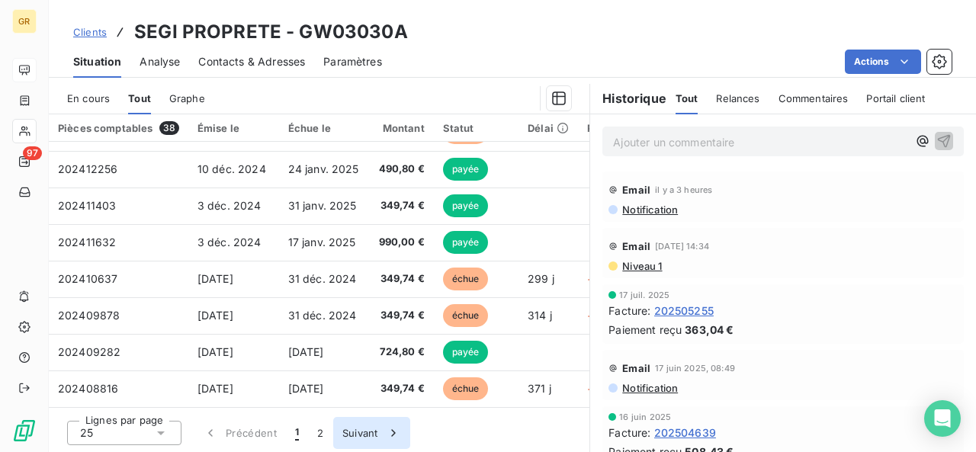
click at [370, 425] on button "Suivant" at bounding box center [371, 433] width 77 height 32
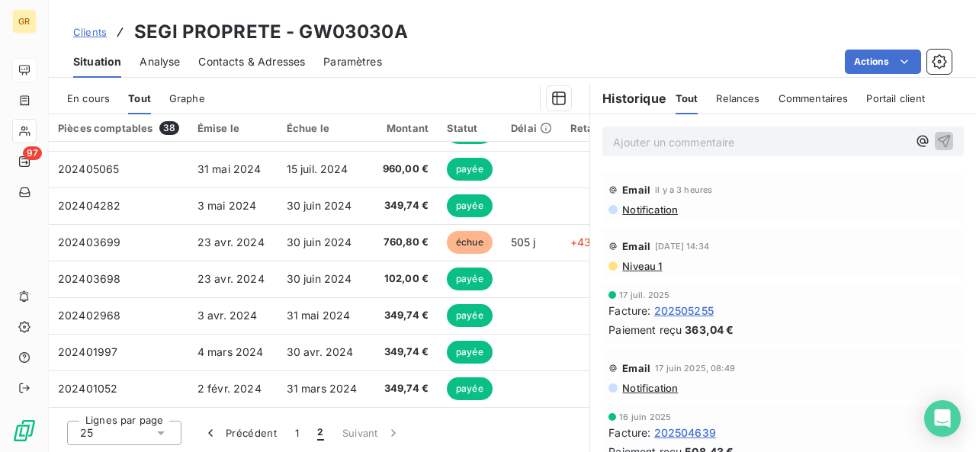
scroll to position [216, 0]
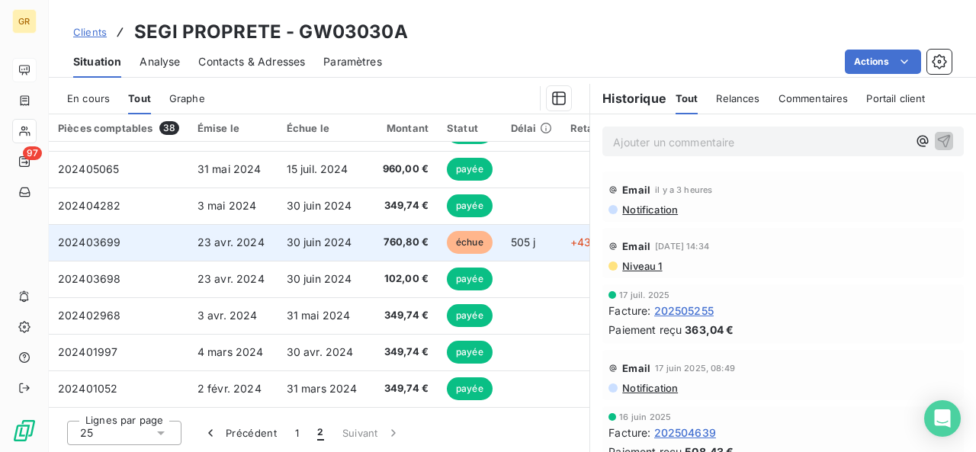
click at [198, 249] on td "23 avr. 2024" at bounding box center [232, 242] width 89 height 37
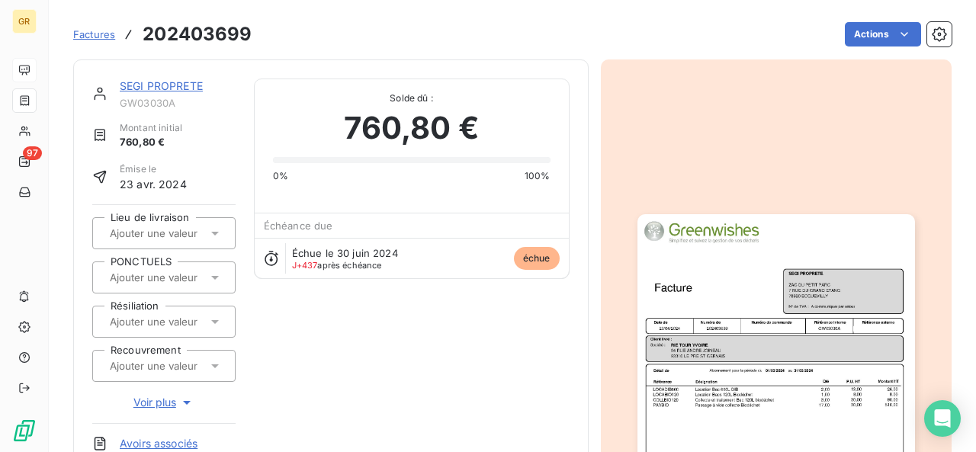
click at [730, 371] on img "button" at bounding box center [775, 410] width 277 height 392
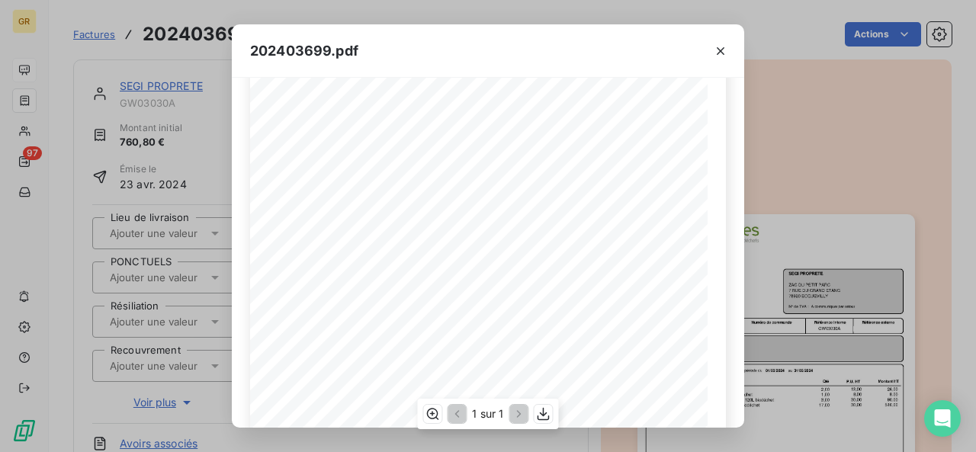
scroll to position [134, 0]
click at [724, 50] on icon "button" at bounding box center [720, 50] width 15 height 15
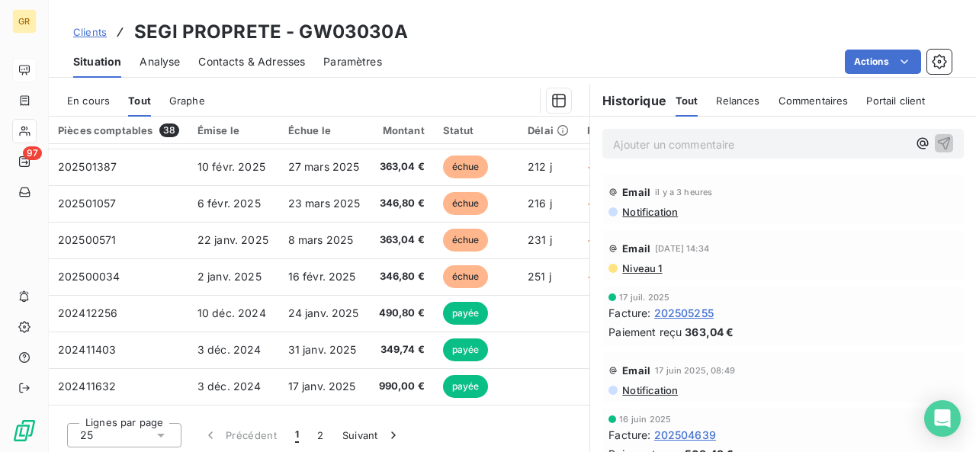
scroll to position [655, 0]
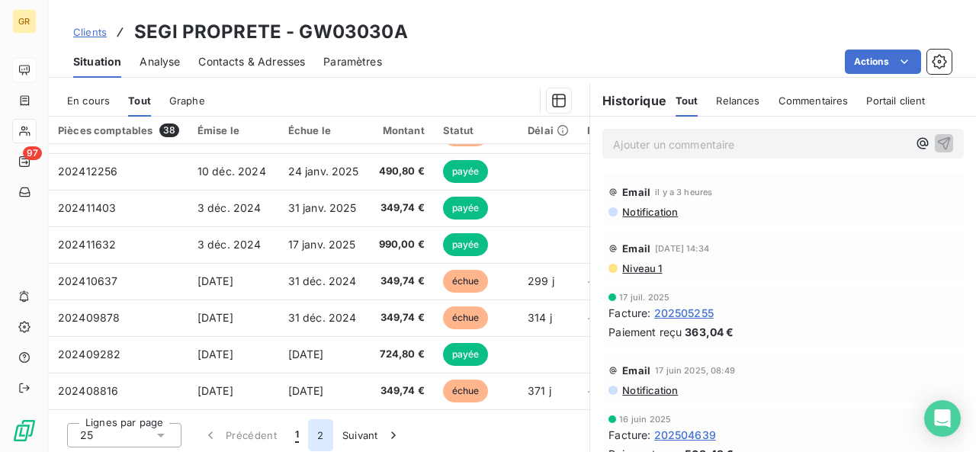
click at [316, 429] on button "2" at bounding box center [320, 435] width 24 height 32
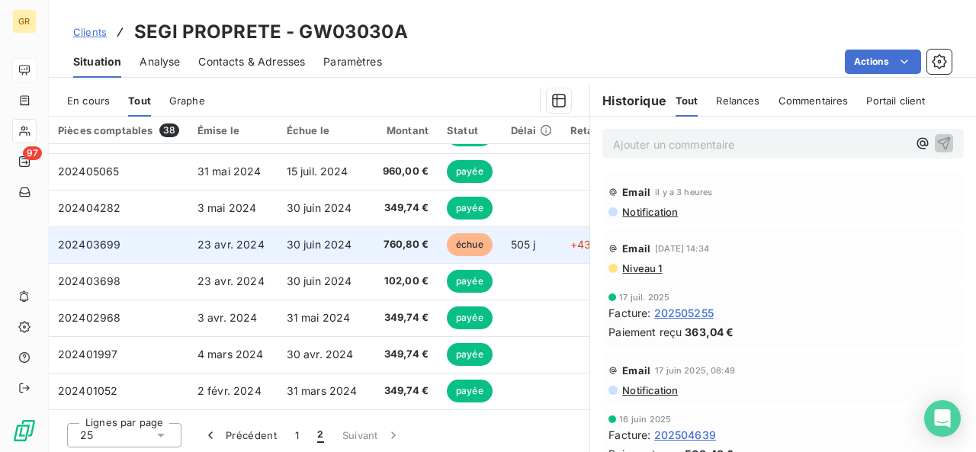
scroll to position [364, 0]
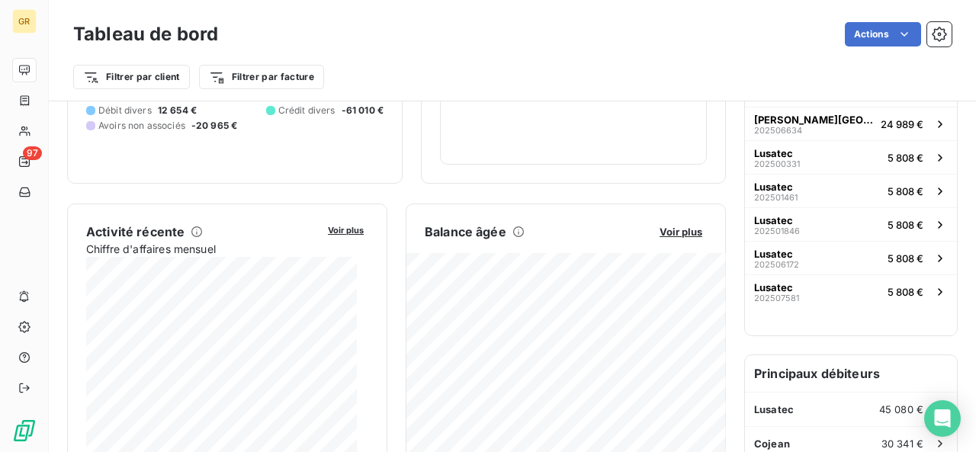
scroll to position [194, 0]
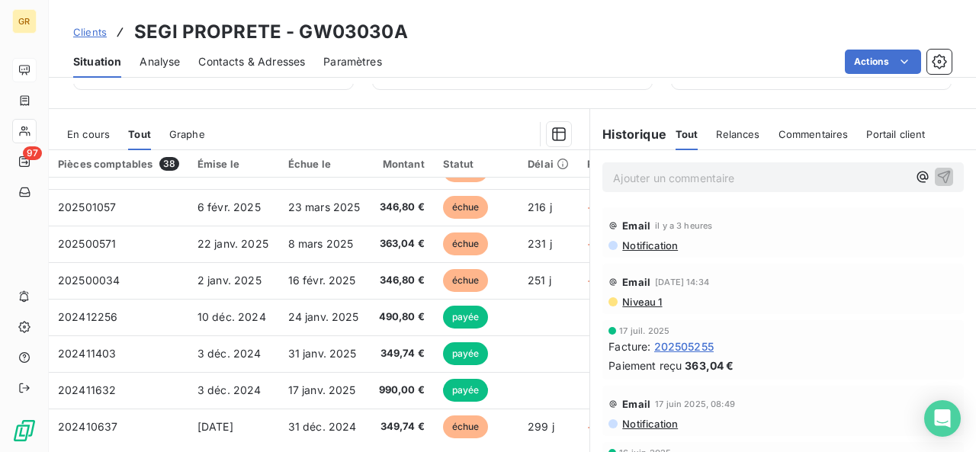
scroll to position [655, 0]
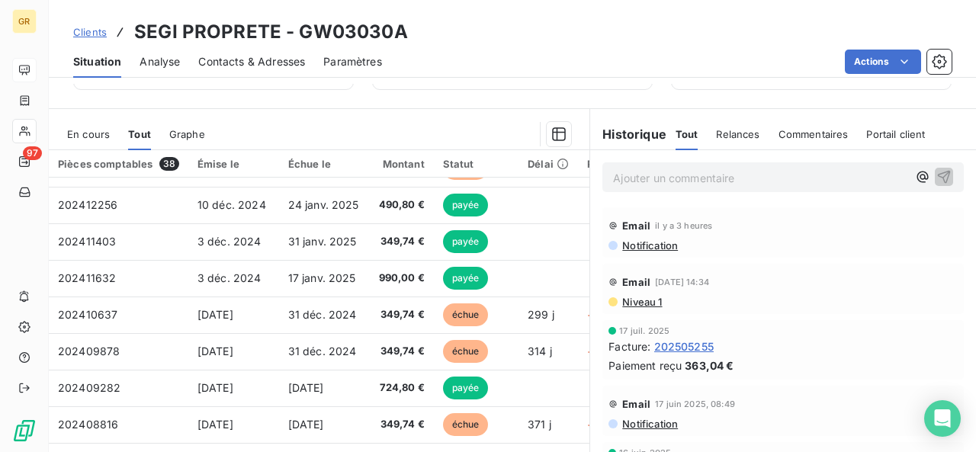
click at [324, 418] on span "[DATE]" at bounding box center [306, 424] width 36 height 13
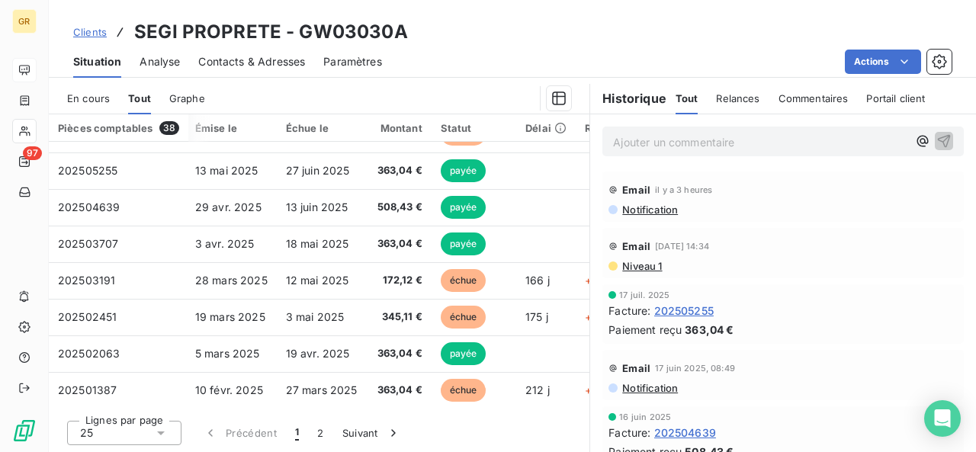
scroll to position [0, 2]
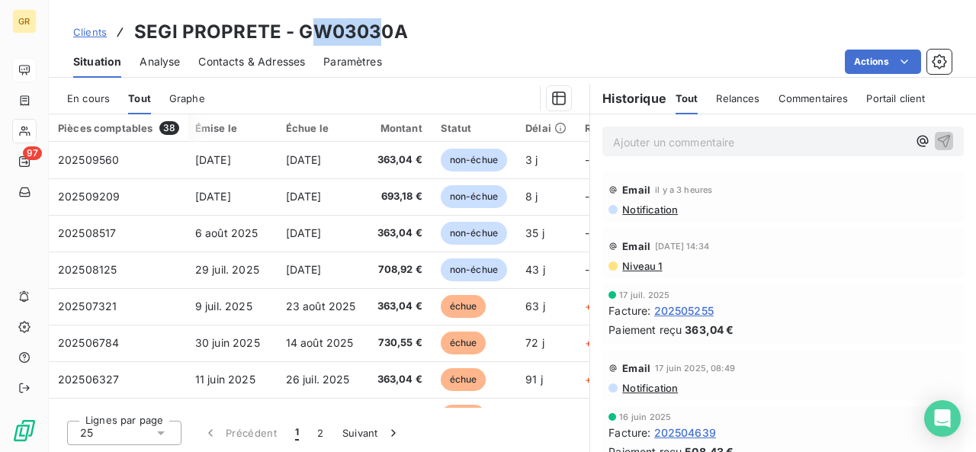
drag, startPoint x: 303, startPoint y: 31, endPoint x: 379, endPoint y: 30, distance: 75.5
click at [379, 30] on h3 "SEGI PROPRETE - GW03030A" at bounding box center [271, 31] width 274 height 27
drag, startPoint x: 301, startPoint y: 32, endPoint x: 395, endPoint y: 32, distance: 93.8
click at [395, 32] on h3 "SEGI PROPRETE - GW03030A" at bounding box center [271, 31] width 274 height 27
copy h3 "GW03030"
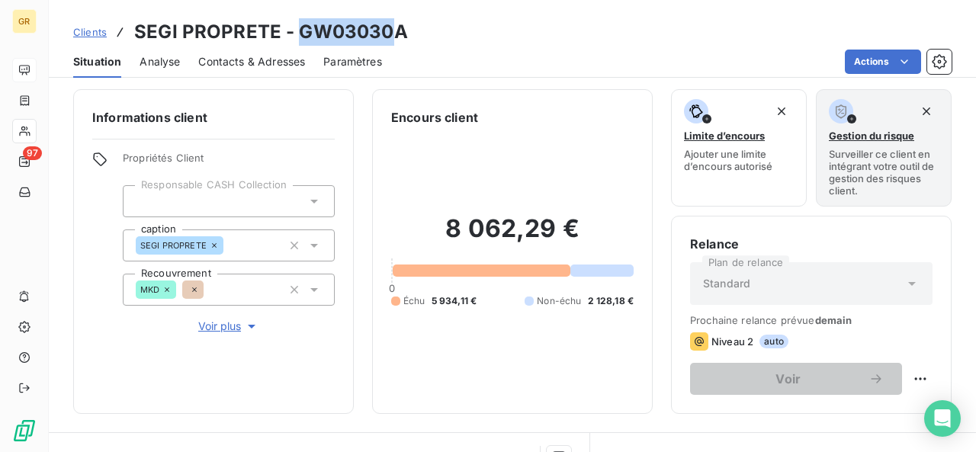
scroll to position [3, 0]
